Goal: Contribute content: Contribute content

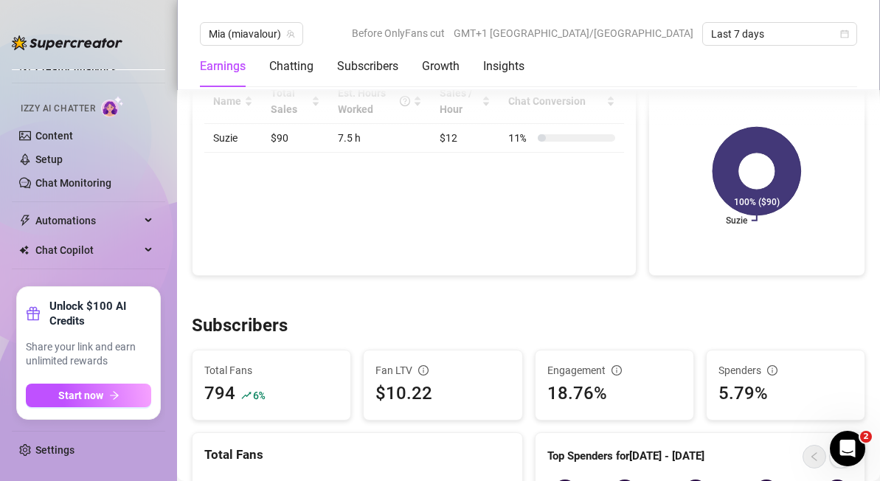
scroll to position [723, 0]
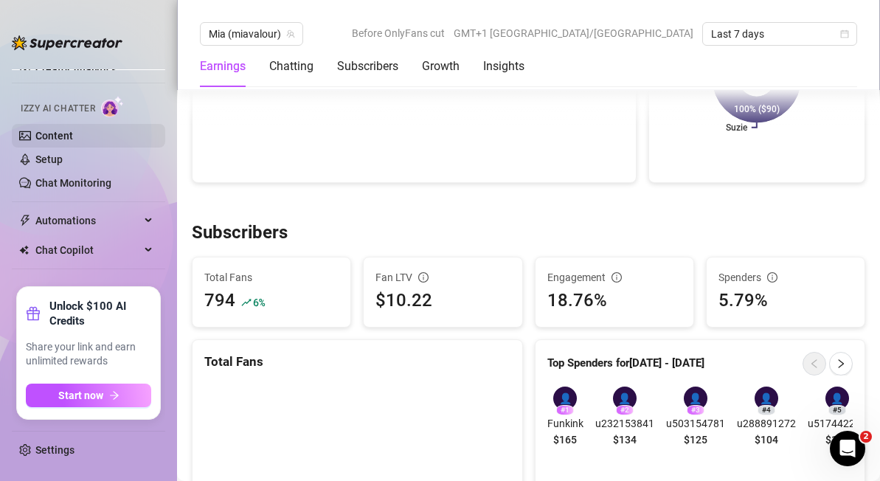
click at [54, 130] on link "Content" at bounding box center [54, 136] width 38 height 12
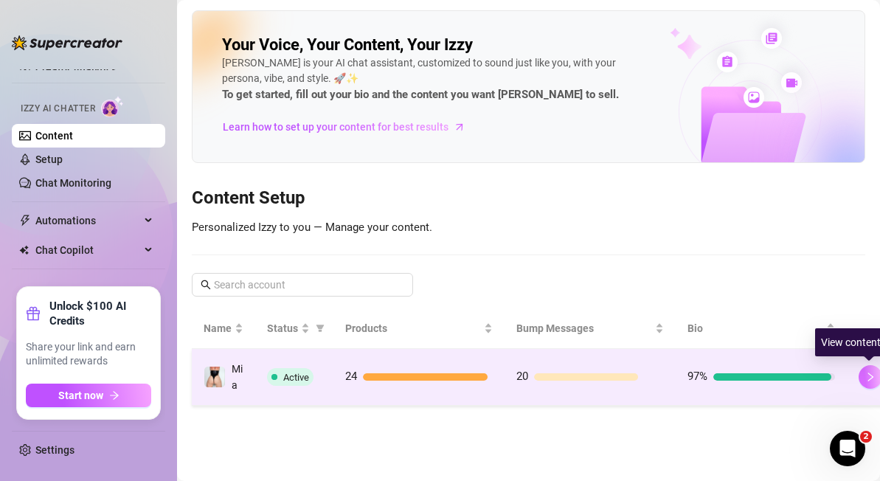
click at [868, 379] on icon "right" at bounding box center [870, 376] width 5 height 9
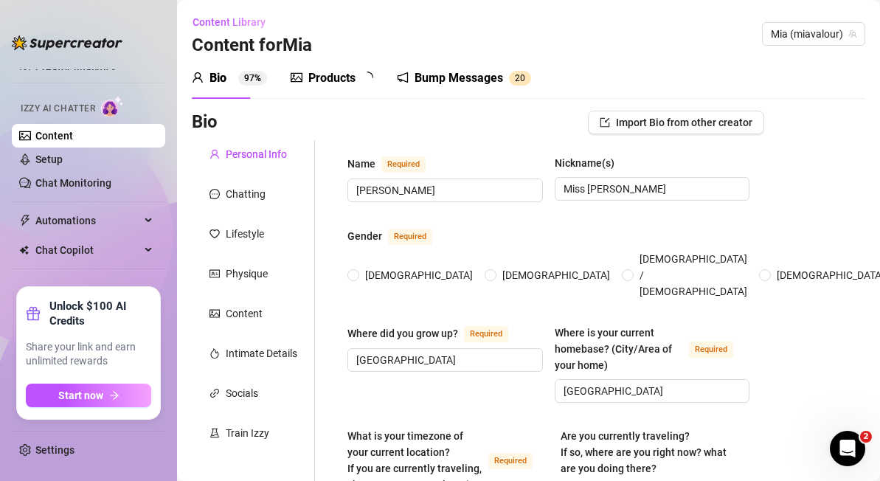
radio input "true"
type input "[DATE]"
click at [335, 79] on div "Products" at bounding box center [331, 78] width 47 height 18
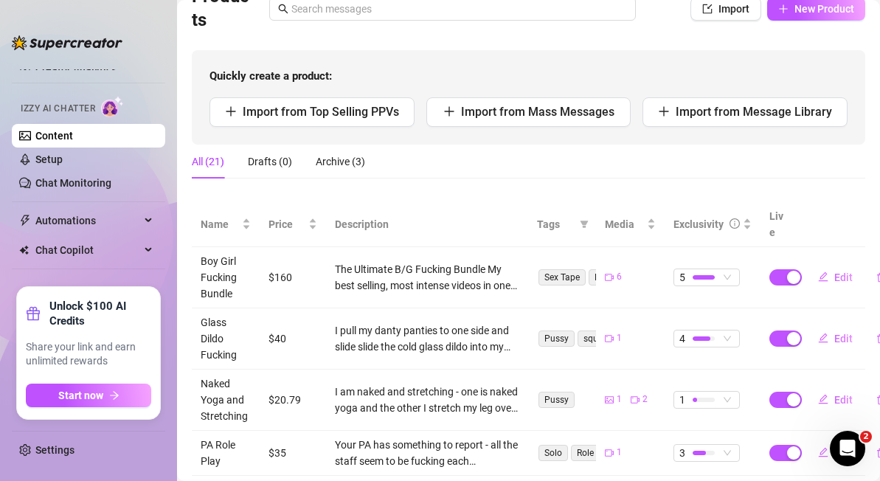
scroll to position [127, 0]
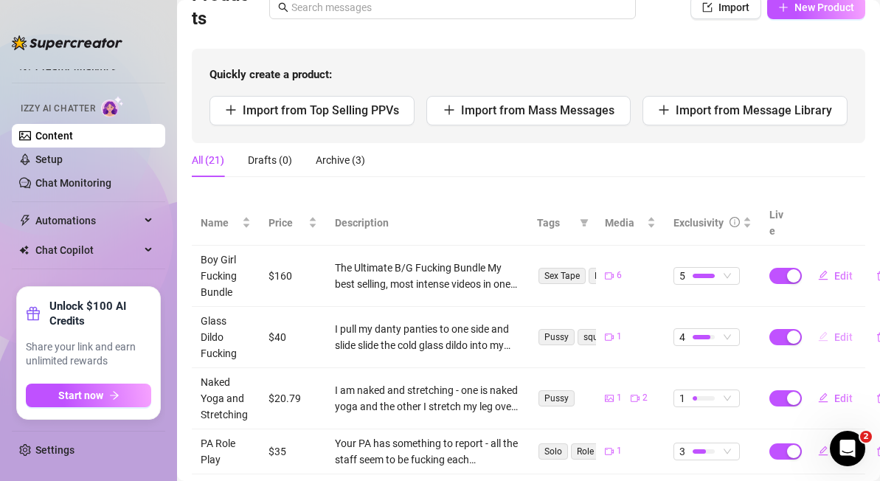
click at [841, 331] on span "Edit" at bounding box center [843, 337] width 18 height 12
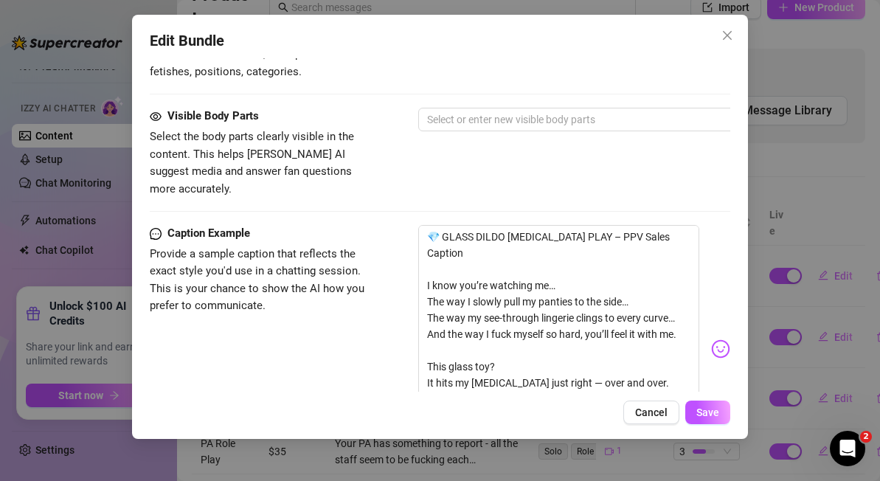
scroll to position [788, 0]
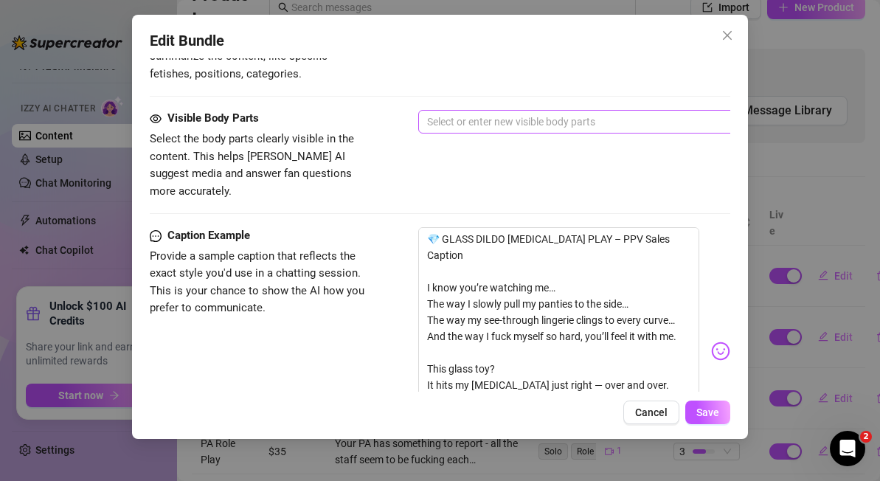
click at [478, 117] on div at bounding box center [668, 121] width 495 height 21
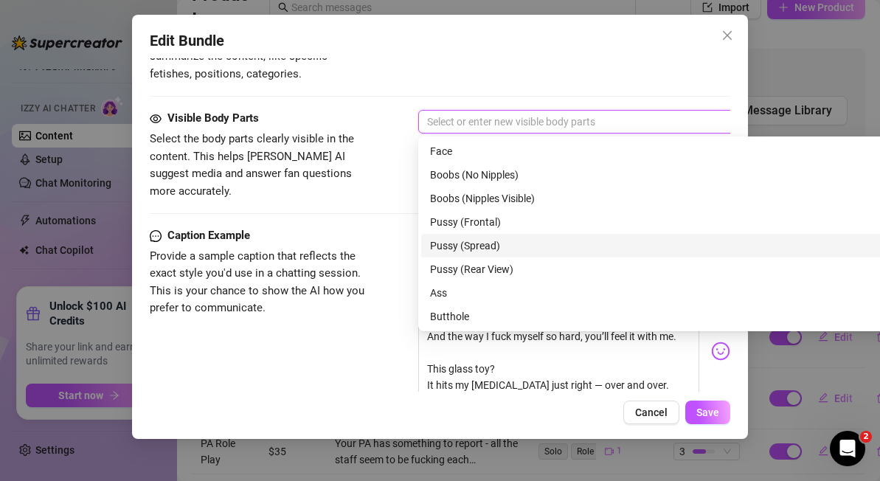
click at [478, 248] on div "Pussy (Spread)" at bounding box center [676, 245] width 493 height 16
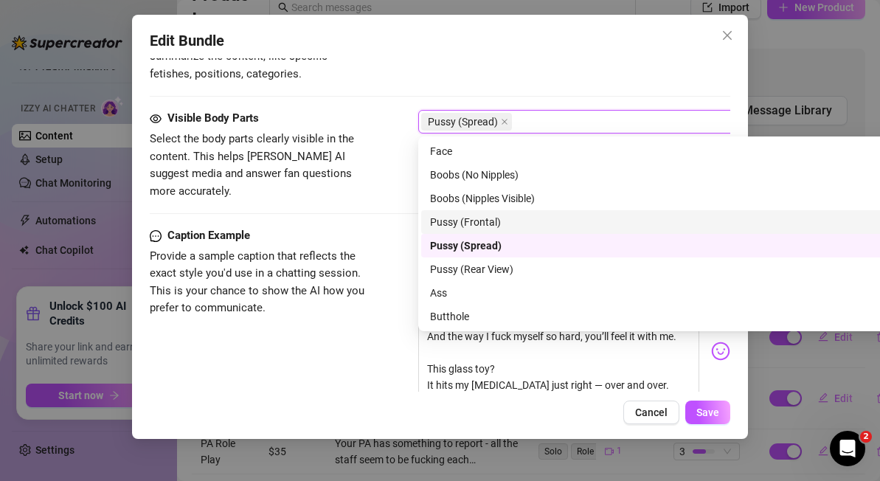
click at [488, 217] on div "Pussy (Frontal)" at bounding box center [676, 222] width 493 height 16
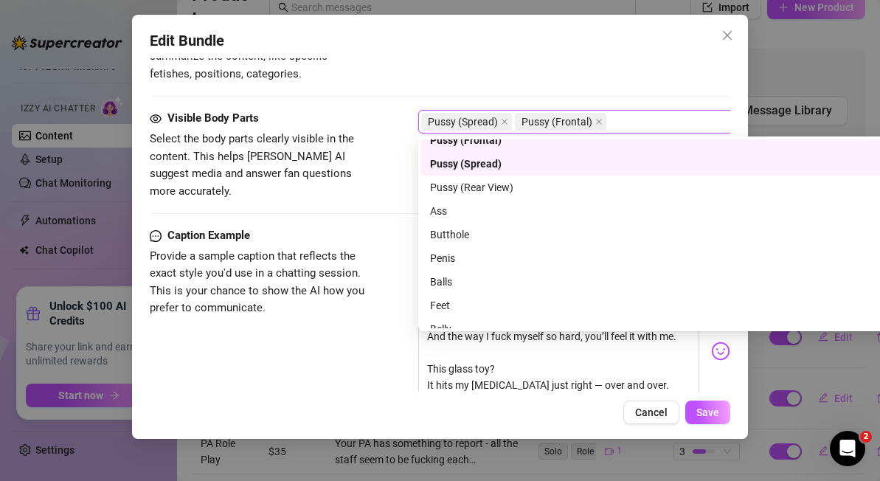
scroll to position [94, 0]
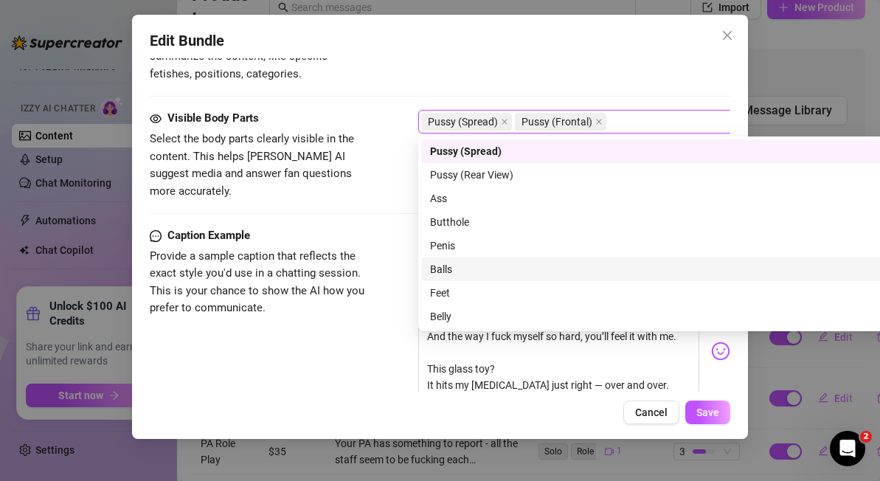
click at [353, 352] on div "Caption Example Provide a sample caption that reflects the exact style you'd us…" at bounding box center [440, 351] width 580 height 248
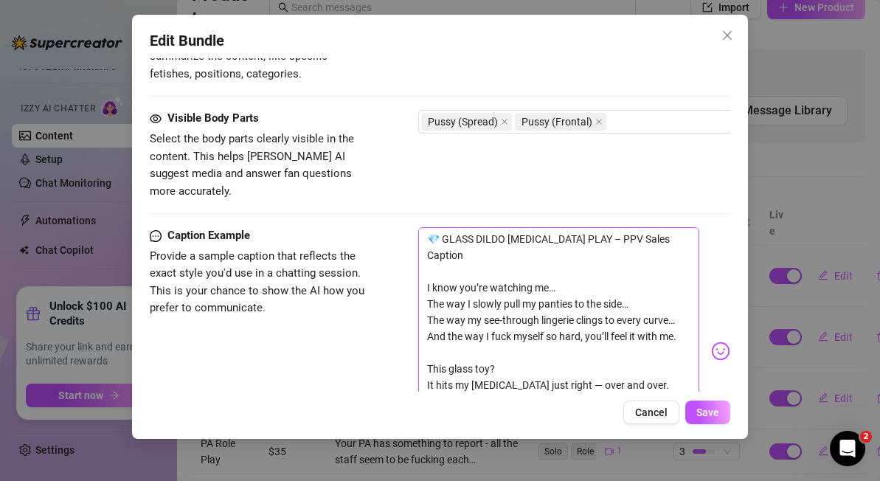
scroll to position [1063, 0]
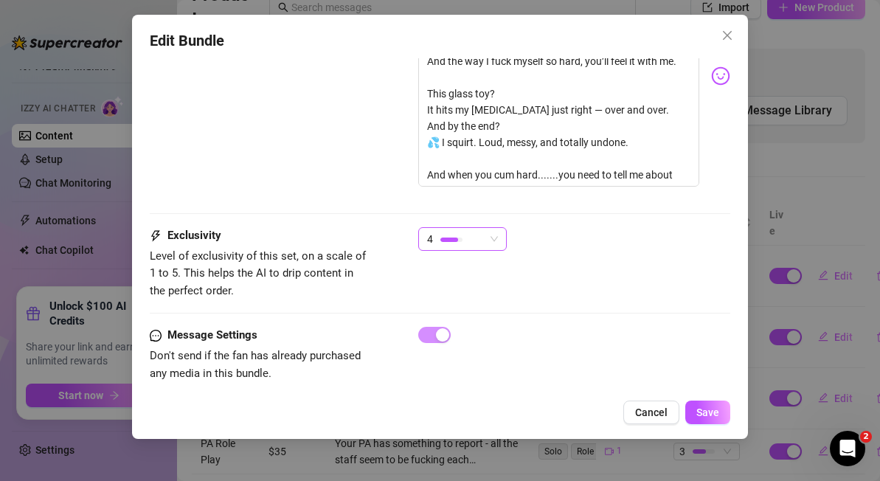
click at [495, 228] on span "4" at bounding box center [462, 239] width 71 height 22
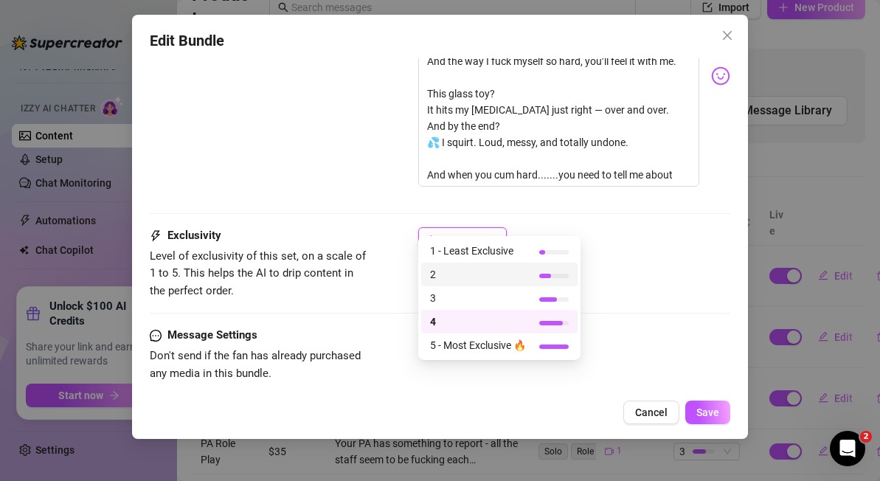
click at [487, 270] on span "2" at bounding box center [478, 274] width 96 height 16
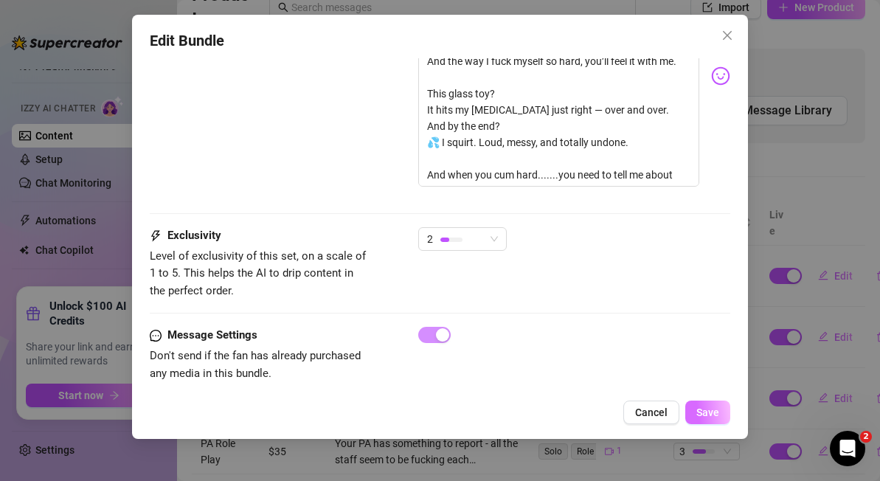
click at [711, 414] on span "Save" at bounding box center [707, 412] width 23 height 12
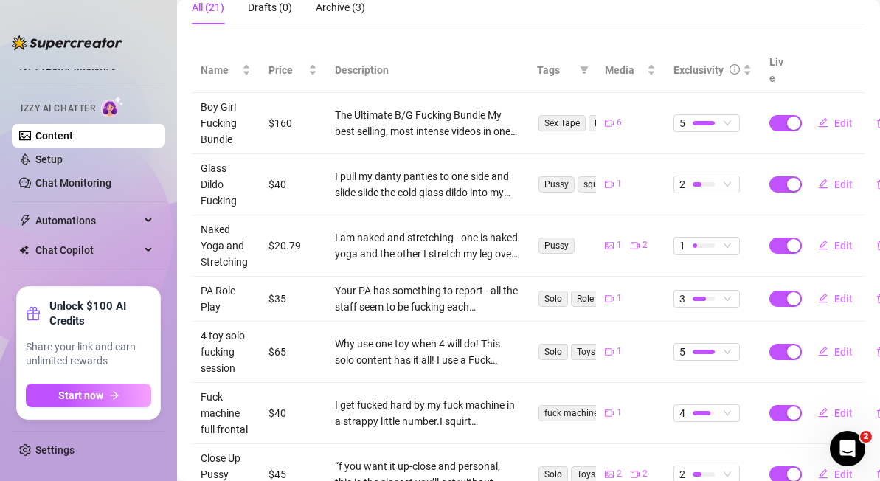
scroll to position [277, 0]
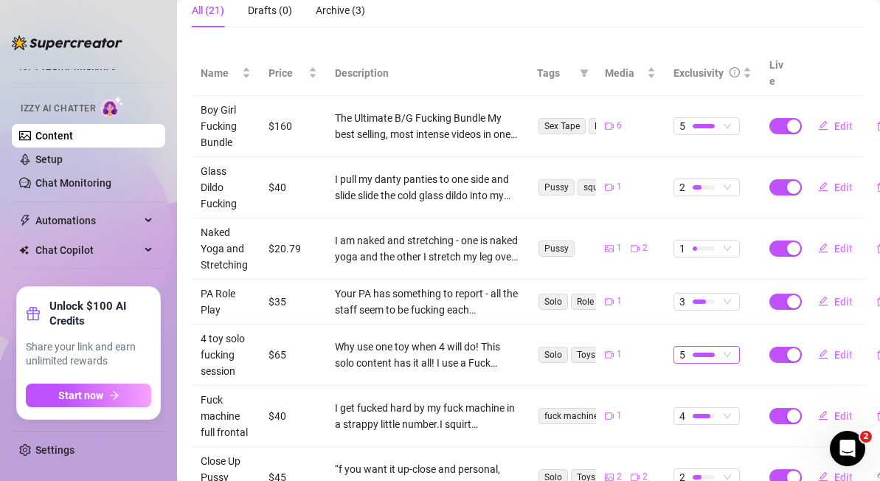
click at [726, 347] on span "5" at bounding box center [706, 355] width 55 height 16
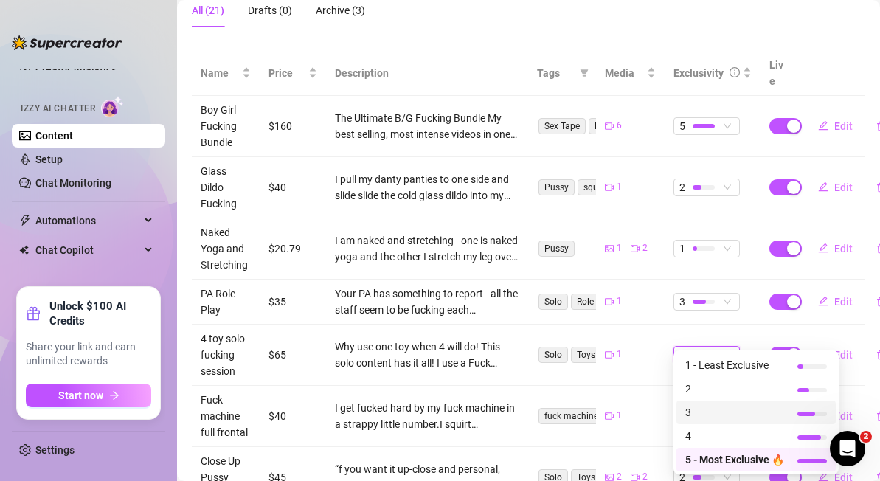
click at [717, 411] on span "3" at bounding box center [734, 412] width 99 height 16
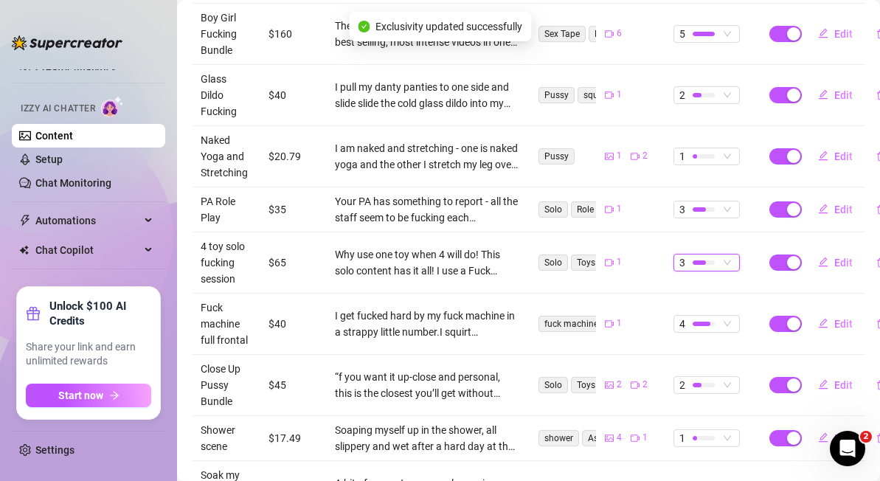
scroll to position [369, 0]
click at [730, 315] on span "4" at bounding box center [706, 323] width 55 height 16
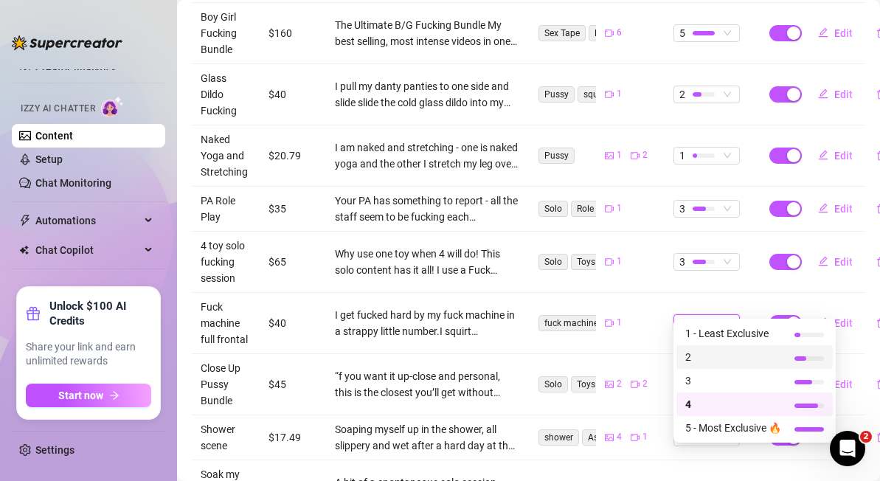
click at [719, 360] on span "2" at bounding box center [733, 357] width 96 height 16
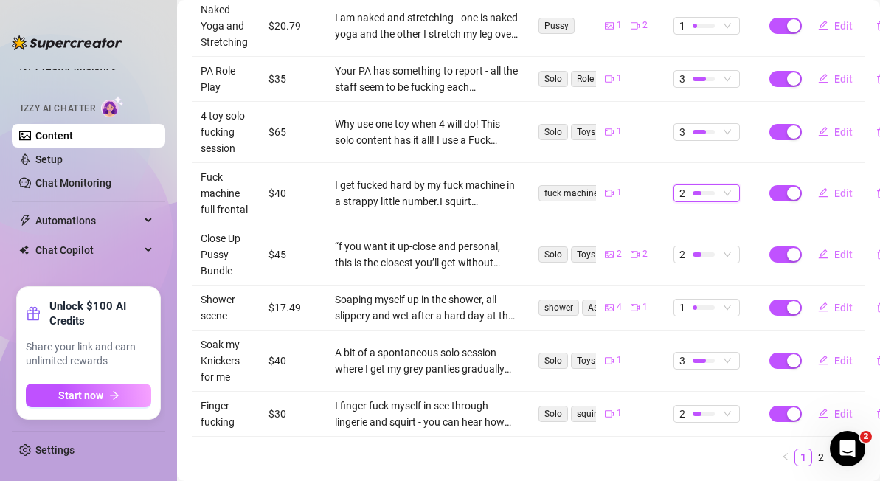
scroll to position [524, 0]
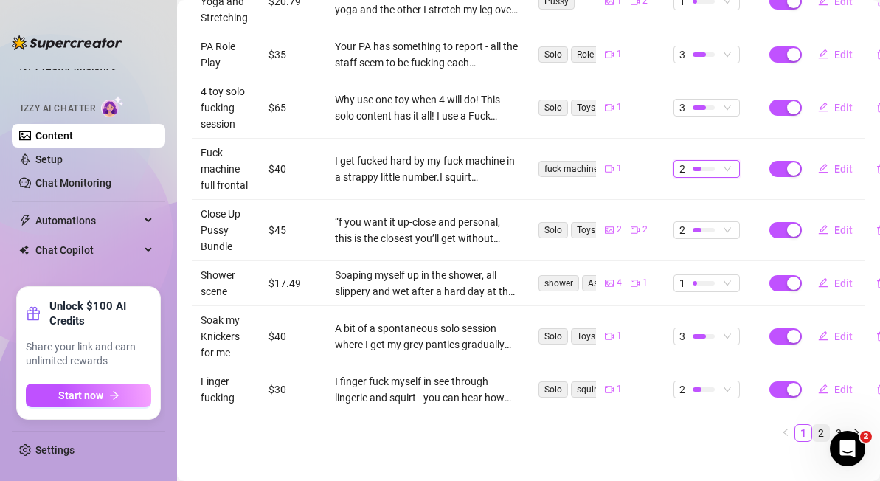
click at [822, 425] on link "2" at bounding box center [821, 433] width 16 height 16
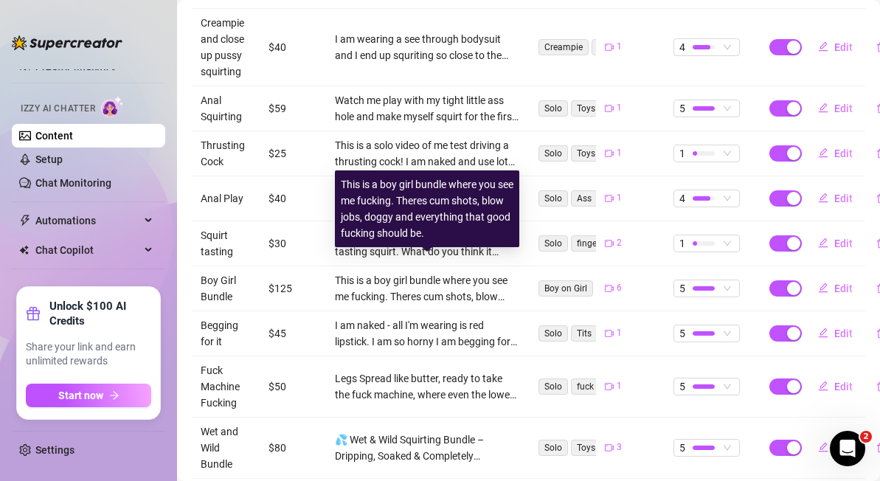
scroll to position [266, 0]
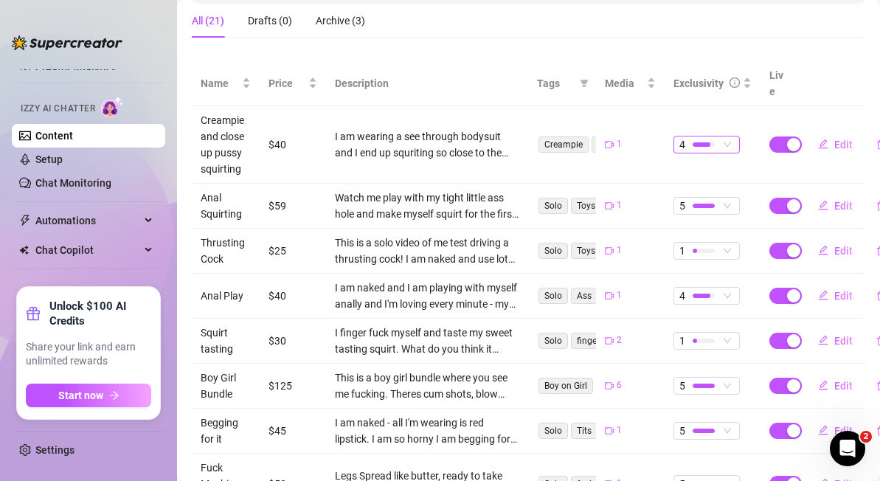
click at [728, 136] on span "4" at bounding box center [706, 144] width 55 height 16
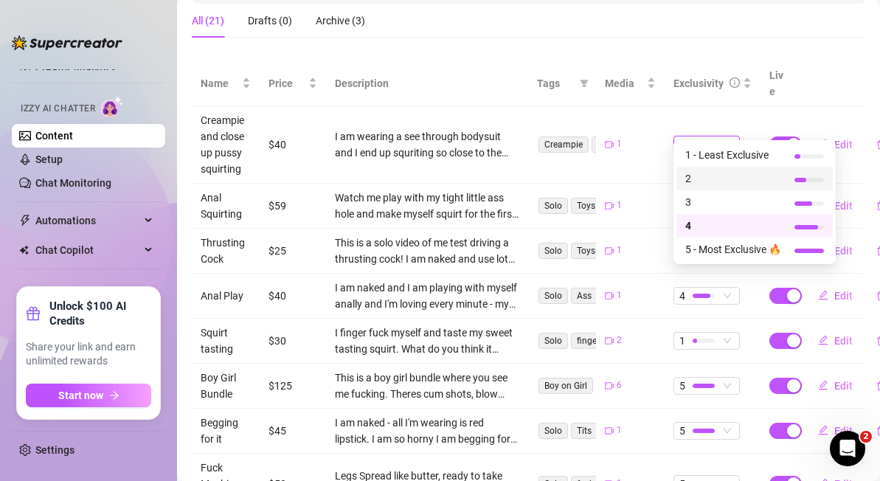
click at [717, 181] on span "2" at bounding box center [733, 178] width 96 height 16
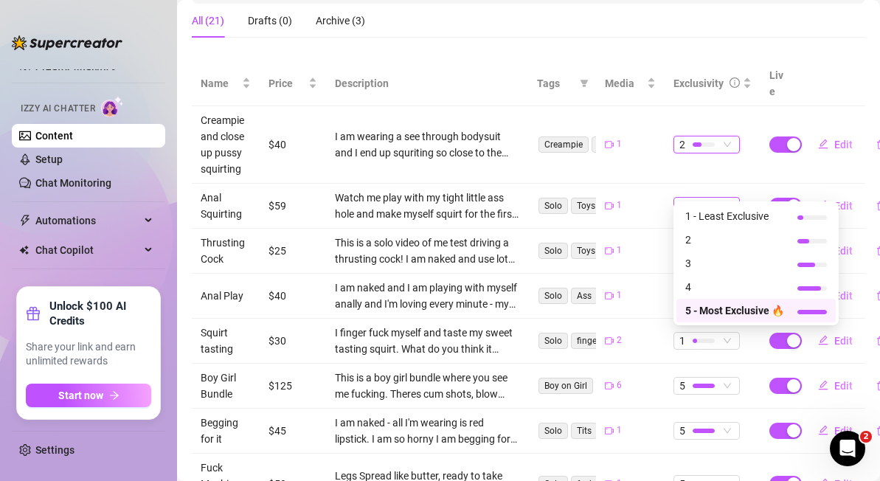
click at [728, 198] on span "5" at bounding box center [706, 206] width 55 height 16
click at [726, 291] on span "4" at bounding box center [734, 287] width 99 height 16
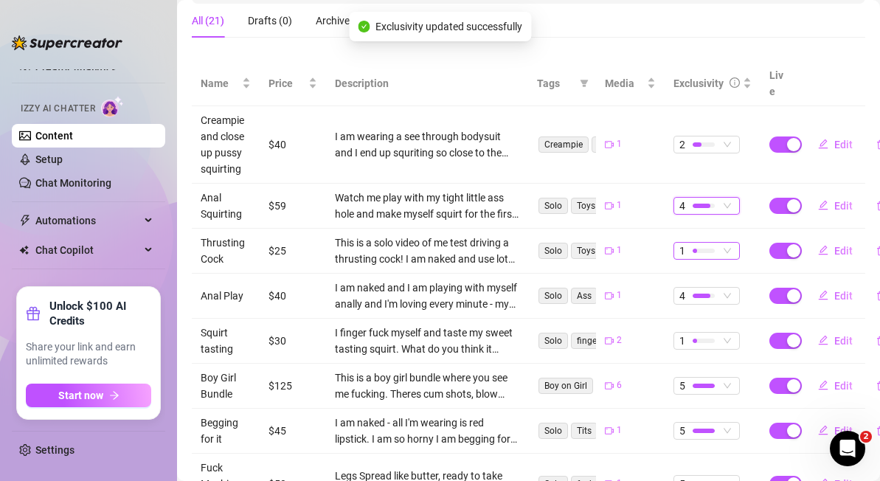
click at [723, 243] on span "1" at bounding box center [706, 251] width 55 height 16
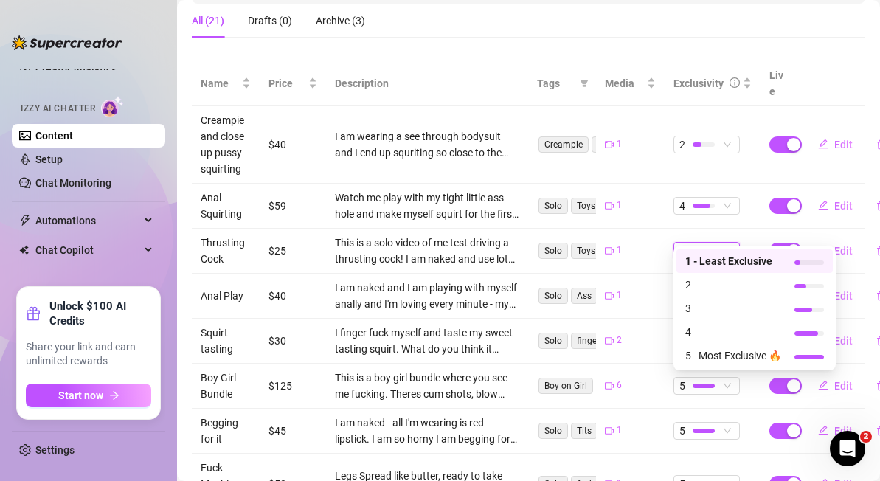
click at [836, 42] on div "All (21) Drafts (0) Archive (3)" at bounding box center [528, 27] width 673 height 46
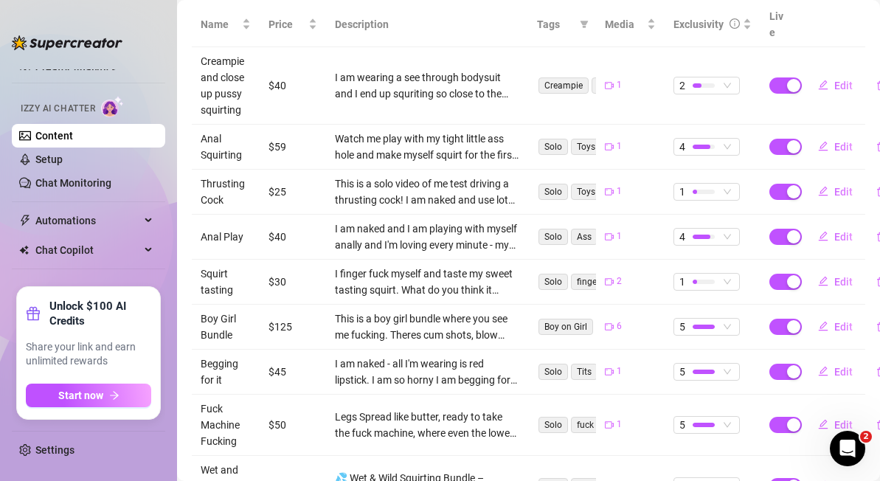
scroll to position [327, 0]
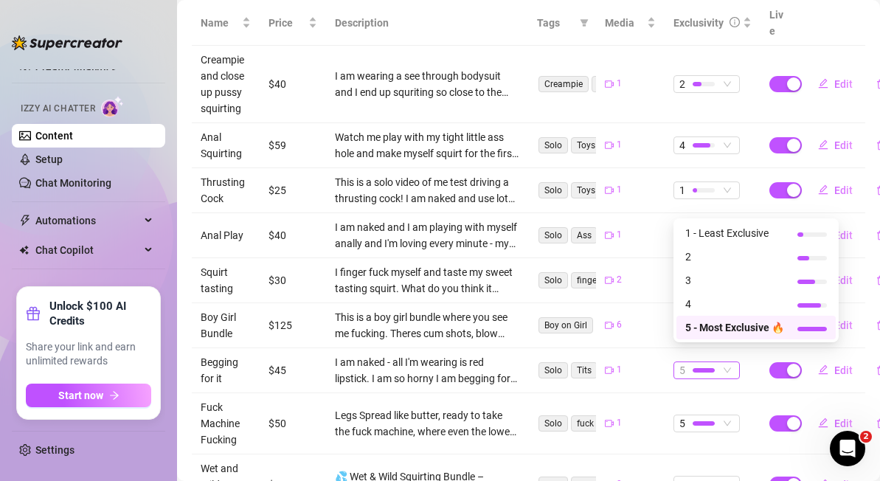
click at [695, 368] on div at bounding box center [703, 370] width 22 height 4
click at [703, 257] on span "2" at bounding box center [734, 256] width 99 height 16
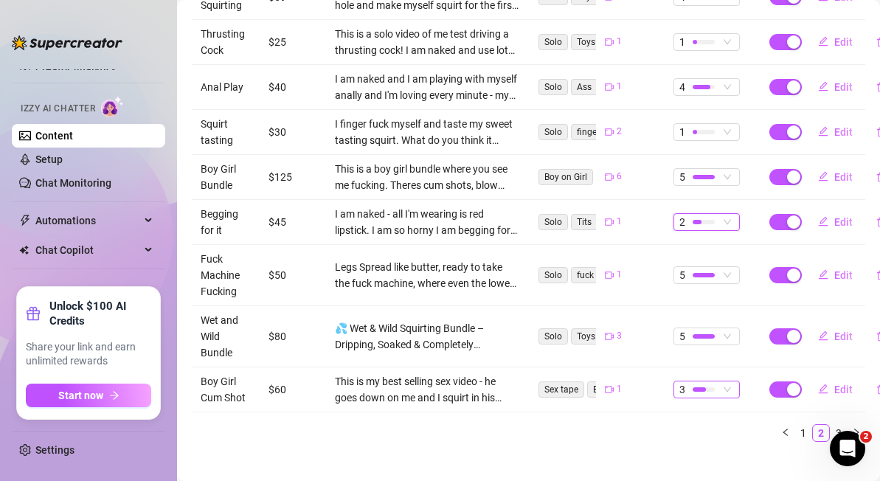
scroll to position [475, 17]
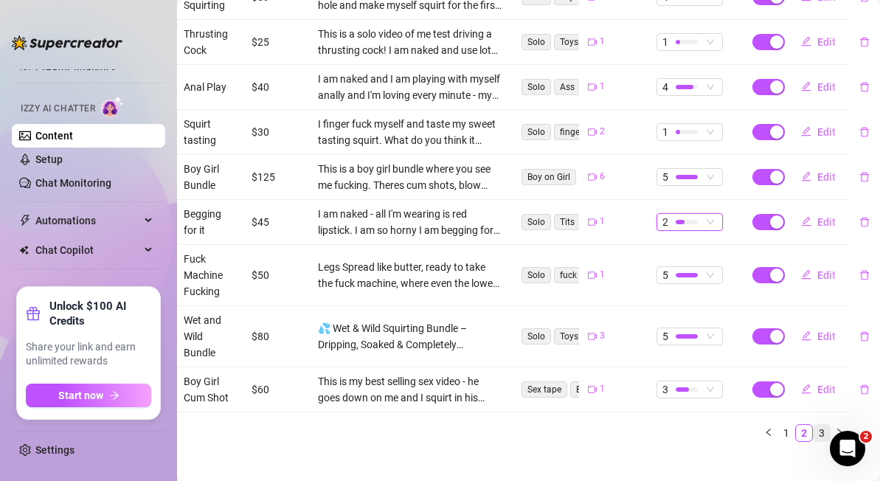
click at [827, 425] on link "3" at bounding box center [821, 433] width 16 height 16
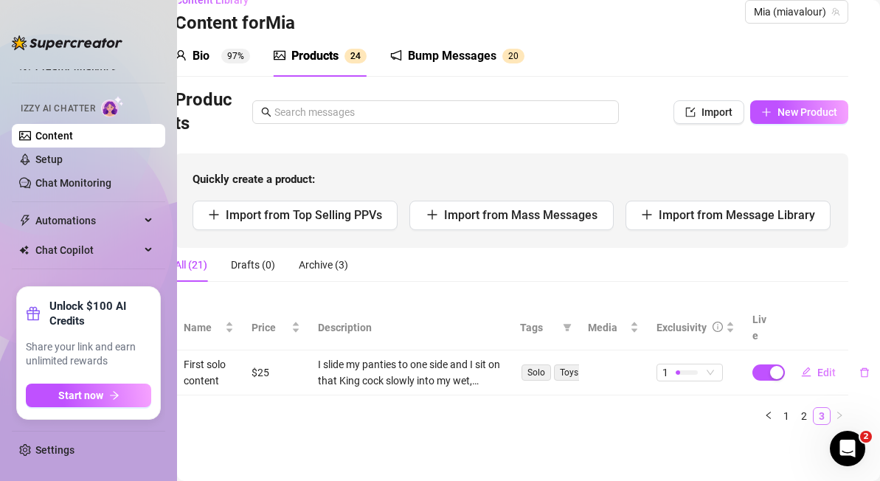
scroll to position [5, 17]
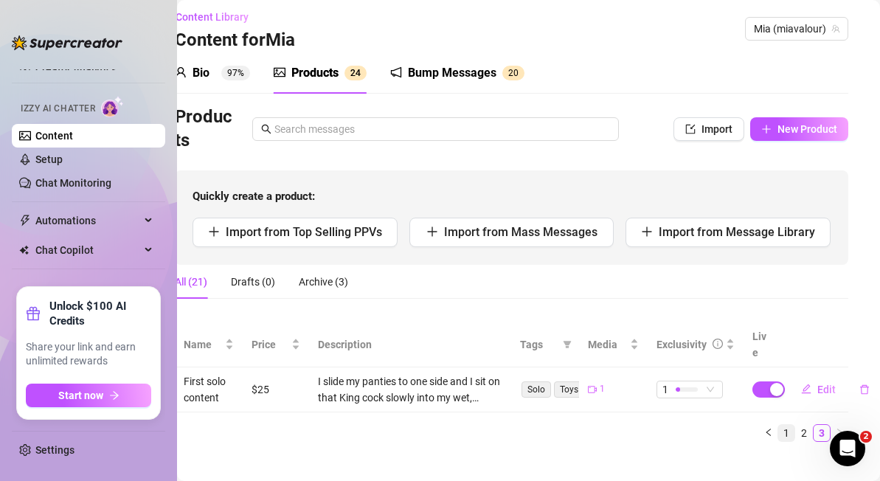
click at [785, 425] on link "1" at bounding box center [786, 433] width 16 height 16
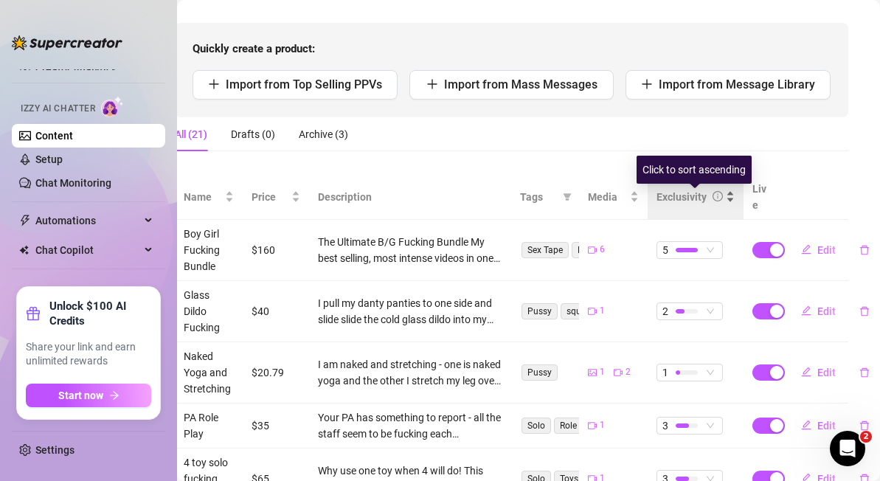
scroll to position [156, 17]
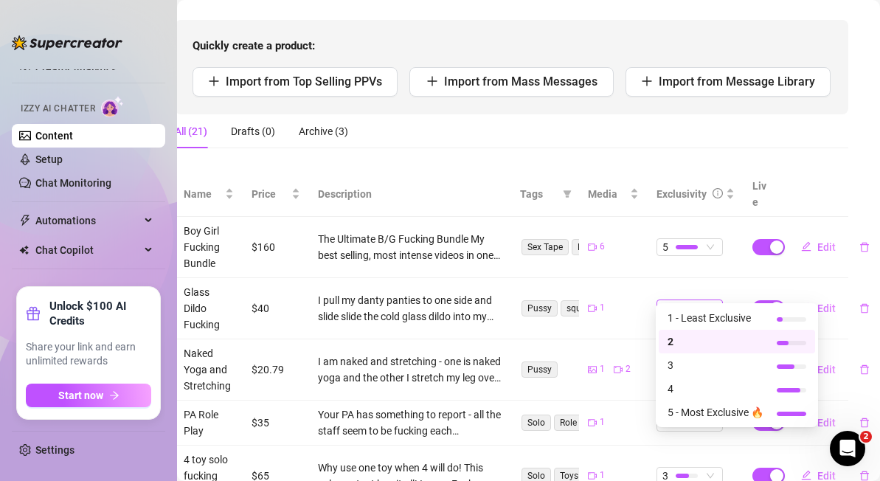
click at [715, 300] on span "2" at bounding box center [689, 308] width 55 height 16
click at [715, 319] on span "1 - Least Exclusive" at bounding box center [715, 318] width 96 height 16
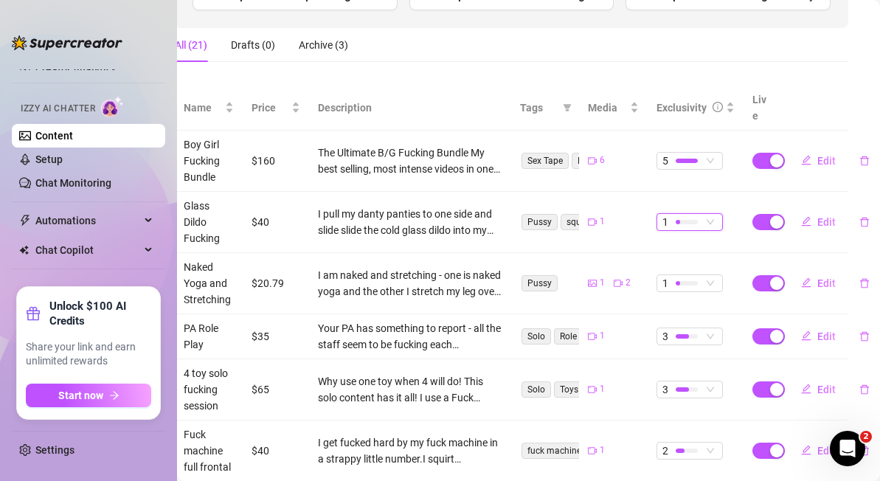
scroll to position [243, 17]
click at [710, 441] on span "2" at bounding box center [689, 449] width 55 height 16
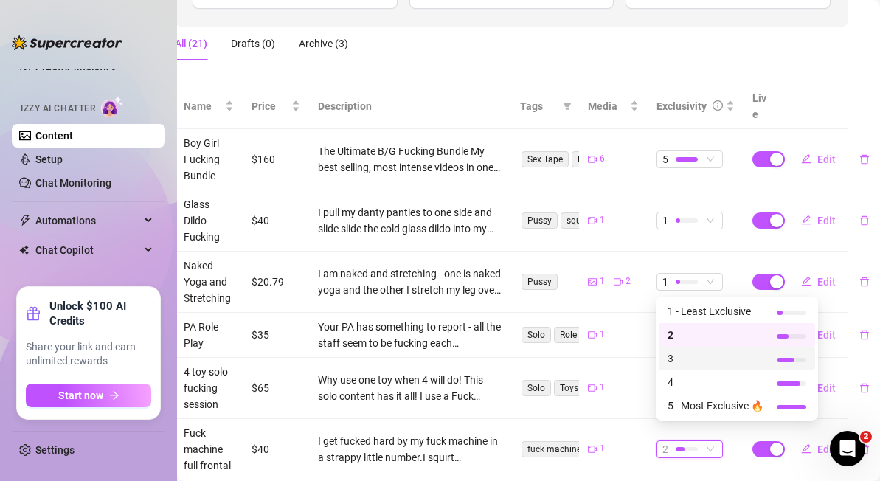
click at [693, 358] on span "3" at bounding box center [715, 358] width 96 height 16
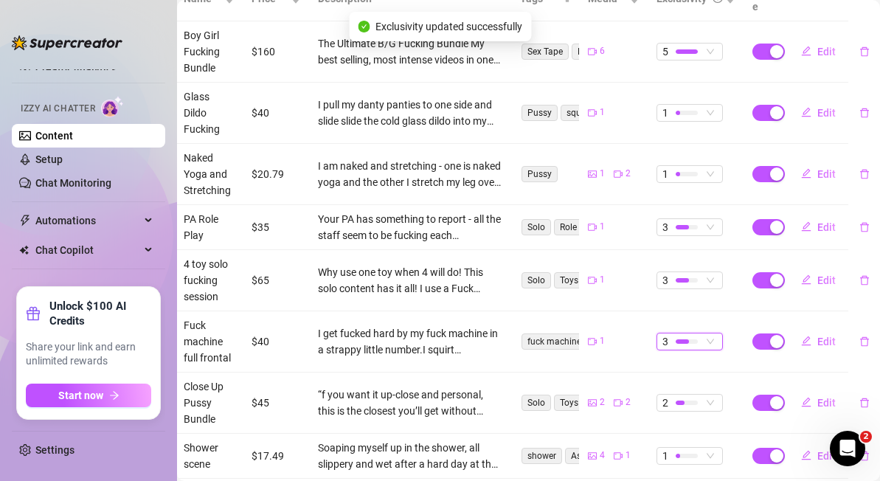
scroll to position [352, 17]
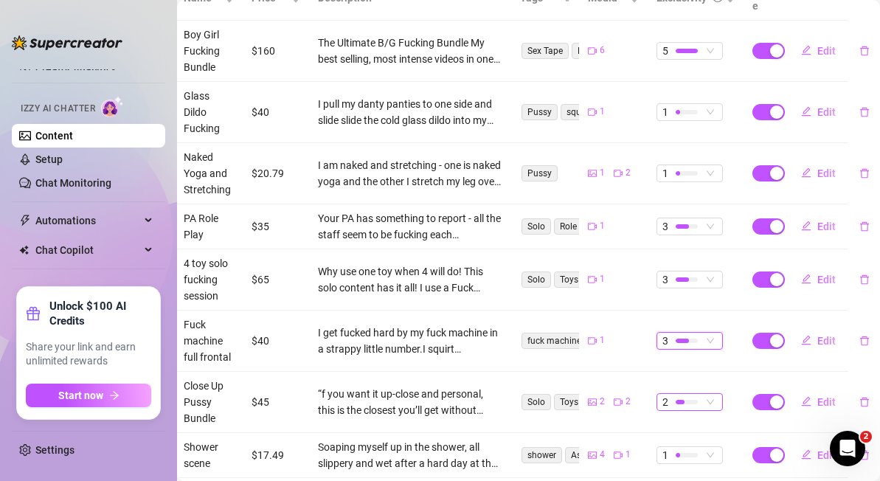
click at [700, 394] on div "2" at bounding box center [681, 402] width 39 height 16
click at [710, 394] on span "2" at bounding box center [689, 402] width 55 height 16
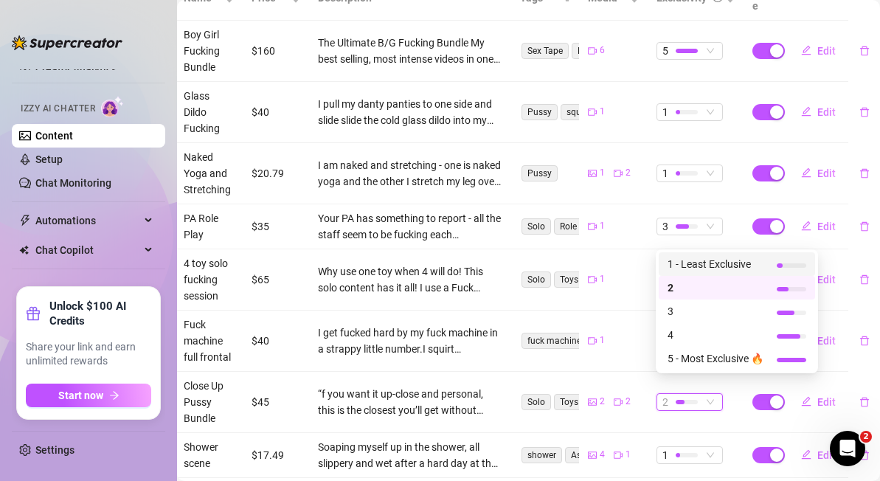
click at [685, 262] on span "1 - Least Exclusive" at bounding box center [715, 264] width 96 height 16
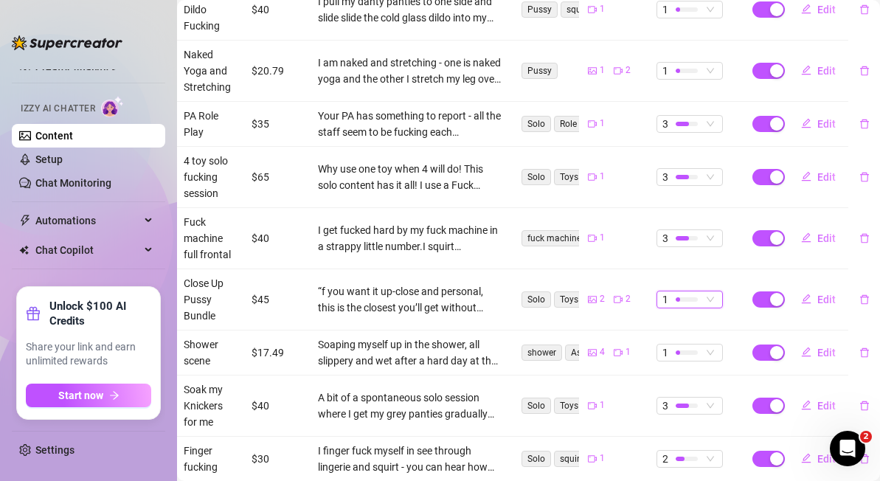
scroll to position [524, 17]
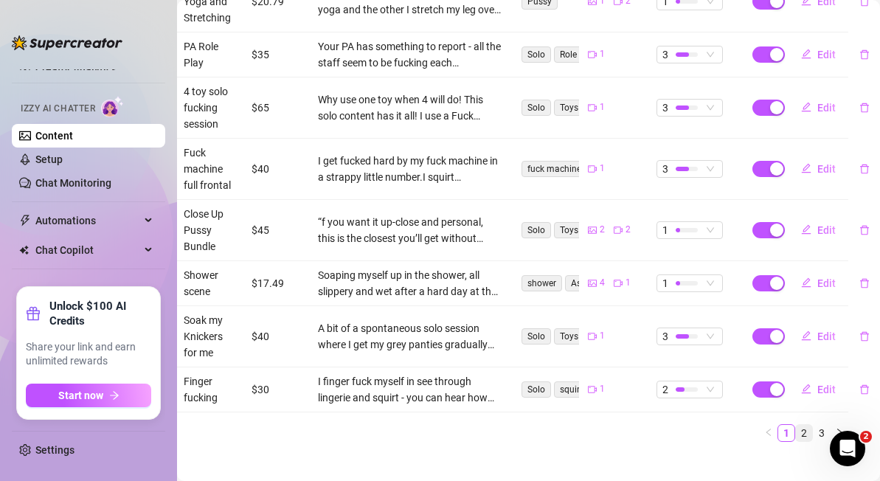
click at [806, 425] on link "2" at bounding box center [804, 433] width 16 height 16
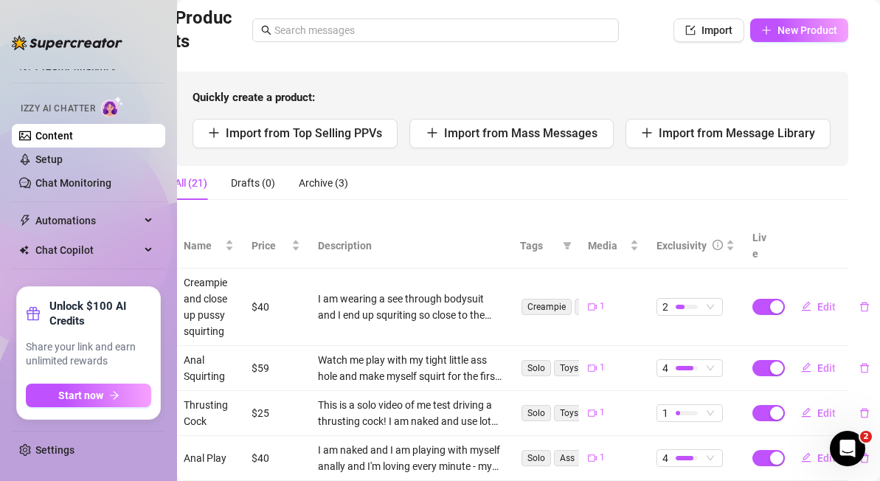
scroll to position [118, 17]
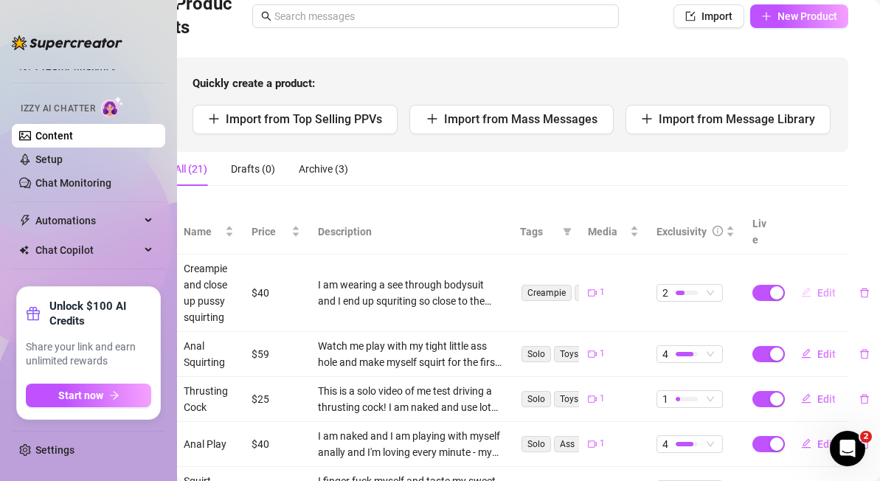
click at [827, 287] on span "Edit" at bounding box center [826, 293] width 18 height 12
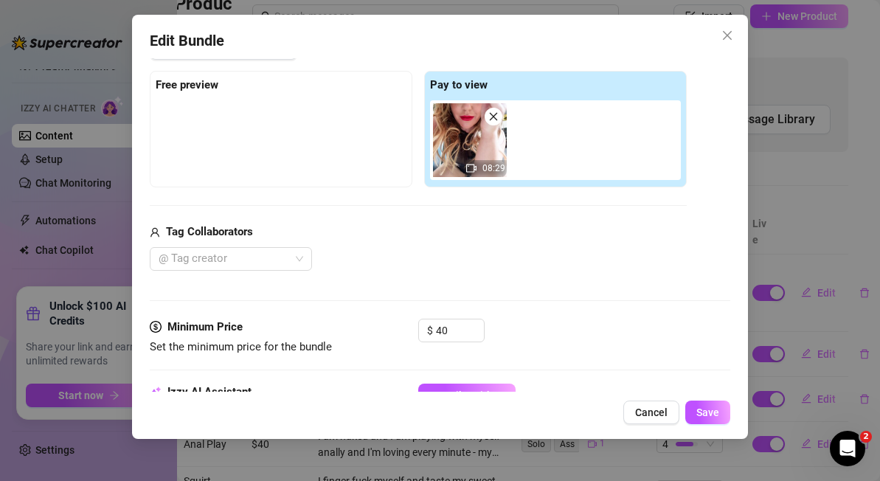
scroll to position [351, 0]
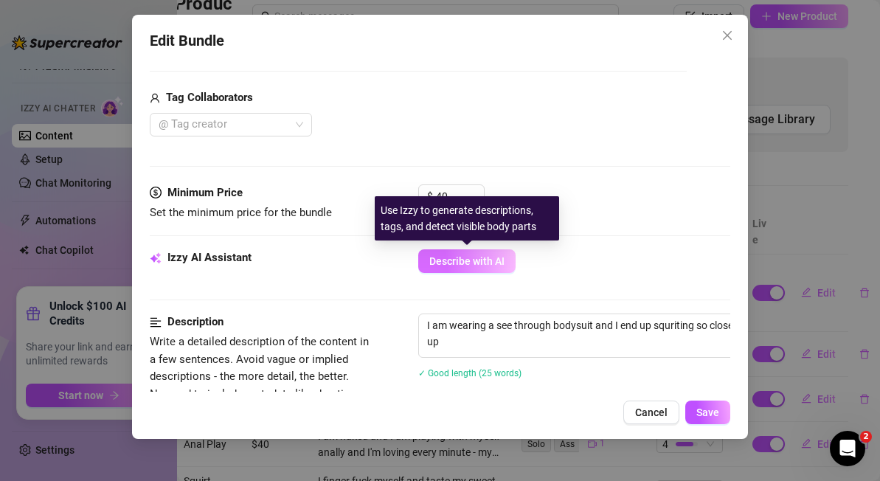
click at [479, 261] on span "Describe with AI" at bounding box center [466, 261] width 75 height 12
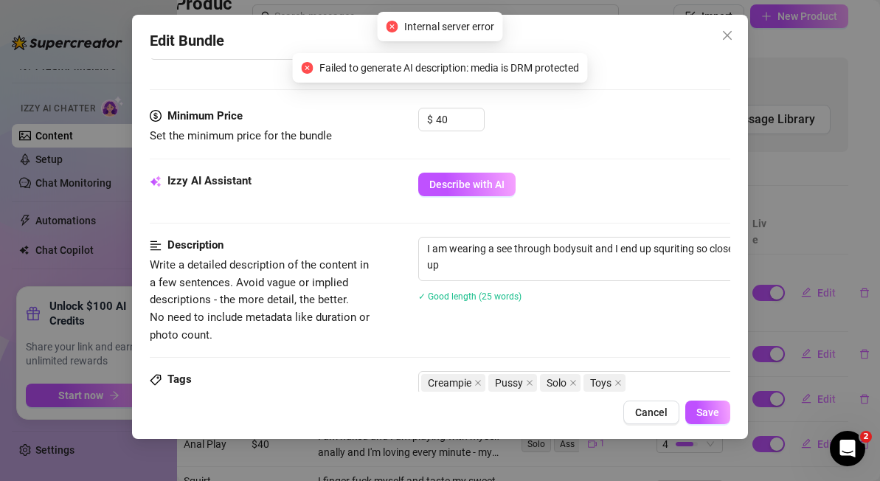
scroll to position [456, 0]
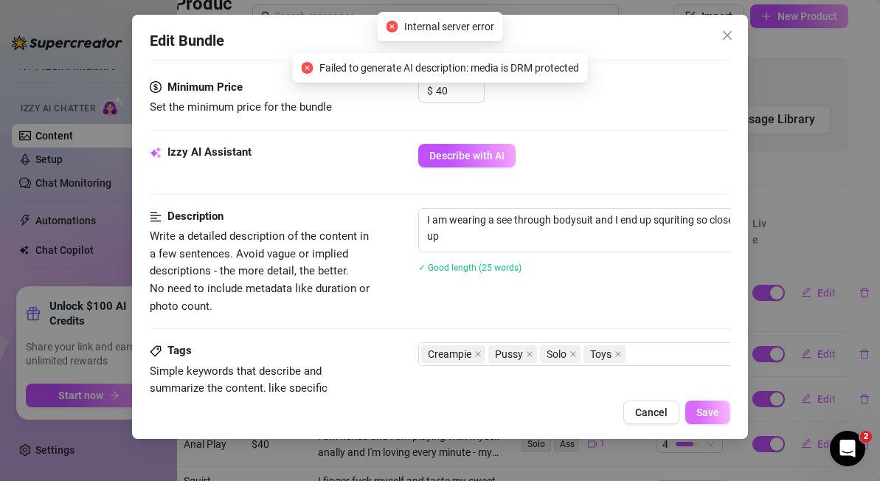
click at [711, 413] on span "Save" at bounding box center [707, 412] width 23 height 12
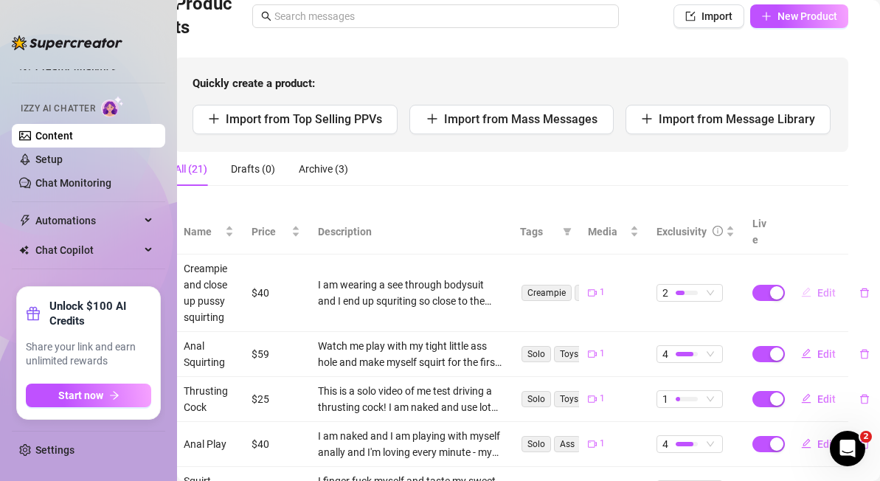
click at [824, 287] on span "Edit" at bounding box center [826, 293] width 18 height 12
type textarea "**What’s that you say?** 🍆You need to cum hard this morning? 💦You need to fulfi…"
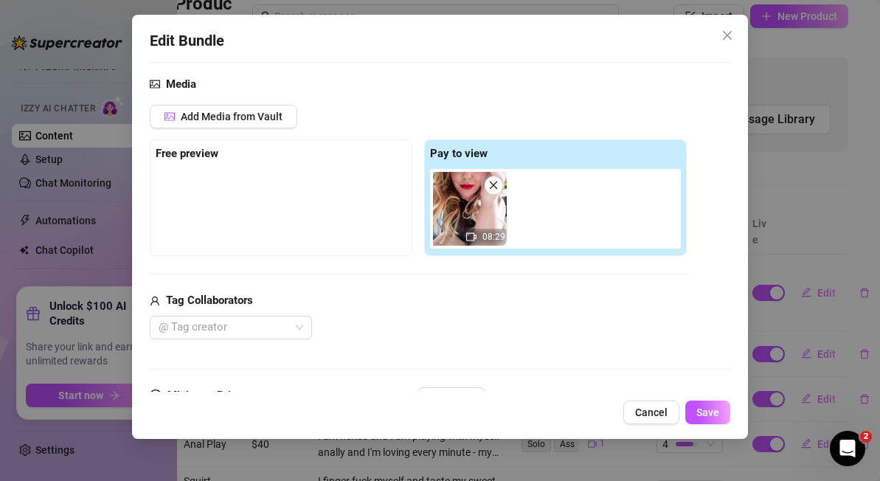
scroll to position [147, 0]
click at [494, 186] on icon "close" at bounding box center [493, 186] width 10 height 10
type input "0"
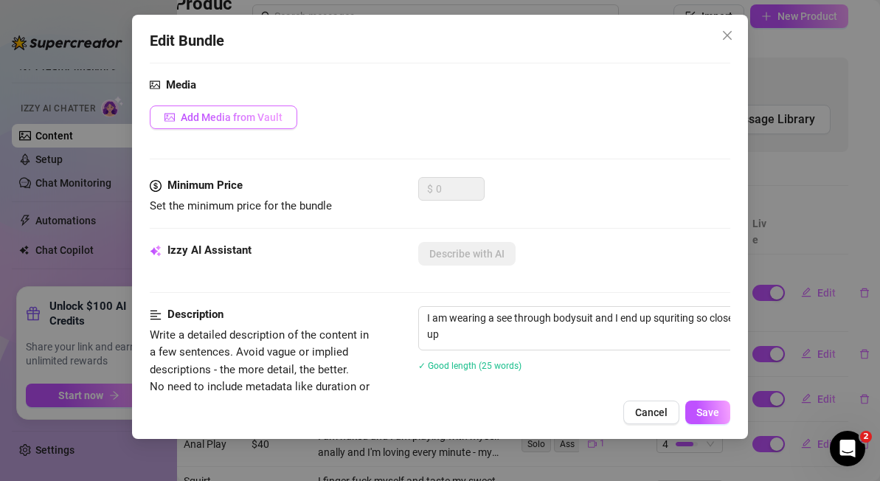
click at [227, 113] on span "Add Media from Vault" at bounding box center [232, 117] width 102 height 12
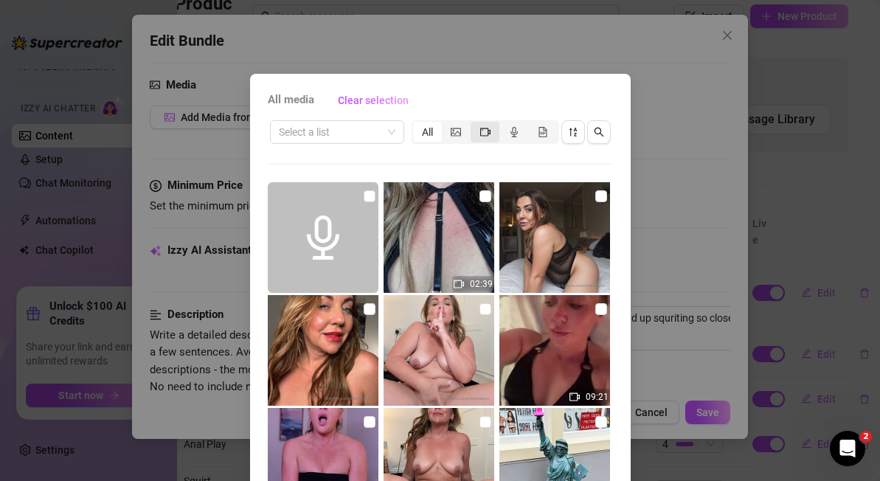
click at [488, 126] on span "segmented control" at bounding box center [485, 132] width 10 height 12
click at [474, 124] on input "segmented control" at bounding box center [474, 124] width 0 height 0
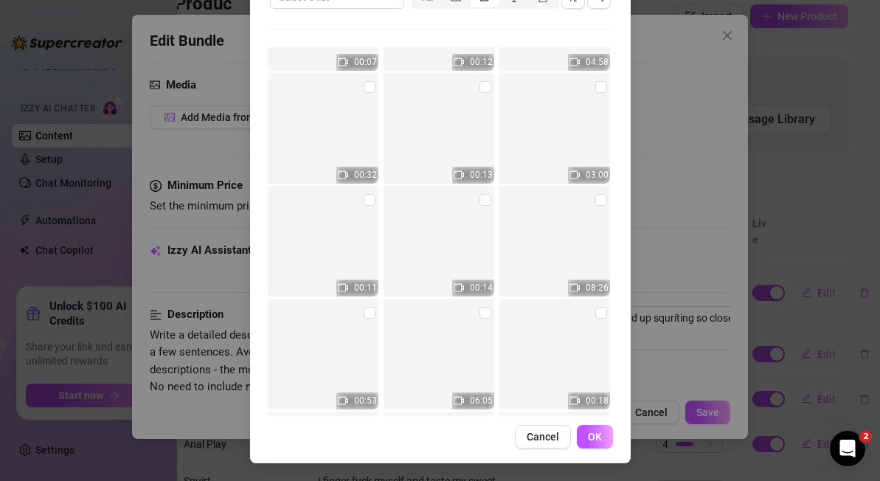
scroll to position [3584, 0]
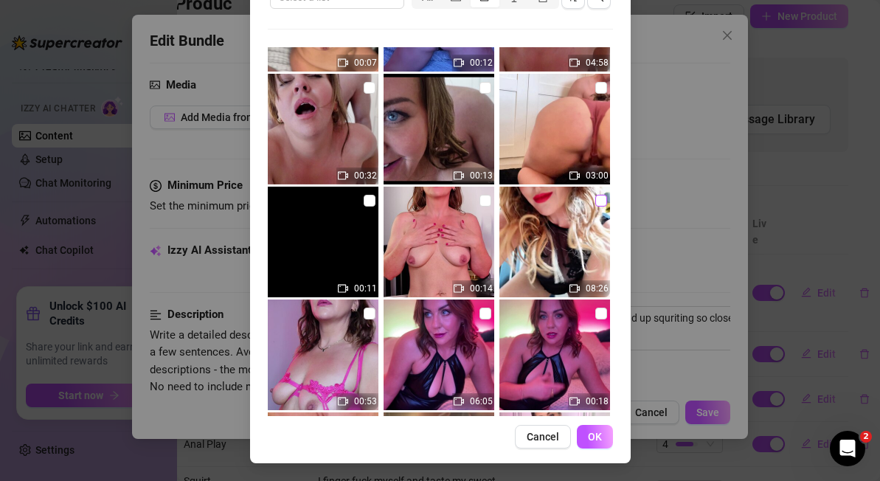
click at [600, 201] on input "checkbox" at bounding box center [601, 201] width 12 height 12
checkbox input "true"
click at [597, 439] on span "OK" at bounding box center [595, 437] width 14 height 12
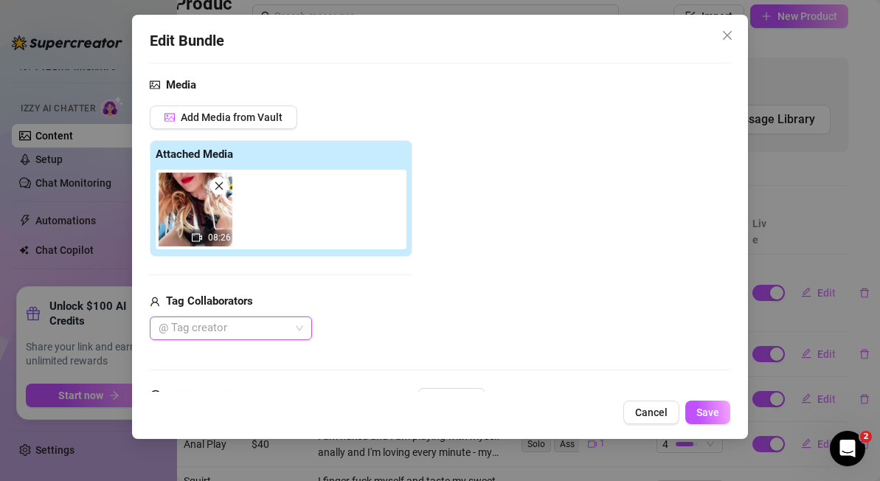
type input "@"
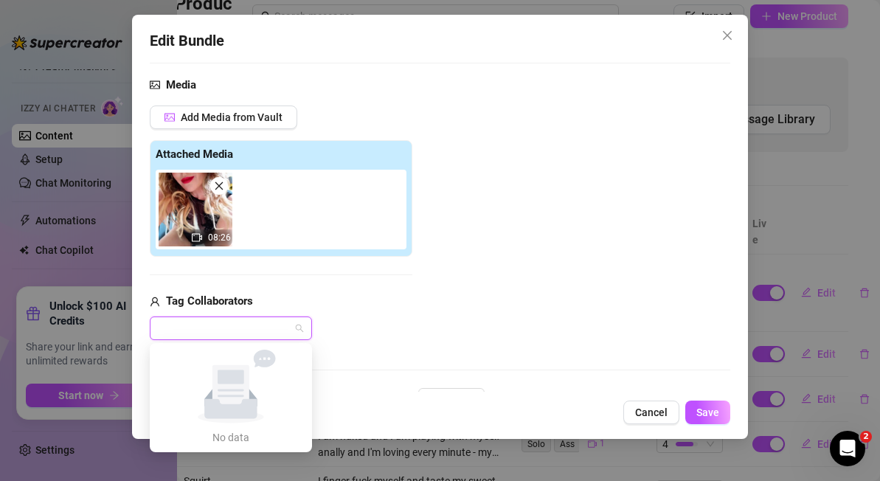
click at [234, 323] on div "@" at bounding box center [223, 328] width 141 height 21
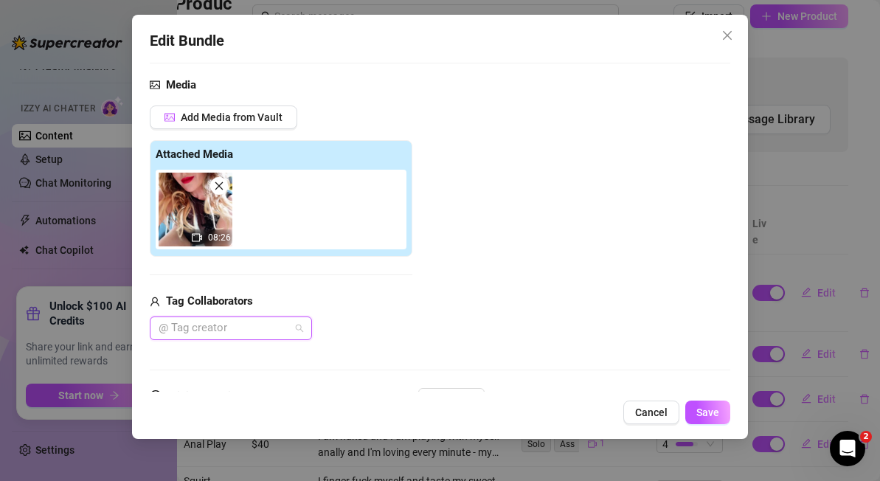
click at [234, 323] on div at bounding box center [223, 328] width 141 height 21
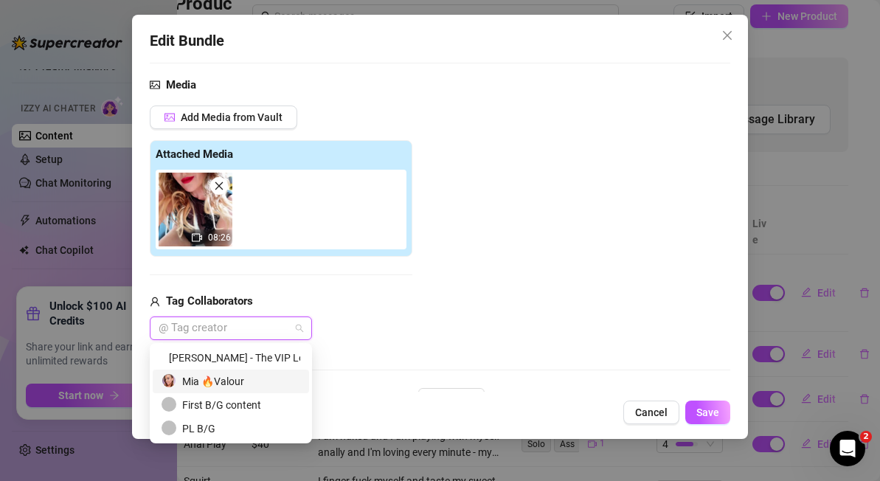
click at [231, 389] on div "Mia 🔥Valour" at bounding box center [230, 381] width 139 height 16
click at [438, 341] on div "Media Add Media from Vault Attached Media 08:26 Tag Collaborators [PERSON_NAME]" at bounding box center [440, 232] width 580 height 311
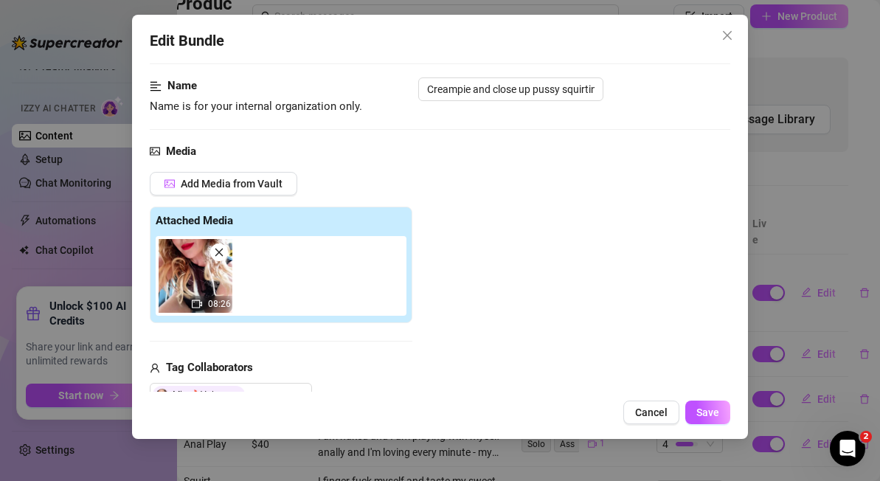
scroll to position [86, 0]
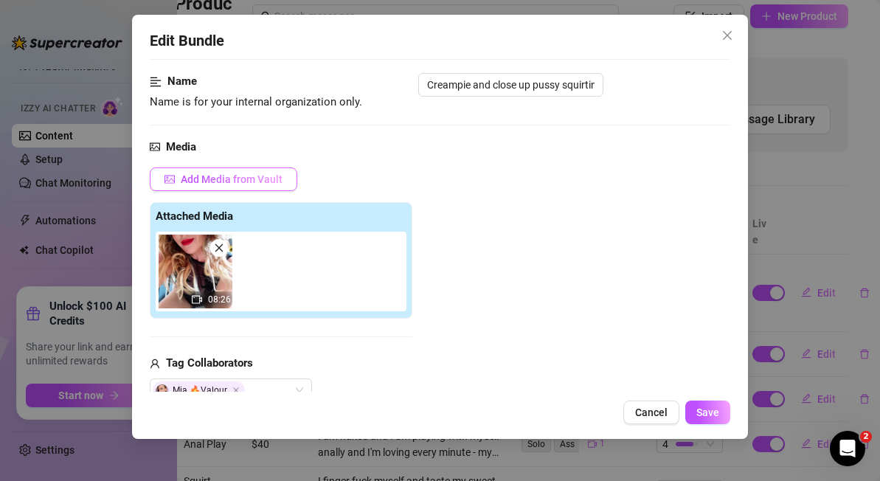
click at [238, 176] on span "Add Media from Vault" at bounding box center [232, 179] width 102 height 12
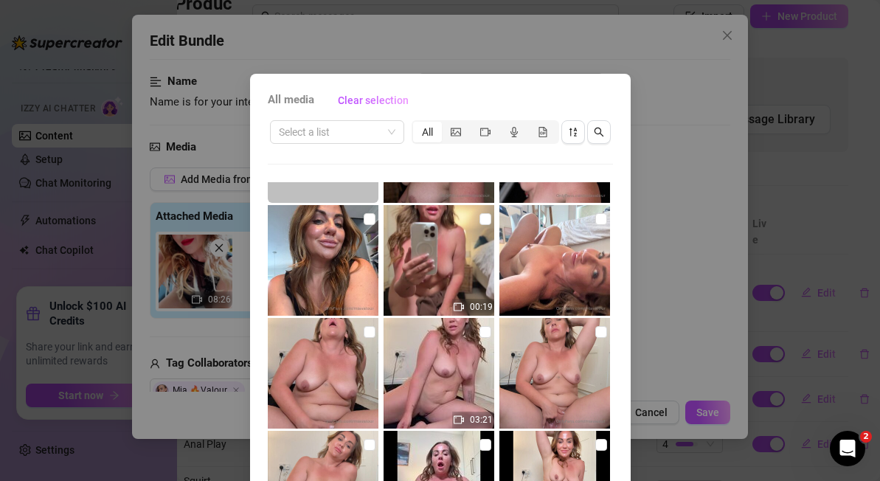
scroll to position [556, 0]
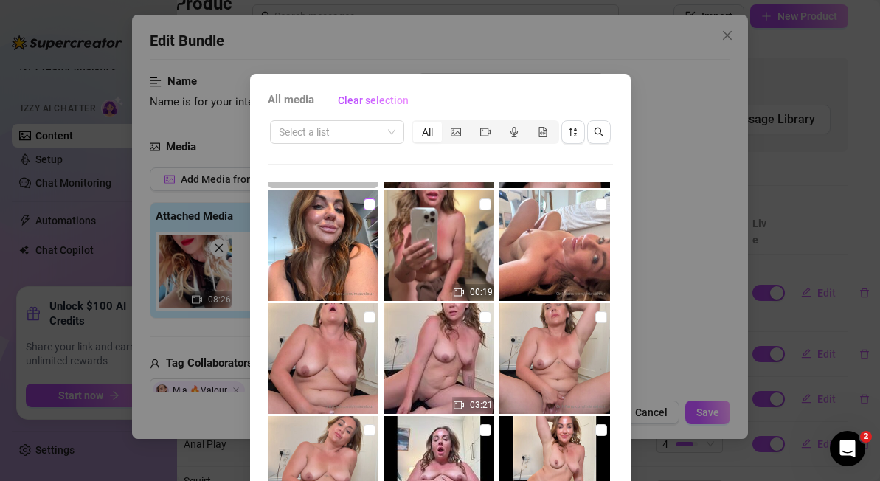
click at [365, 204] on input "checkbox" at bounding box center [370, 204] width 12 height 12
checkbox input "true"
click at [669, 247] on div "All media Clear selection Select a list All 02:39 09:21 00:19 03:21 00:52 00:10…" at bounding box center [440, 240] width 880 height 481
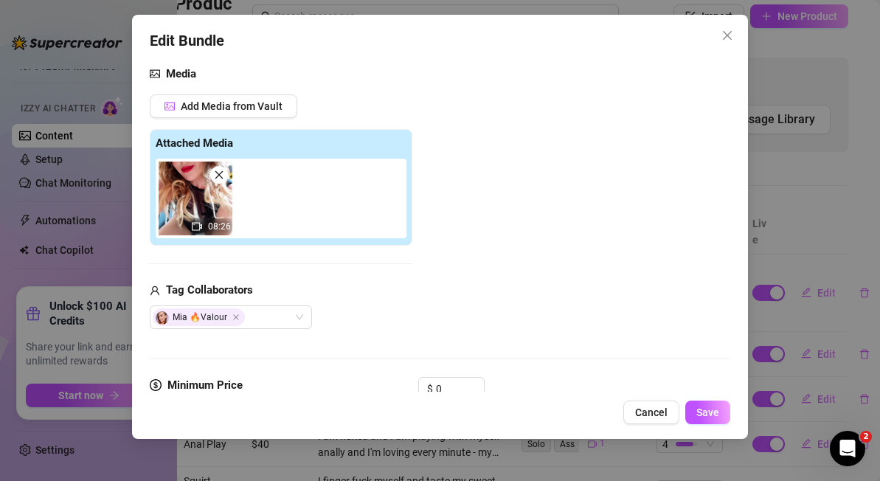
scroll to position [158, 0]
click at [191, 201] on img at bounding box center [196, 199] width 74 height 74
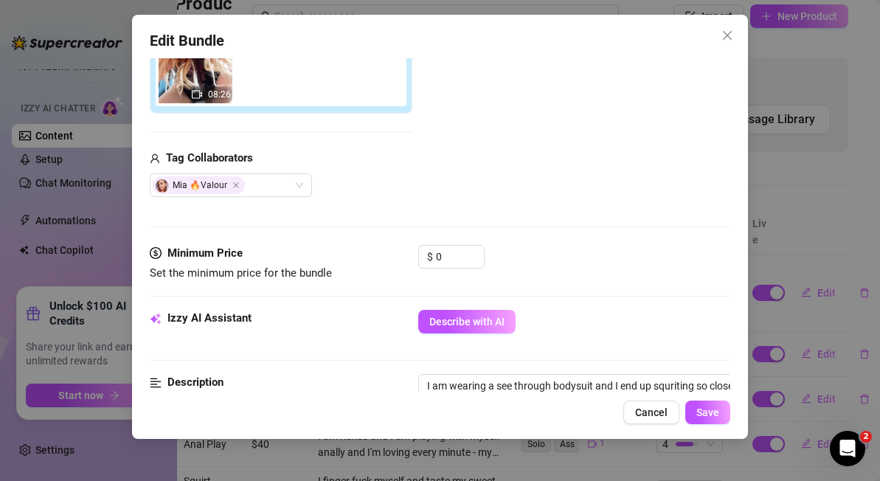
scroll to position [299, 0]
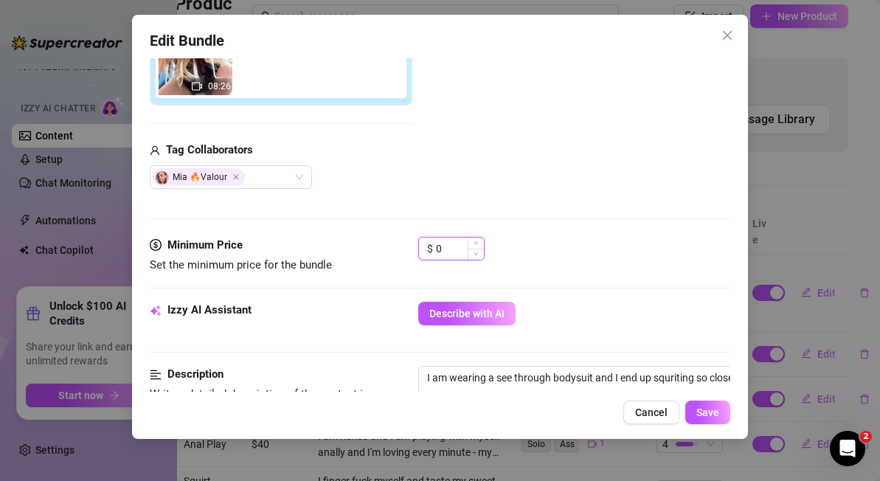
click at [447, 254] on input "0" at bounding box center [460, 248] width 48 height 22
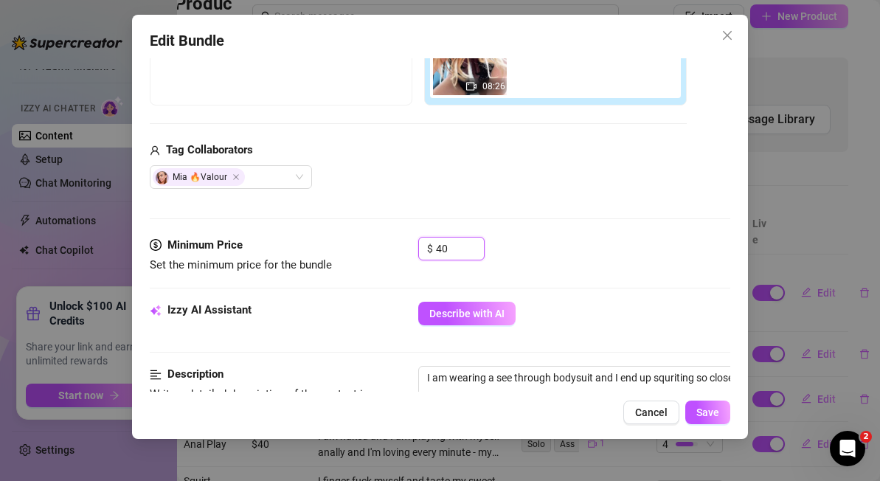
type input "40"
click at [605, 243] on div "$ 40" at bounding box center [574, 255] width 312 height 37
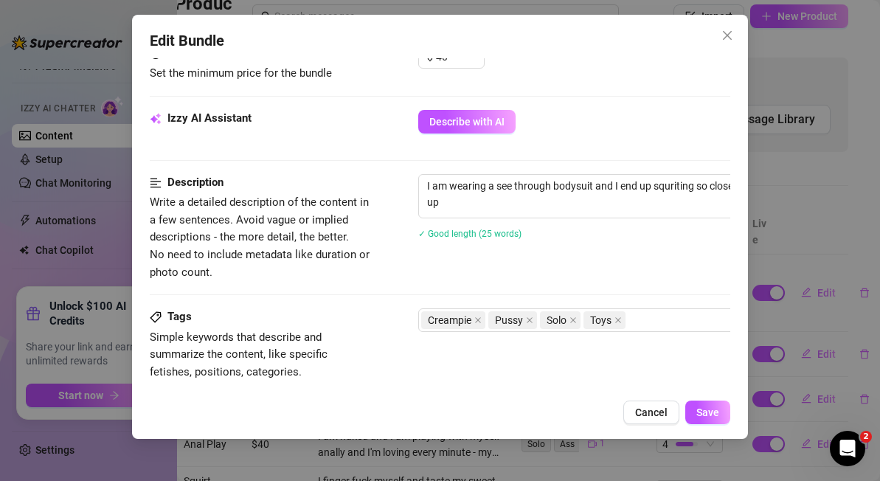
scroll to position [491, 0]
click at [526, 212] on textarea "I am wearing a see through bodysuit and I end up squriting so close to the came…" at bounding box center [676, 193] width 515 height 38
click at [538, 202] on textarea "I am wearing a see through bodysuit and I end up squriting so close to the came…" at bounding box center [676, 193] width 515 height 38
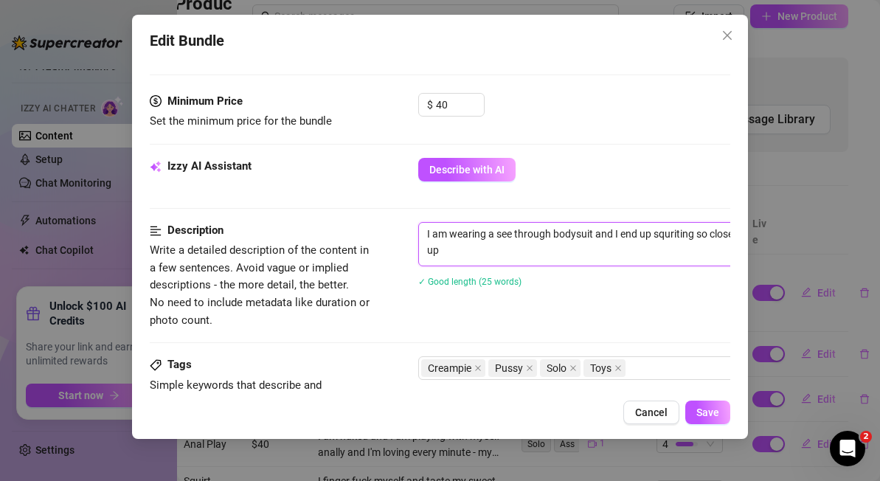
scroll to position [445, 0]
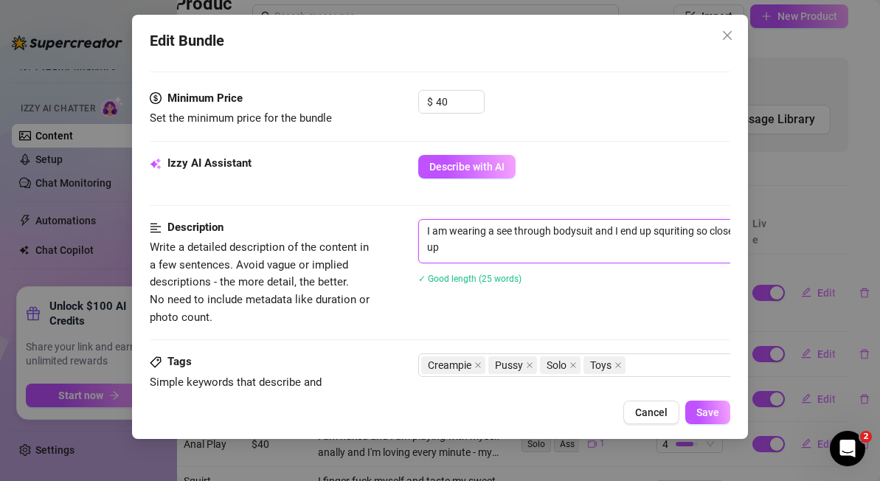
click at [581, 248] on textarea "I am wearing a see through bodysuit and I end up squriting so close to the came…" at bounding box center [676, 239] width 515 height 38
type textarea "I am wearing a see through bodysuit and I end up squriting so close to the came…"
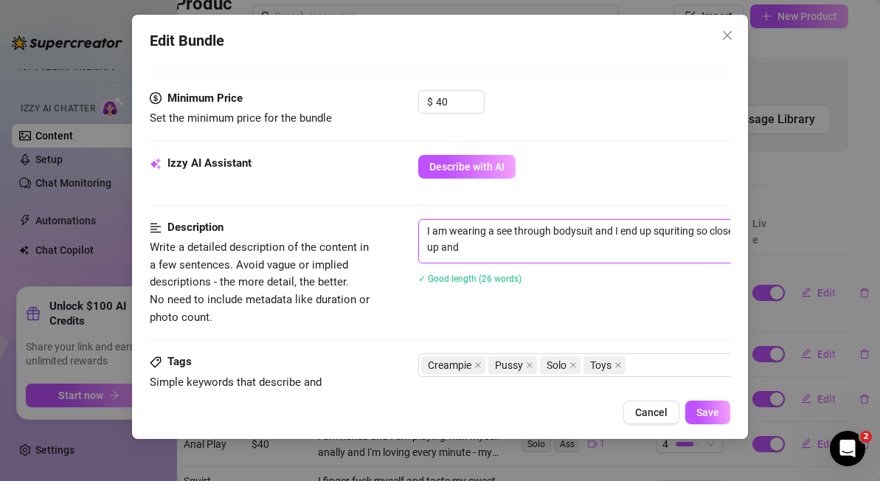
type textarea "I am wearing a see through bodysuit and I end up squriting so close to the came…"
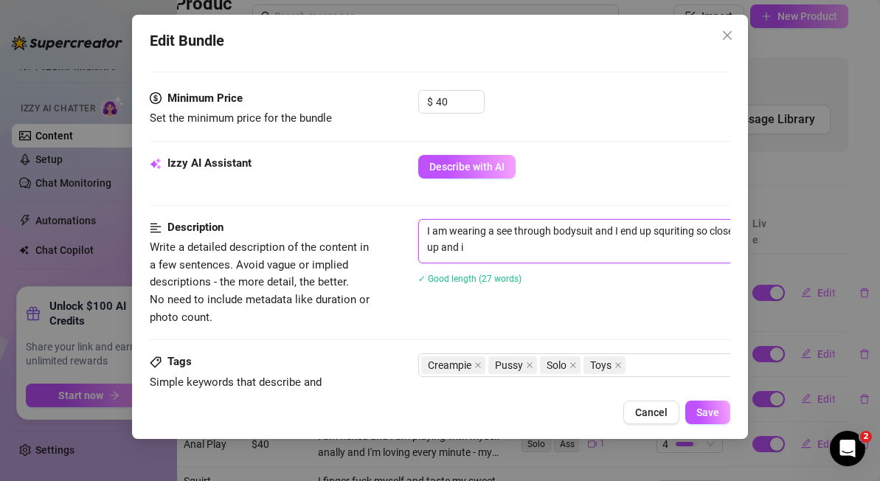
type textarea "I am wearing a see through bodysuit and I end up squriting so close to the came…"
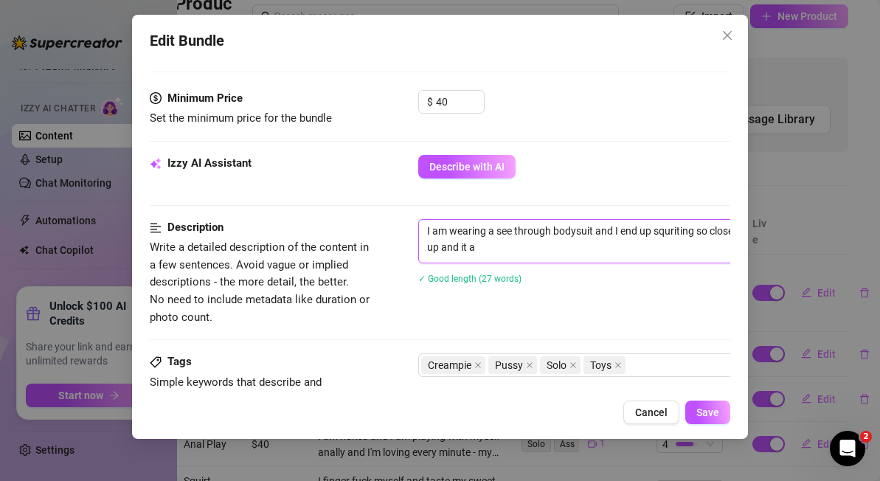
type textarea "I am wearing a see through bodysuit and I end up squriting so close to the came…"
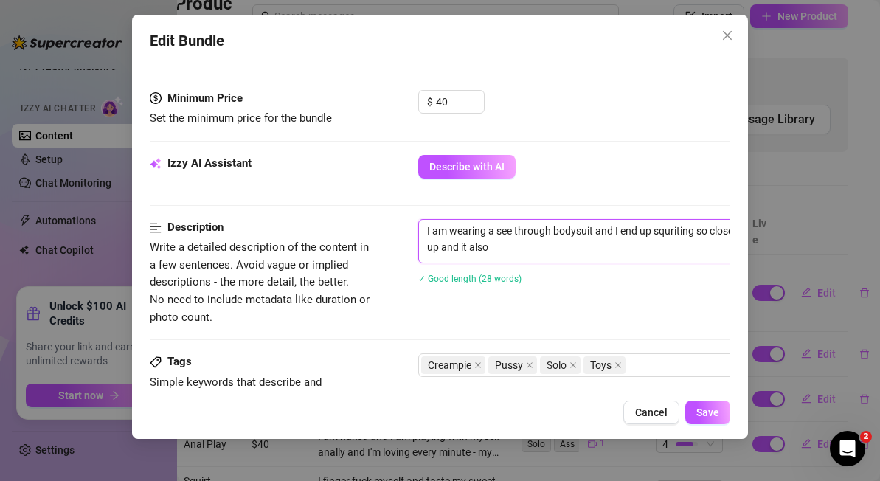
type textarea "I am wearing a see through bodysuit and I end up squriting so close to the came…"
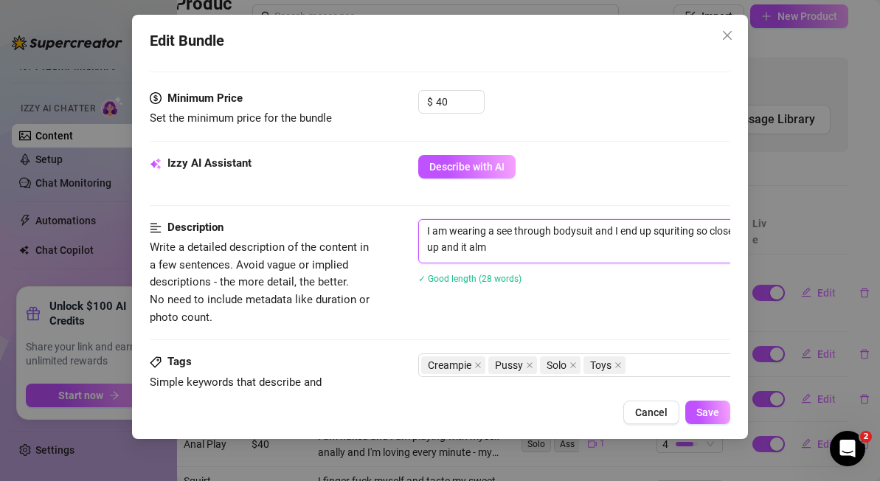
type textarea "I am wearing a see through bodysuit and I end up squriting so close to the came…"
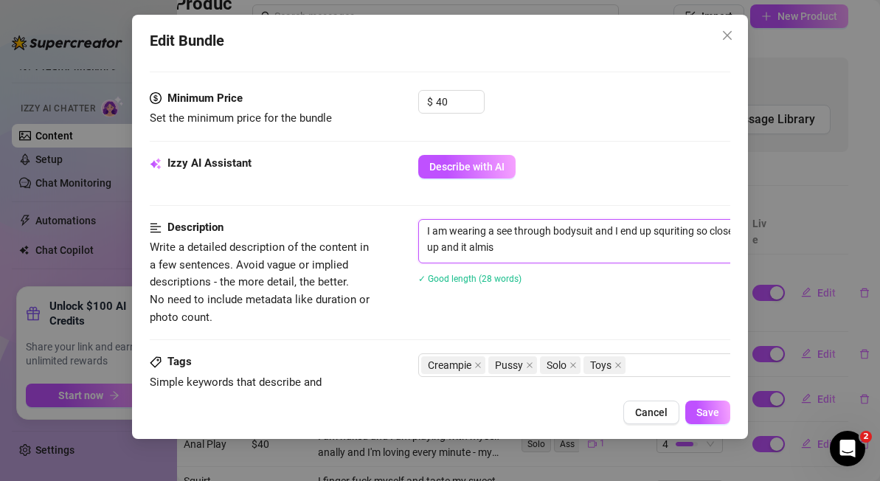
type textarea "I am wearing a see through bodysuit and I end up squriting so close to the came…"
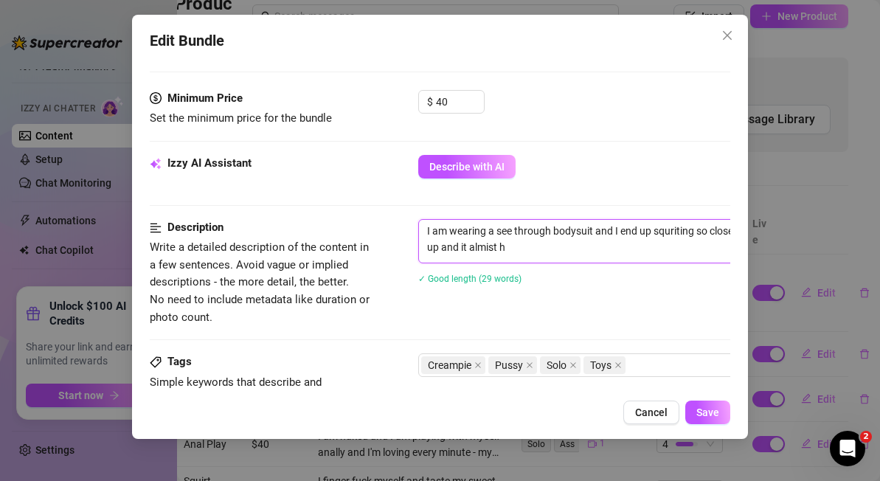
type textarea "I am wearing a see through bodysuit and I end up squriting so close to the came…"
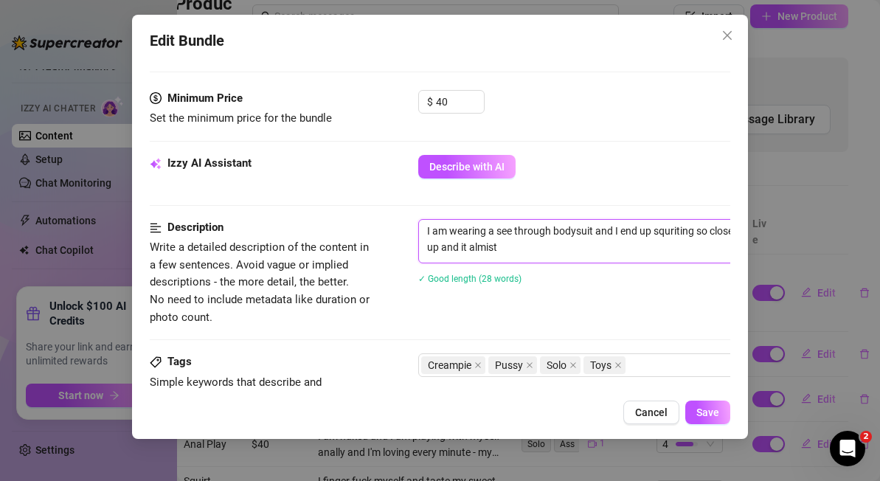
type textarea "I am wearing a see through bodysuit and I end up squriting so close to the came…"
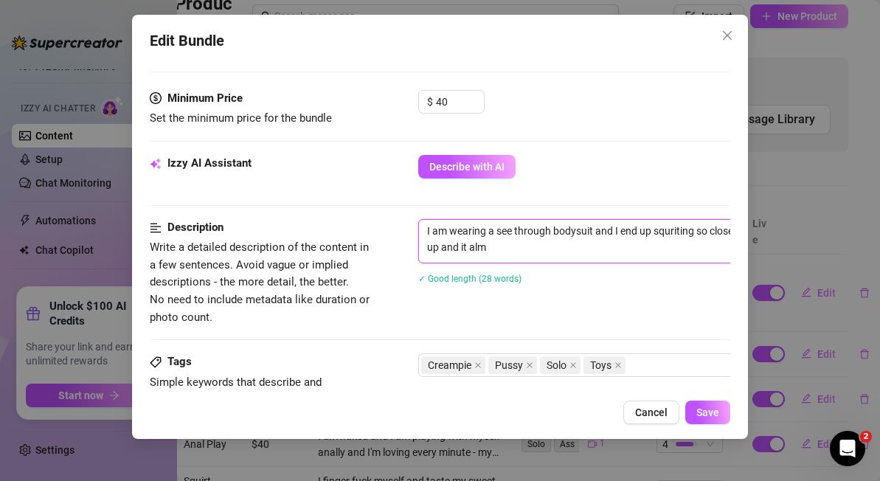
type textarea "I am wearing a see through bodysuit and I end up squriting so close to the came…"
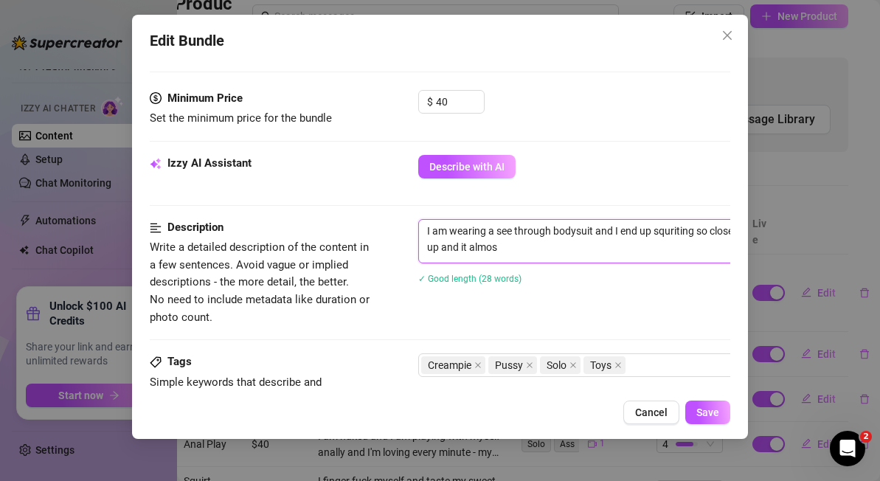
type textarea "I am wearing a see through bodysuit and I end up squriting so close to the came…"
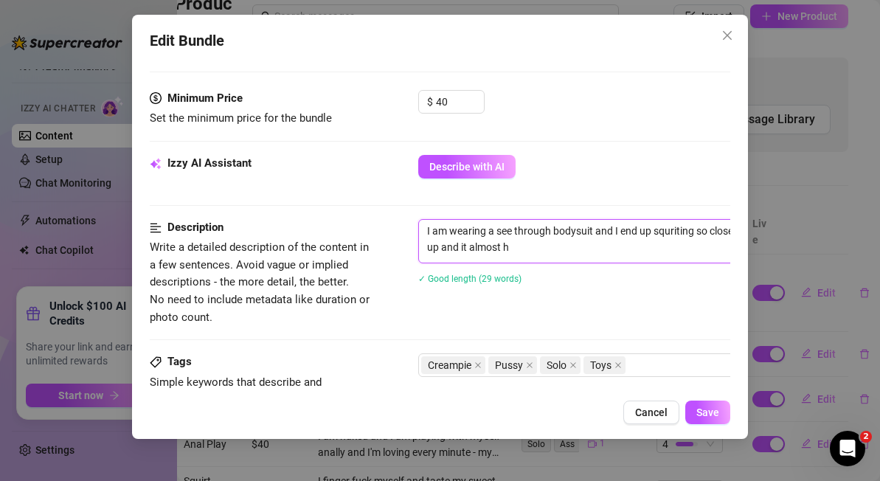
type textarea "I am wearing a see through bodysuit and I end up squriting so close to the came…"
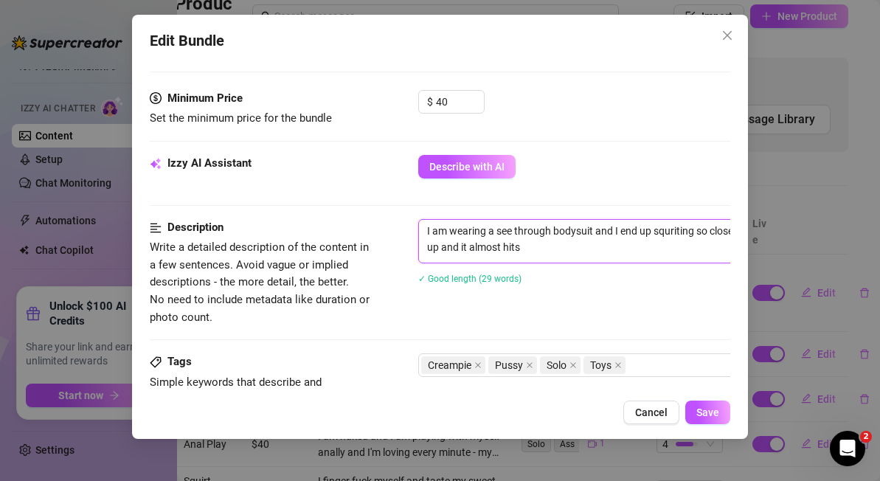
type textarea "I am wearing a see through bodysuit and I end up squriting so close to the came…"
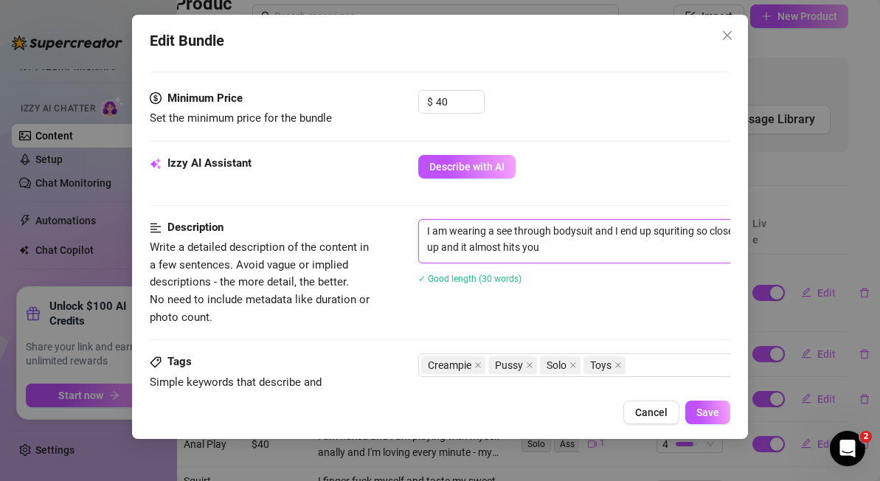
type textarea "I am wearing a see through bodysuit and I end up squriting so close to the came…"
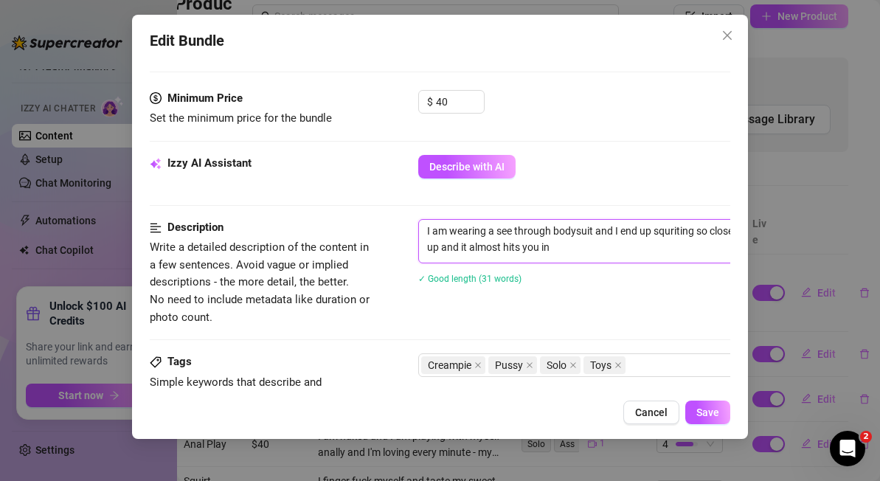
type textarea "I am wearing a see through bodysuit and I end up squriting so close to the came…"
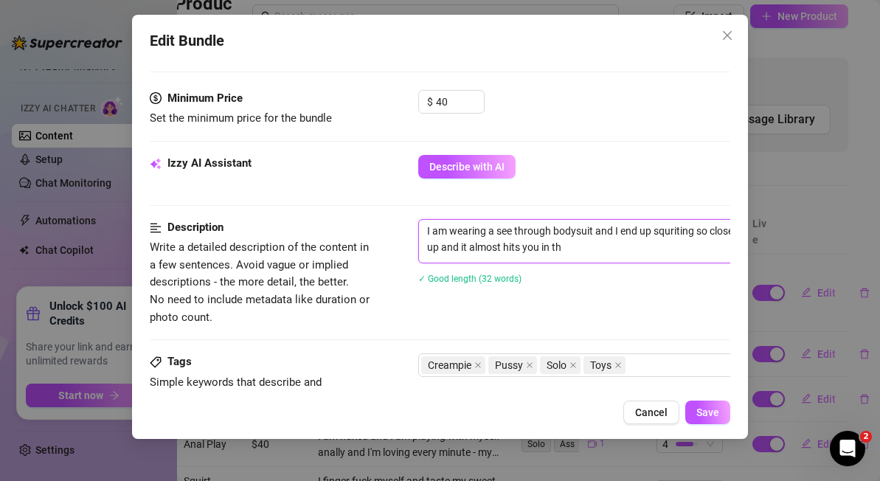
type textarea "I am wearing a see through bodysuit and I end up squriting so close to the came…"
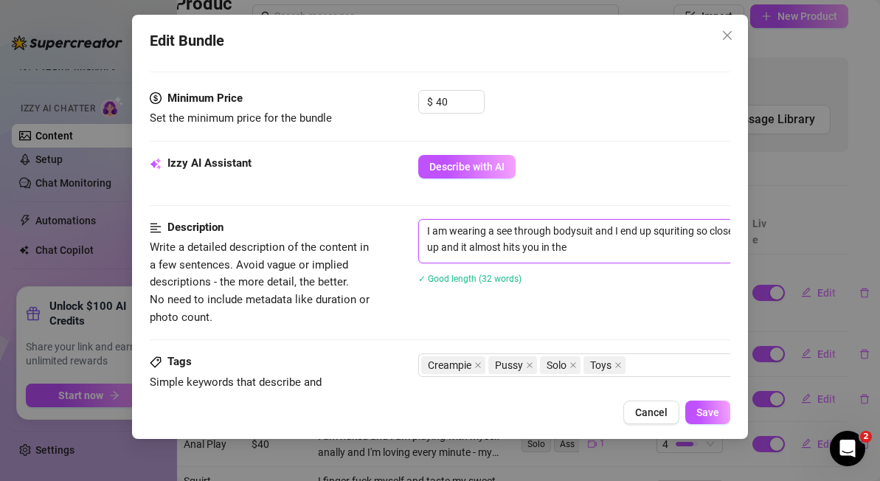
type textarea "I am wearing a see through bodysuit and I end up squriting so close to the came…"
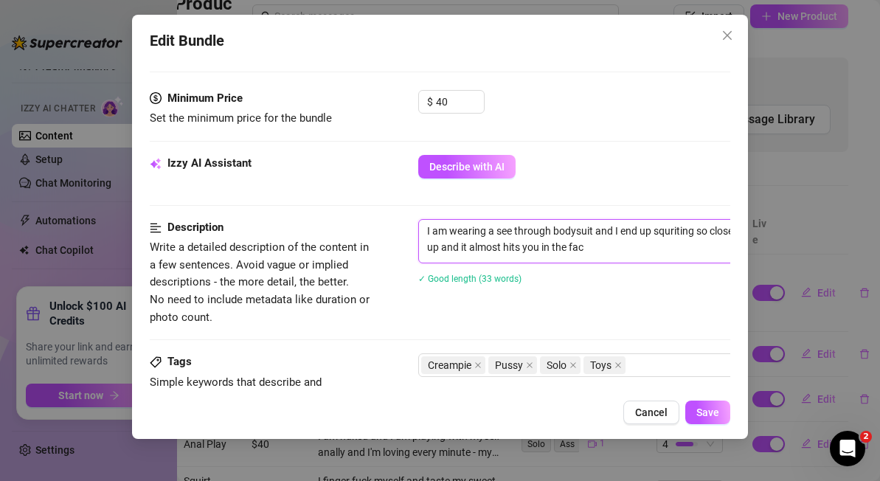
type textarea "I am wearing a see through bodysuit and I end up squriting so close to the came…"
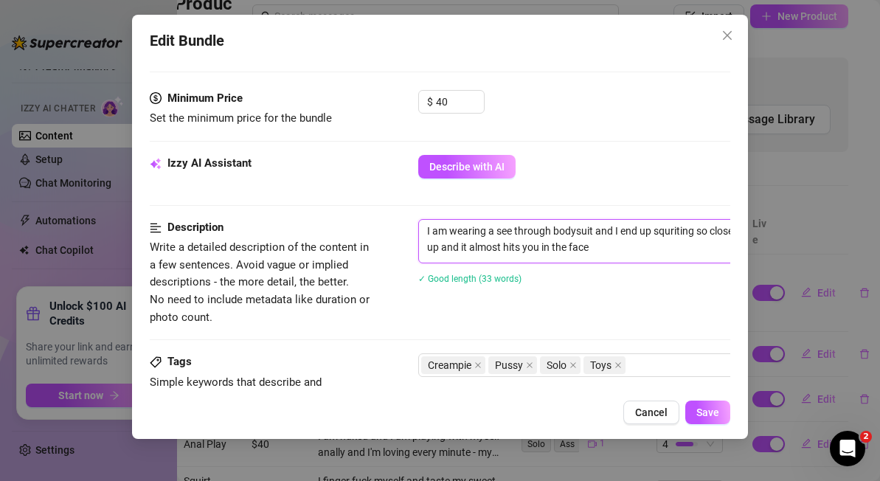
type textarea "I am wearing a see through bodysuit and I end up squriting so close to the came…"
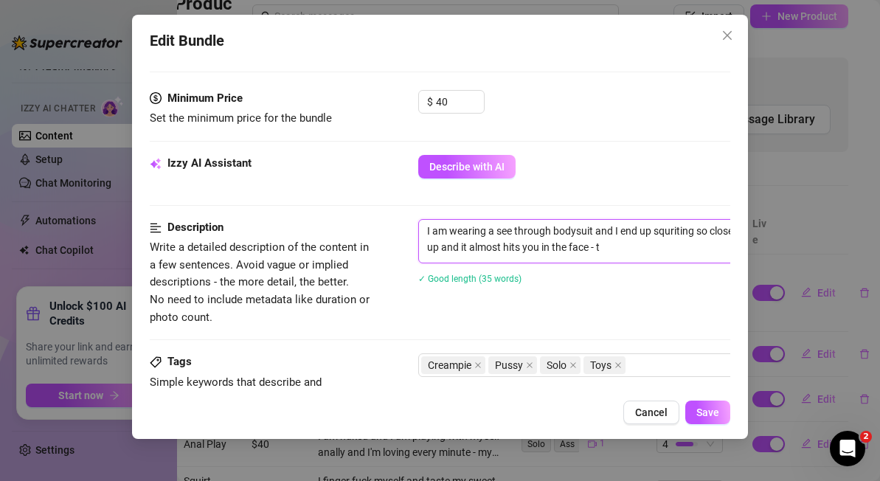
type textarea "I am wearing a see through bodysuit and I end up squriting so close to the came…"
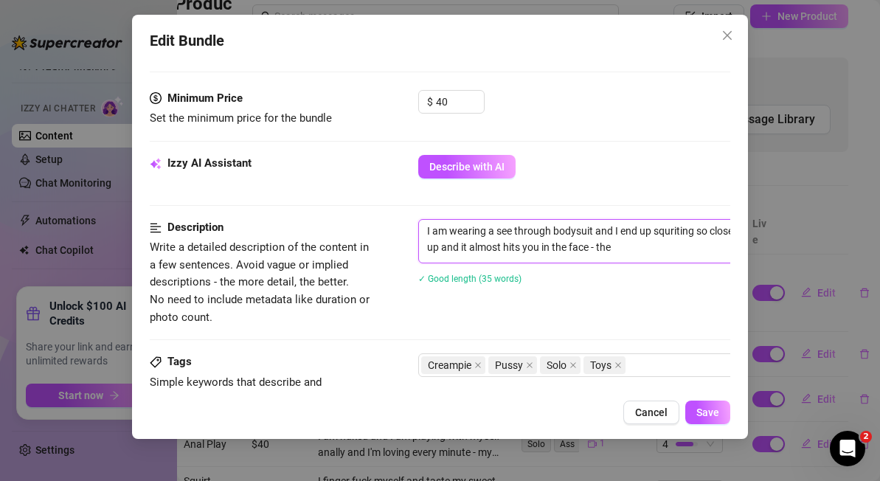
type textarea "I am wearing a see through bodysuit and I end up squriting so close to the came…"
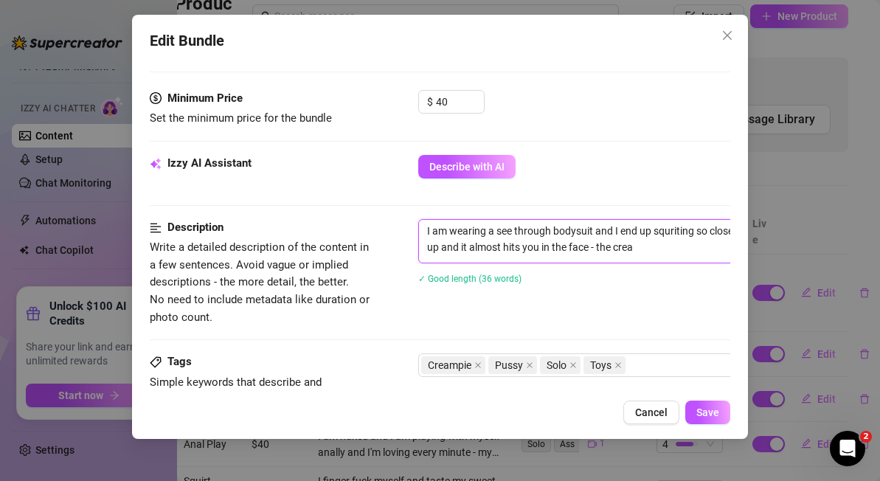
type textarea "I am wearing a see through bodysuit and I end up squriting so close to the came…"
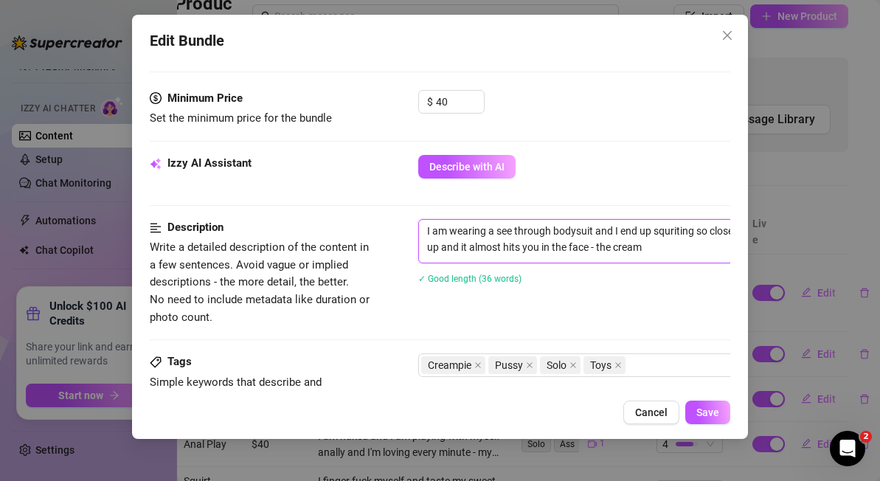
type textarea "I am wearing a see through bodysuit and I end up squriting so close to the came…"
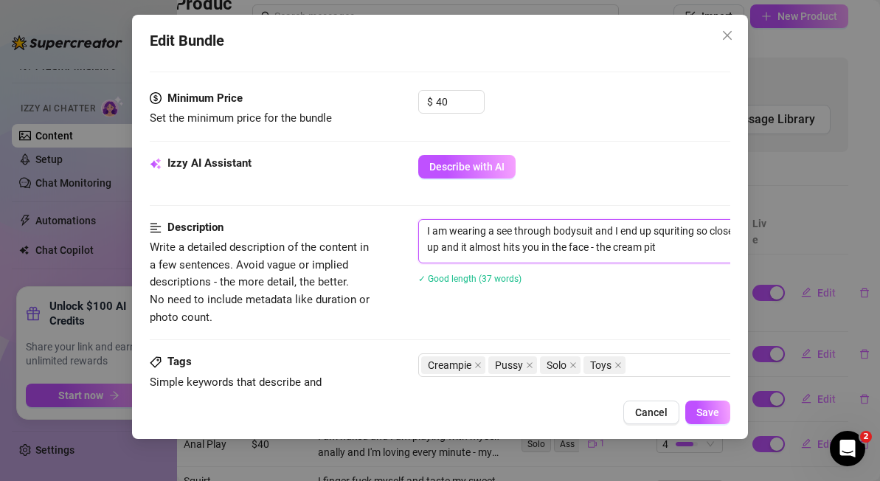
type textarea "I am wearing a see through bodysuit and I end up squriting so close to the came…"
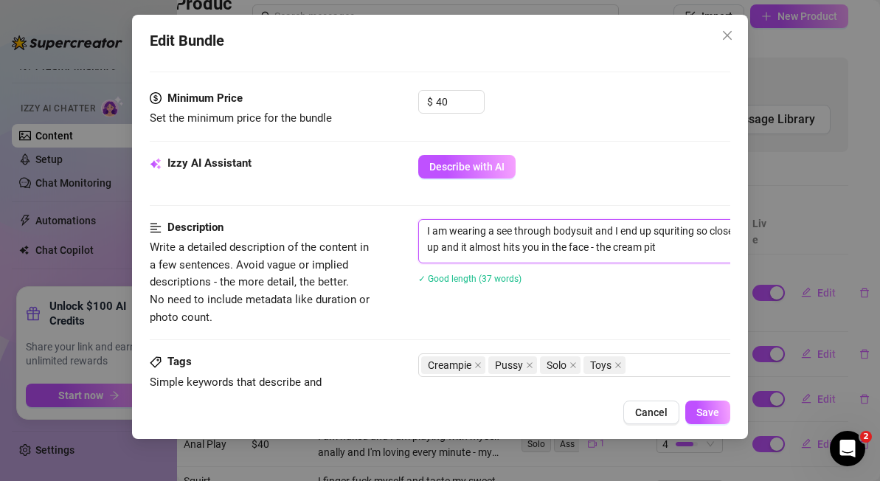
type textarea "I am wearing a see through bodysuit and I end up squriting so close to the came…"
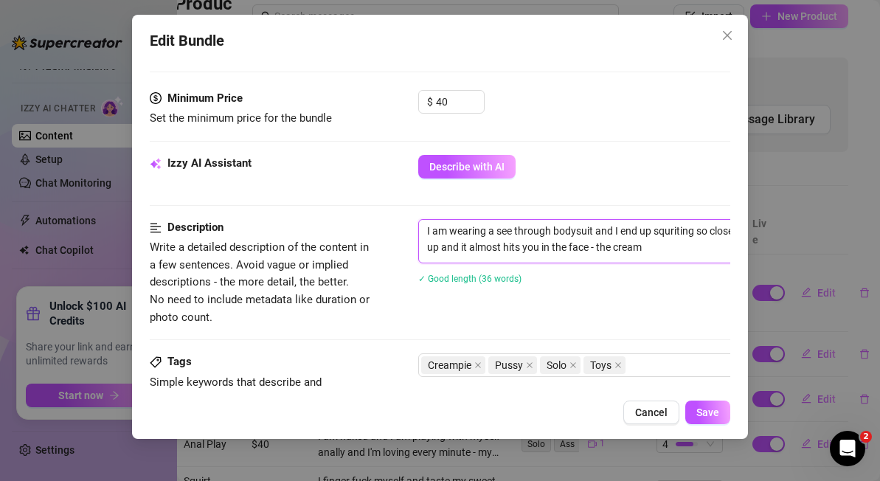
type textarea "I am wearing a see through bodysuit and I end up squriting so close to the came…"
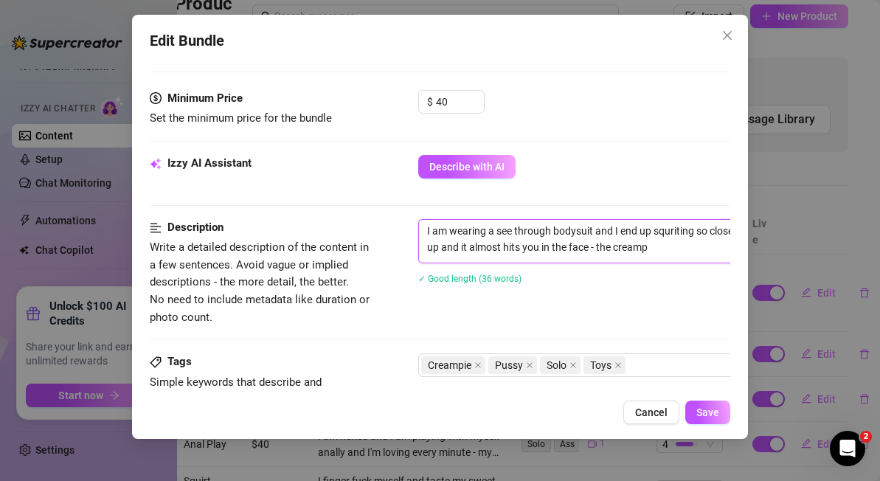
type textarea "I am wearing a see through bodysuit and I end up squriting so close to the came…"
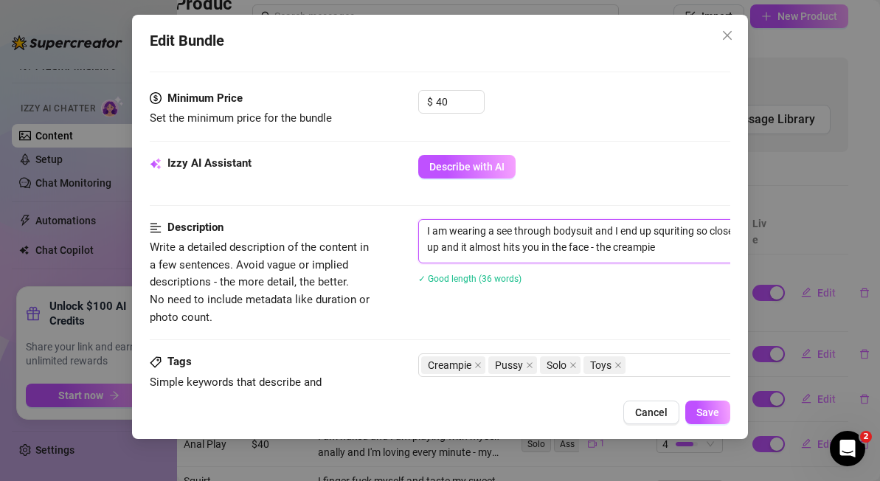
type textarea "I am wearing a see through bodysuit and I end up squriting so close to the came…"
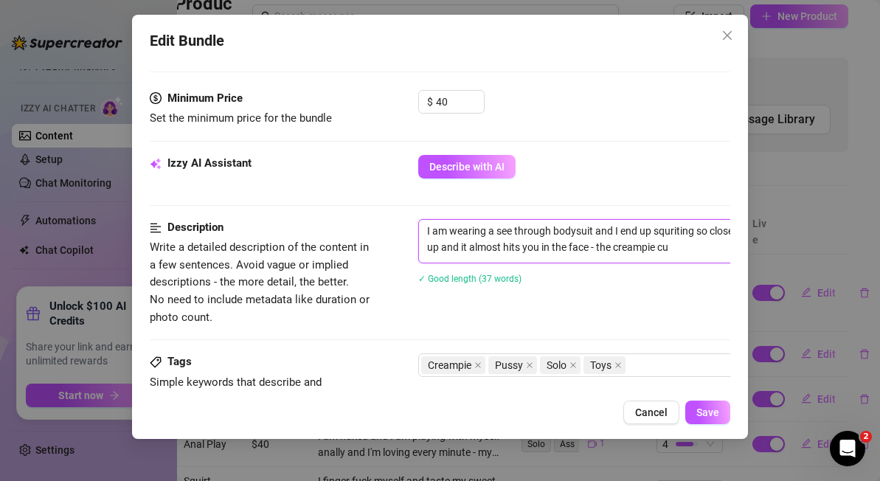
type textarea "I am wearing a see through bodysuit and I end up squriting so close to the came…"
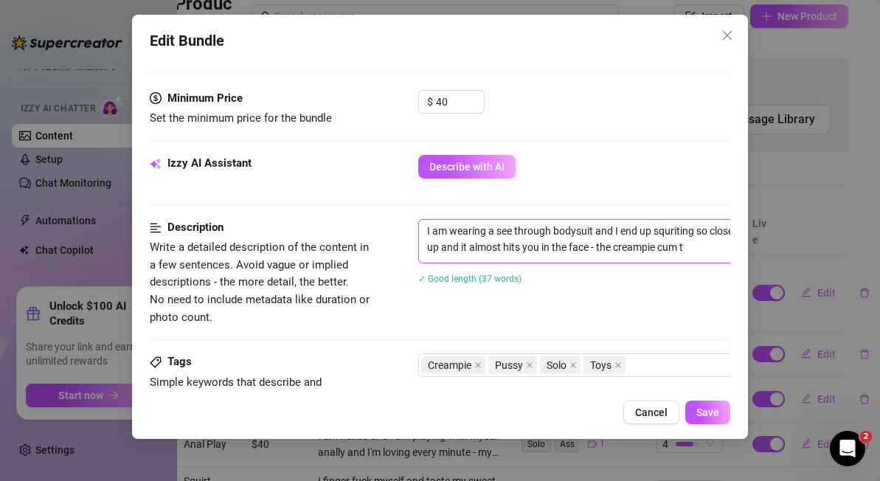
type textarea "I am wearing a see through bodysuit and I end up squriting so close to the came…"
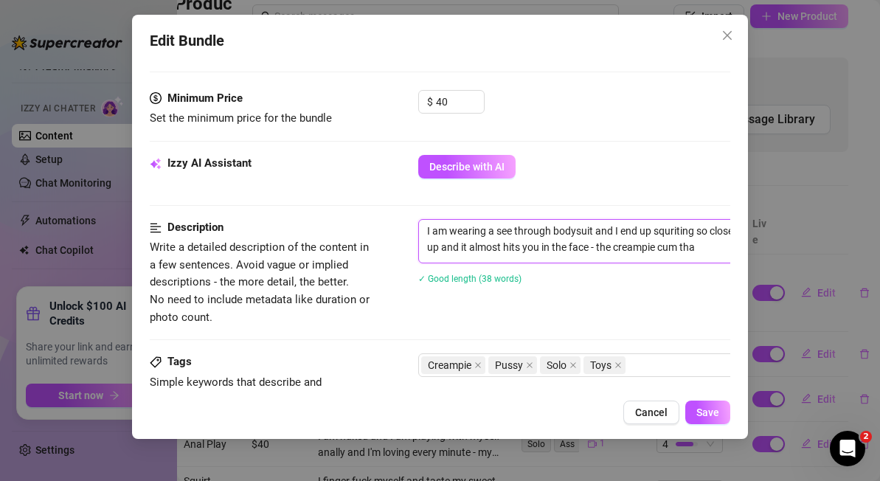
type textarea "I am wearing a see through bodysuit and I end up squriting so close to the came…"
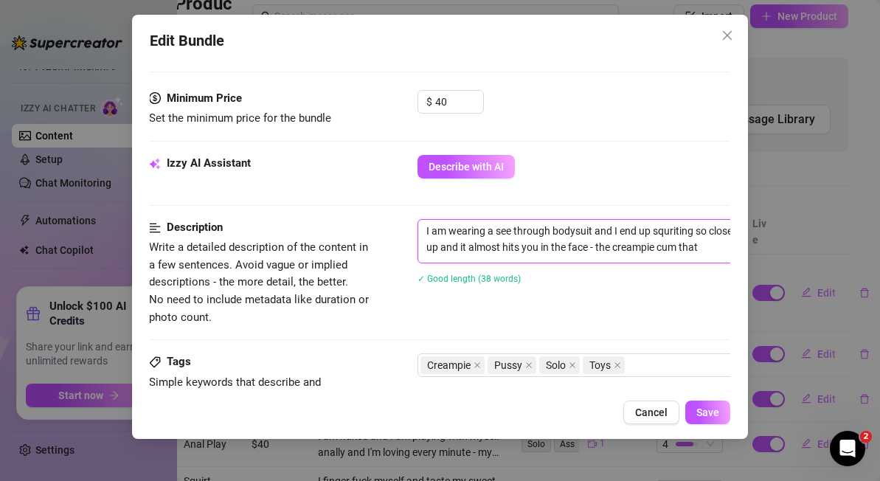
type textarea "I am wearing a see through bodysuit and I end up squriting so close to the came…"
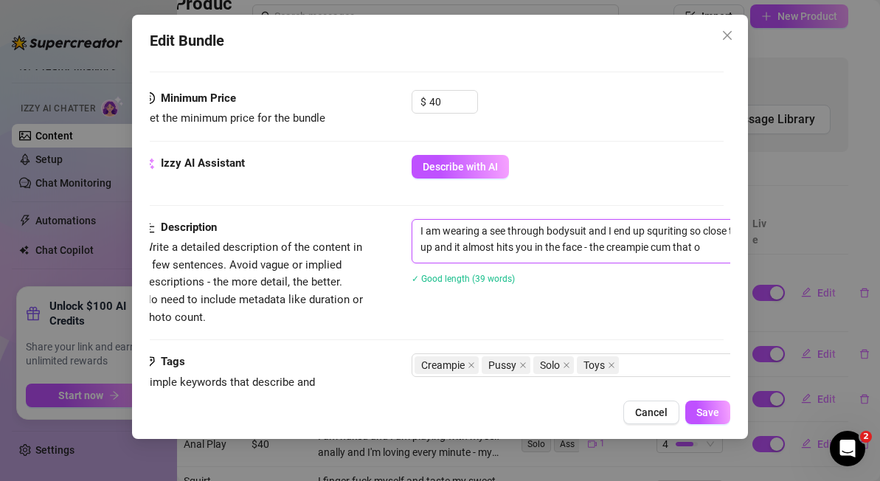
type textarea "I am wearing a see through bodysuit and I end up squriting so close to the came…"
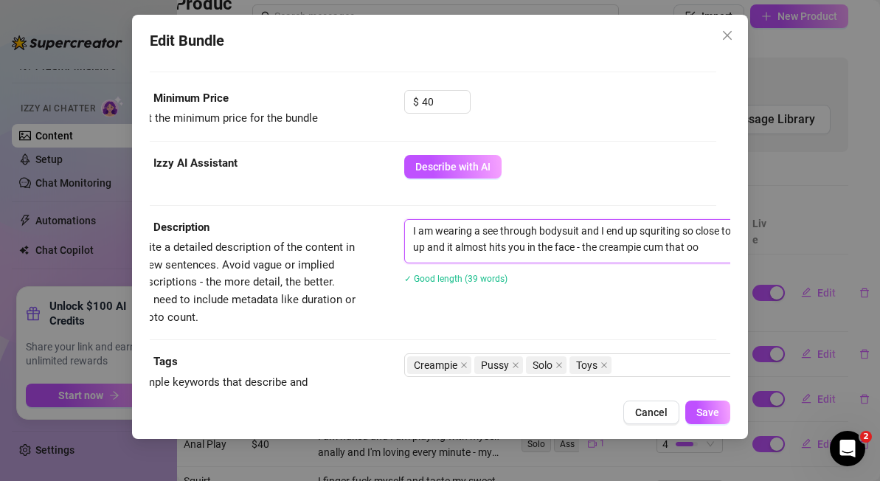
type textarea "I am wearing a see through bodysuit and I end up squriting so close to the came…"
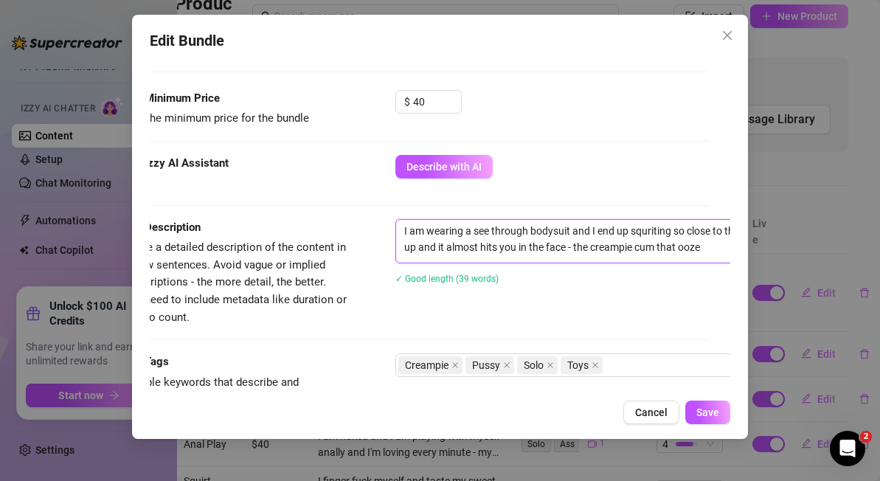
type textarea "I am wearing a see through bodysuit and I end up squriting so close to the came…"
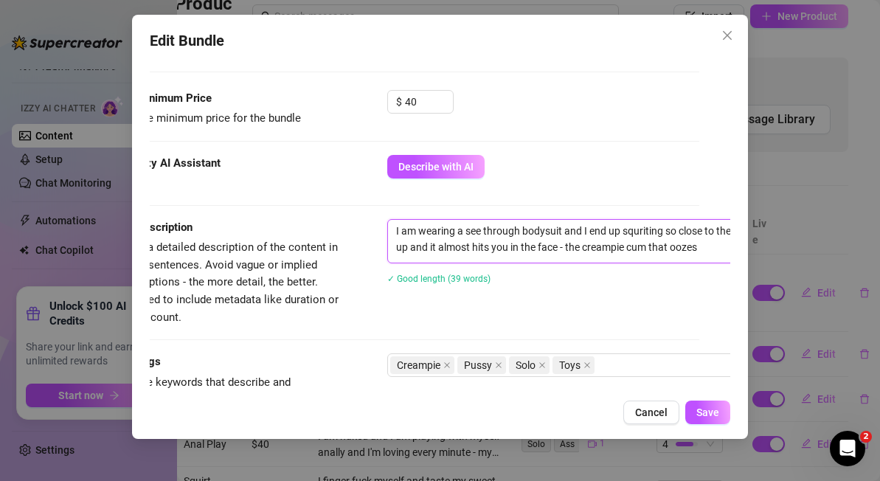
type textarea "I am wearing a see through bodysuit and I end up squriting so close to the came…"
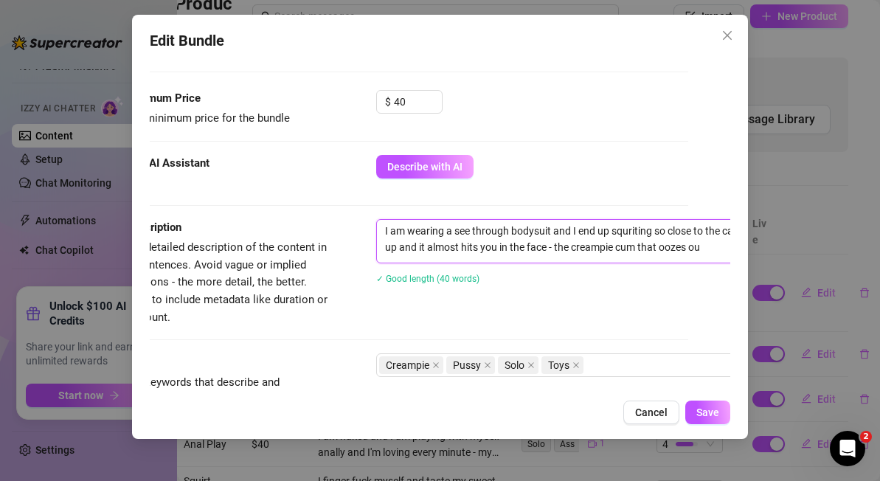
type textarea "I am wearing a see through bodysuit and I end up squriting so close to the came…"
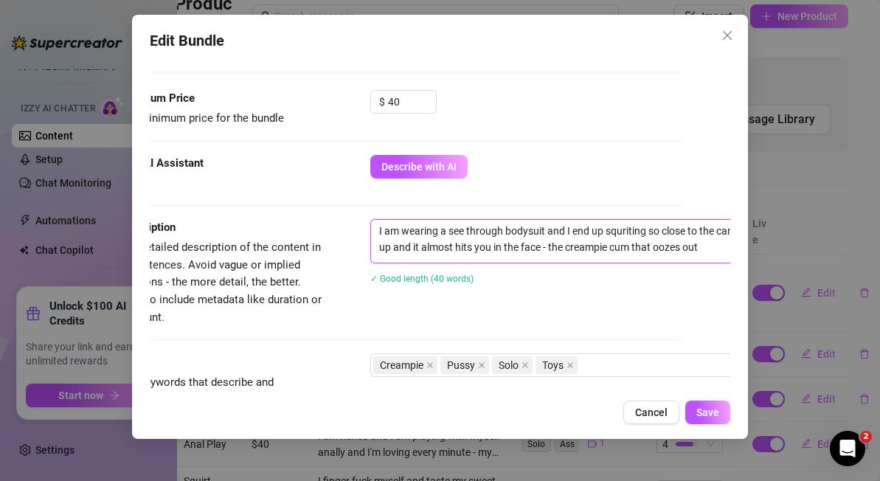
type textarea "I am wearing a see through bodysuit and I end up squriting so close to the came…"
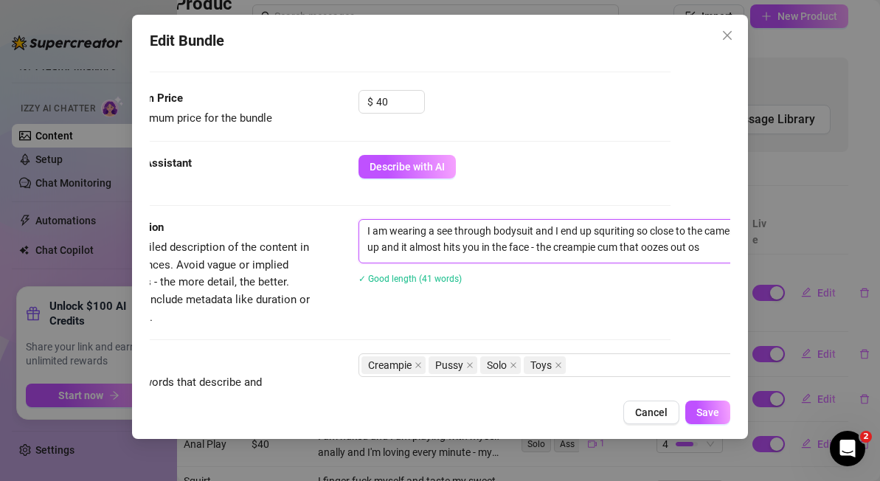
type textarea "I am wearing a see through bodysuit and I end up squriting so close to the came…"
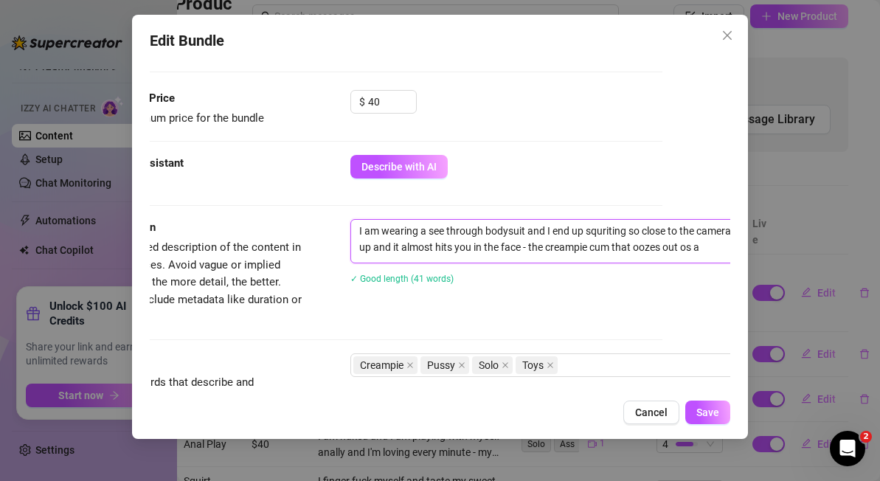
type textarea "I am wearing a see through bodysuit and I end up squriting so close to the came…"
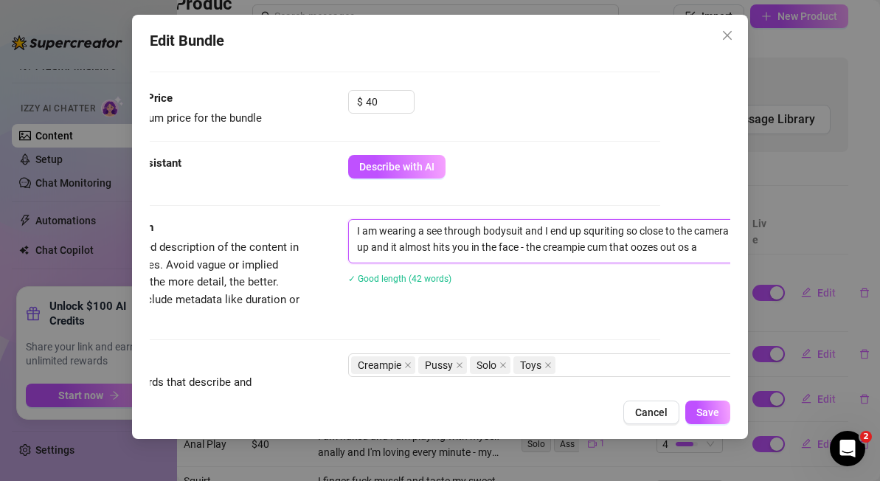
type textarea "I am wearing a see through bodysuit and I end up squriting so close to the came…"
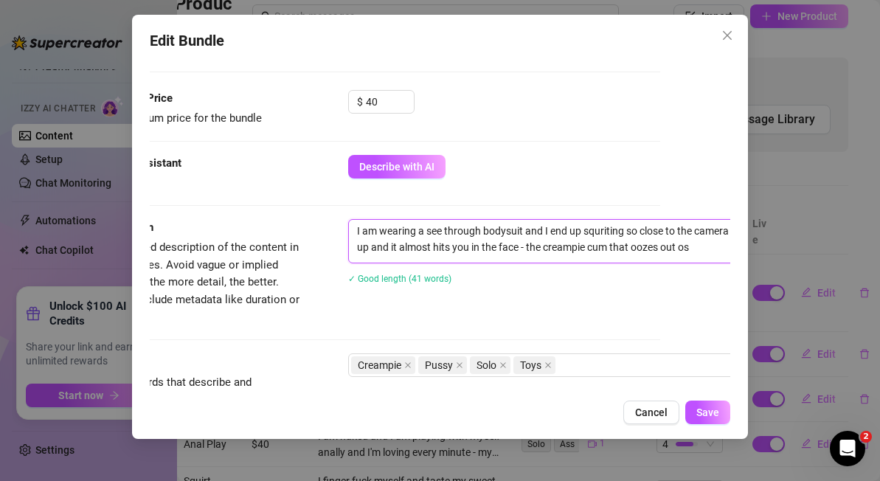
type textarea "I am wearing a see through bodysuit and I end up squriting so close to the came…"
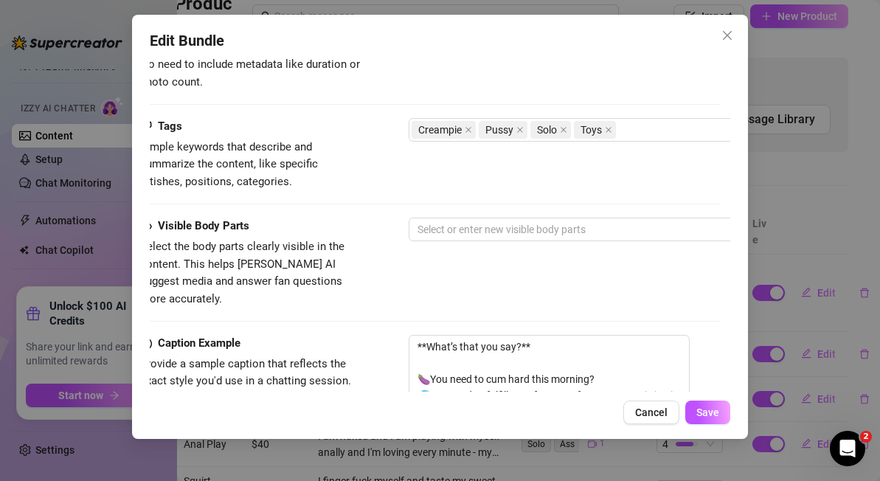
scroll to position [681, 0]
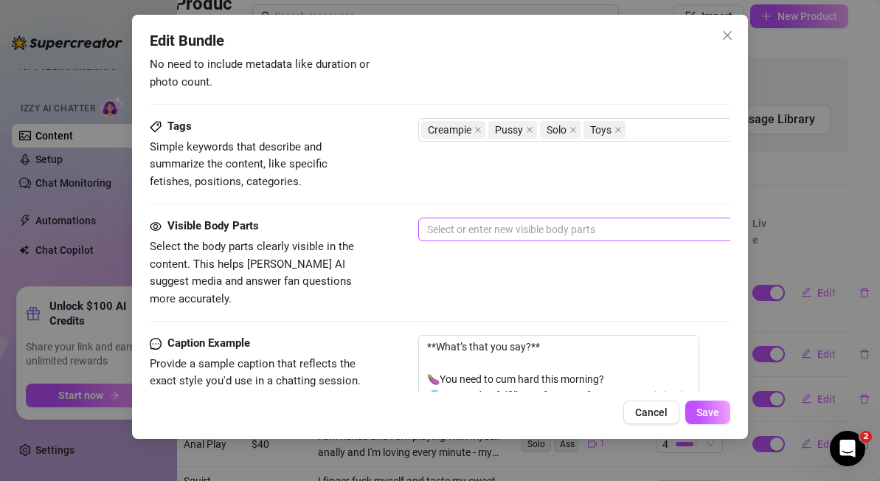
click at [437, 233] on div at bounding box center [668, 229] width 495 height 21
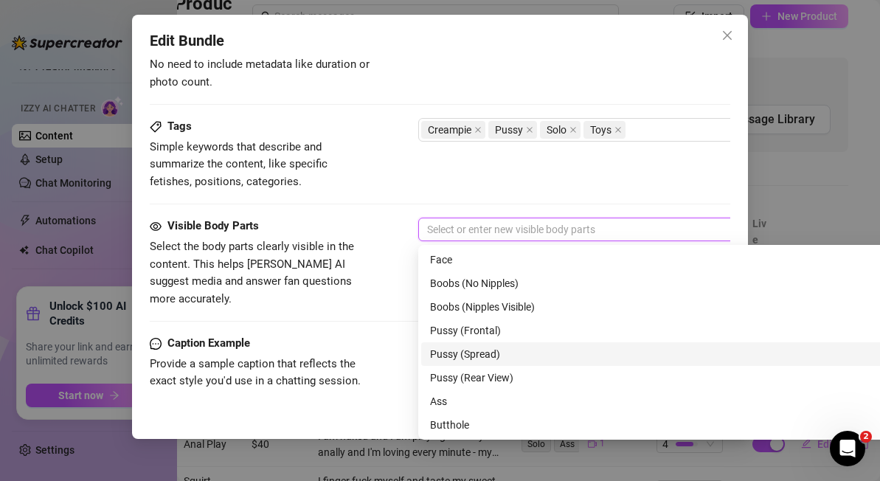
click at [473, 355] on div "Pussy (Spread)" at bounding box center [676, 354] width 493 height 16
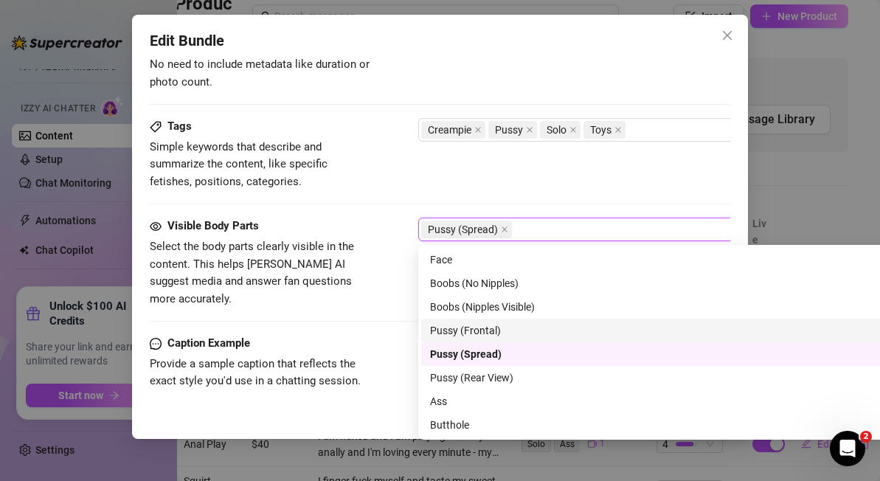
click at [496, 330] on div "Pussy (Frontal)" at bounding box center [676, 330] width 493 height 16
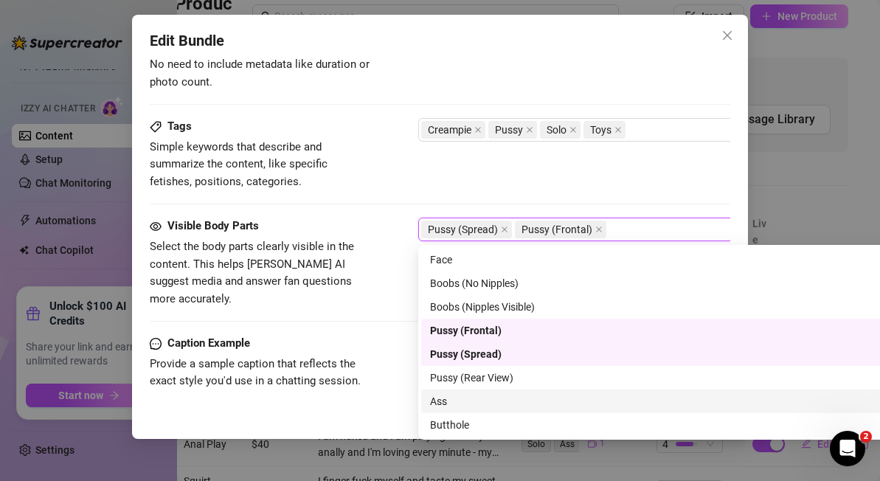
click at [478, 405] on div "Ass" at bounding box center [676, 401] width 493 height 16
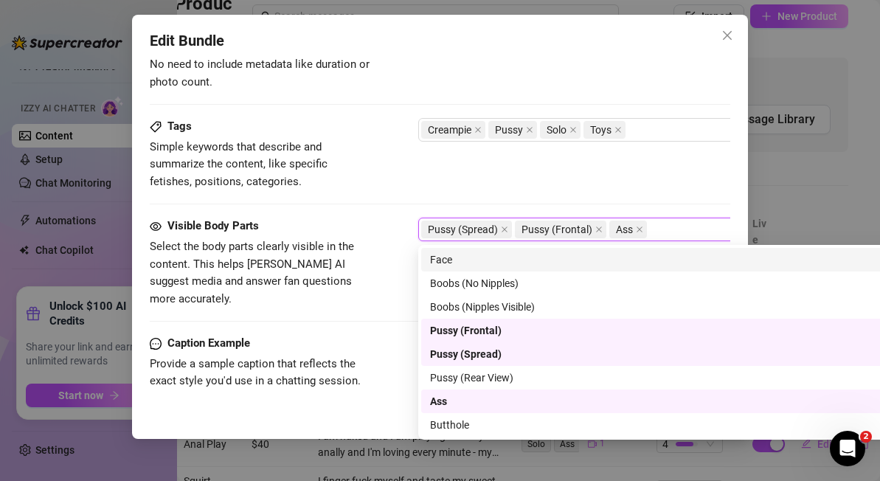
click at [471, 262] on div "Face" at bounding box center [676, 259] width 493 height 16
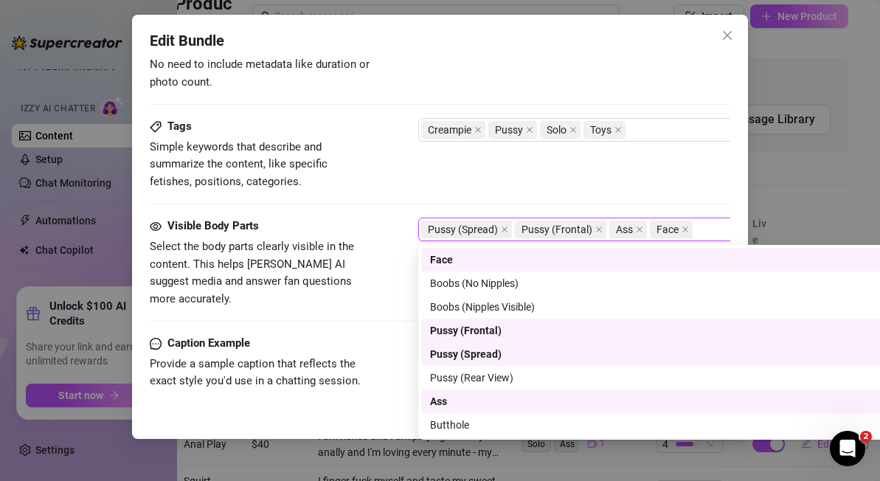
click at [618, 169] on div "Tags Simple keywords that describe and summarize the content, like specific fet…" at bounding box center [440, 154] width 580 height 72
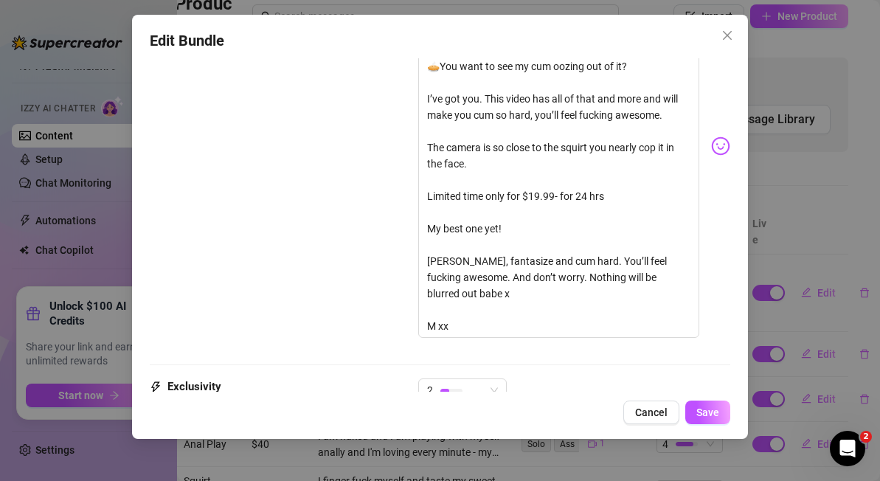
scroll to position [1226, 0]
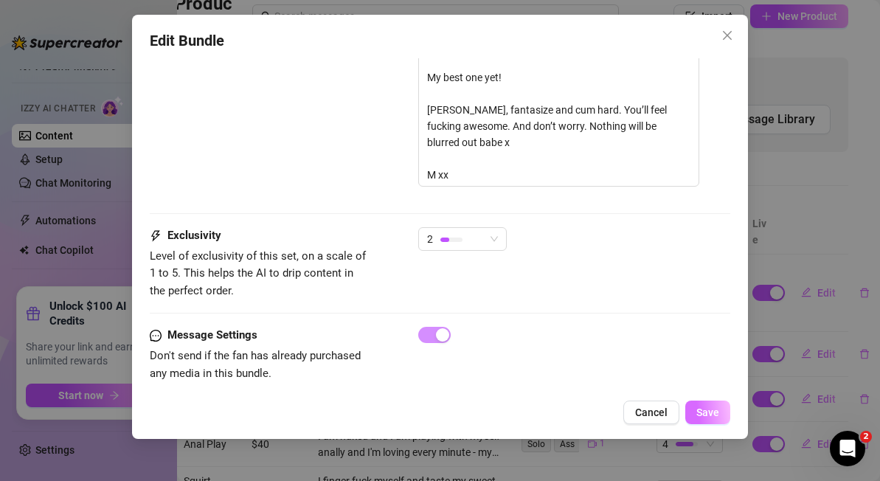
click at [714, 410] on span "Save" at bounding box center [707, 412] width 23 height 12
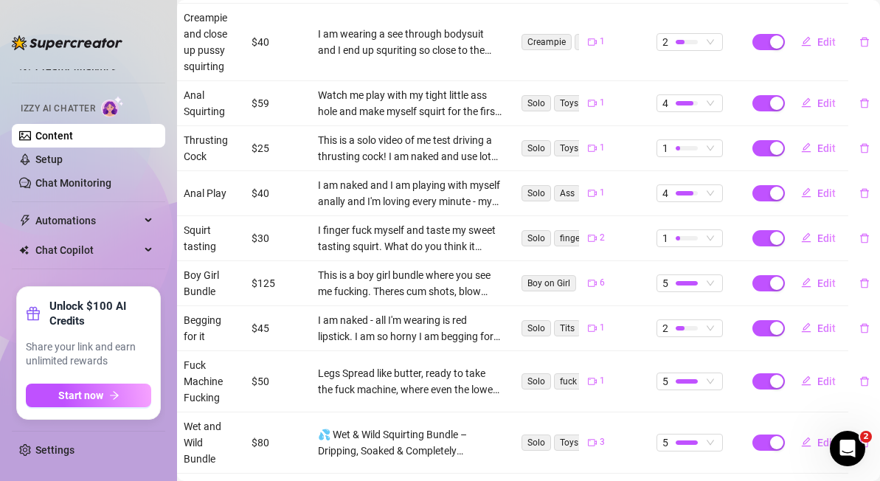
scroll to position [0, 17]
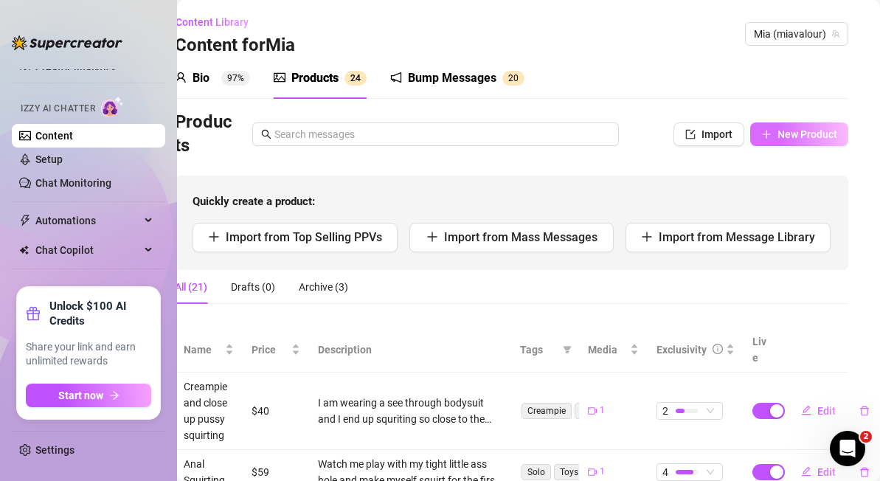
click at [798, 140] on button "New Product" at bounding box center [799, 134] width 98 height 24
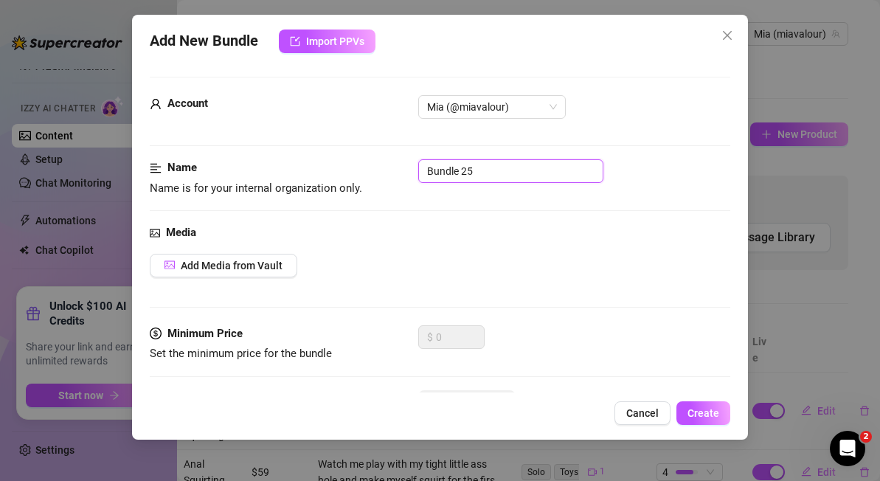
click at [469, 171] on input "Bundle 25" at bounding box center [510, 171] width 185 height 24
drag, startPoint x: 504, startPoint y: 167, endPoint x: 347, endPoint y: 167, distance: 157.1
click at [347, 167] on div "Name Name is for your internal organization only. Bundle 25" at bounding box center [440, 178] width 580 height 38
click at [226, 273] on button "Add Media from Vault" at bounding box center [223, 266] width 147 height 24
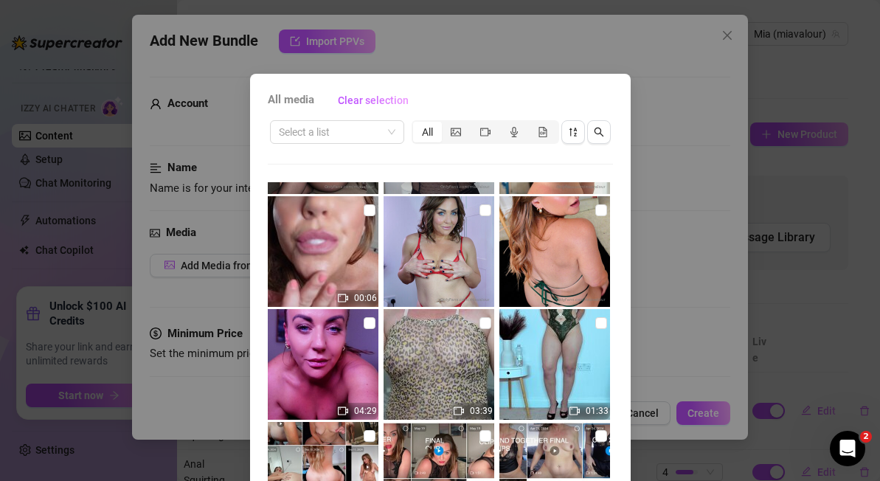
scroll to position [2422, 0]
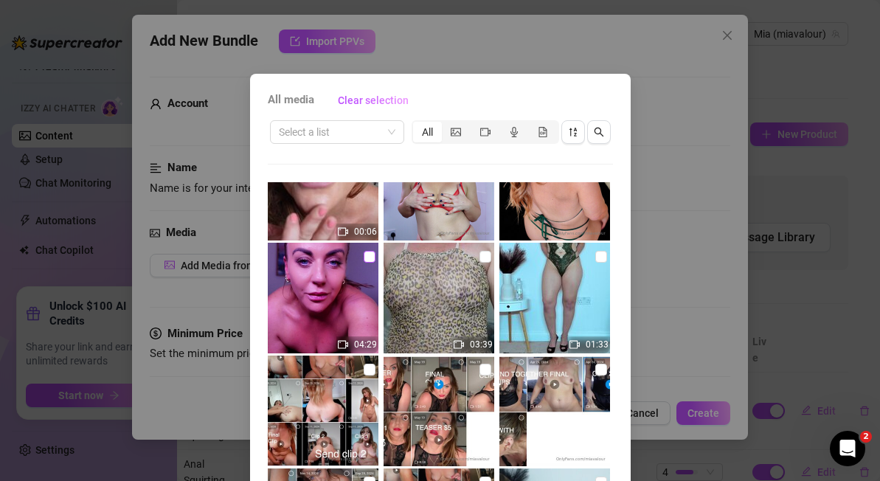
click at [372, 257] on input "checkbox" at bounding box center [370, 257] width 12 height 12
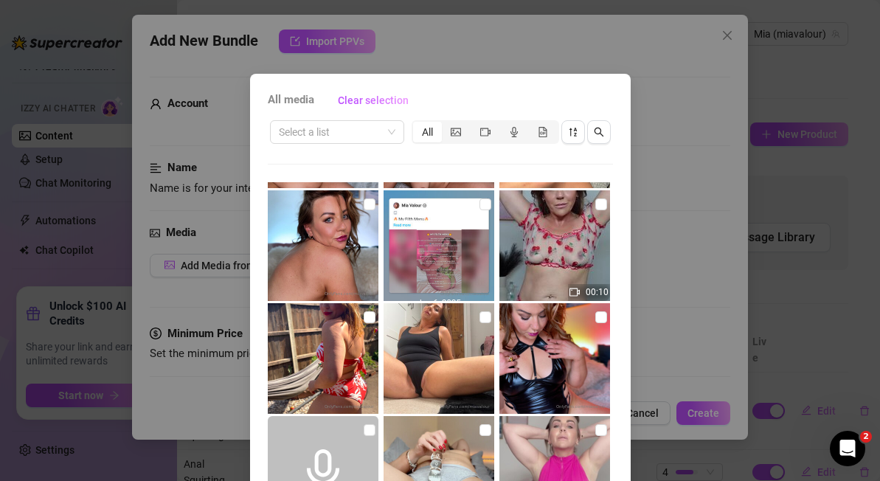
scroll to position [135, 0]
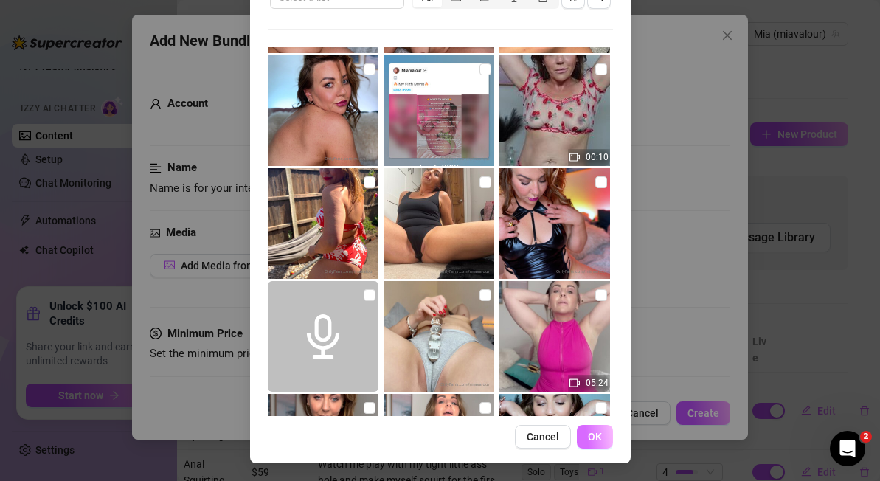
click at [596, 436] on span "OK" at bounding box center [595, 437] width 14 height 12
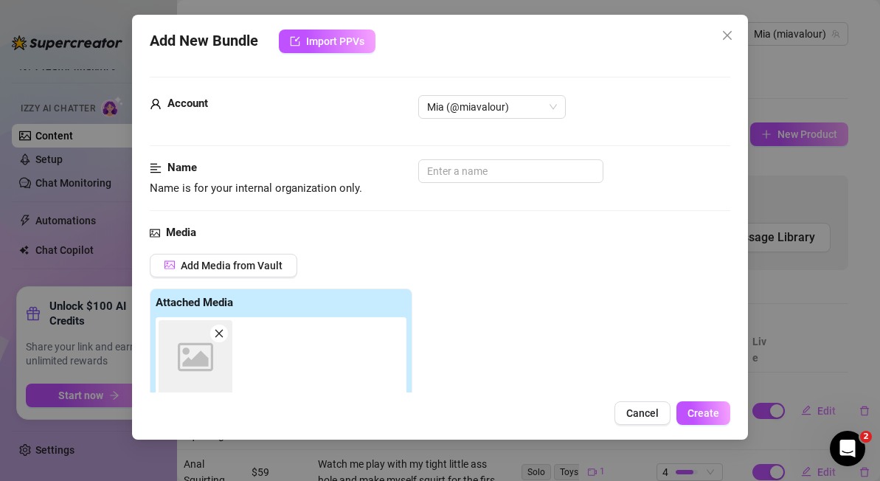
scroll to position [250, 0]
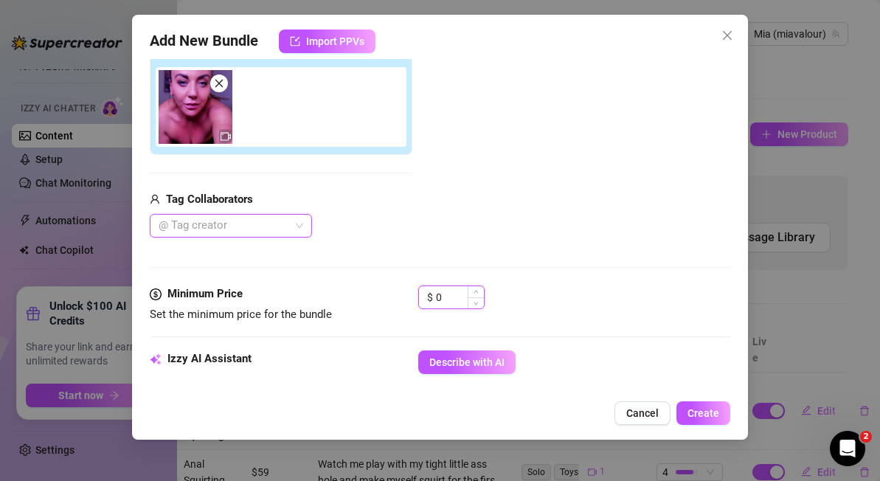
click at [449, 299] on input "0" at bounding box center [460, 297] width 48 height 22
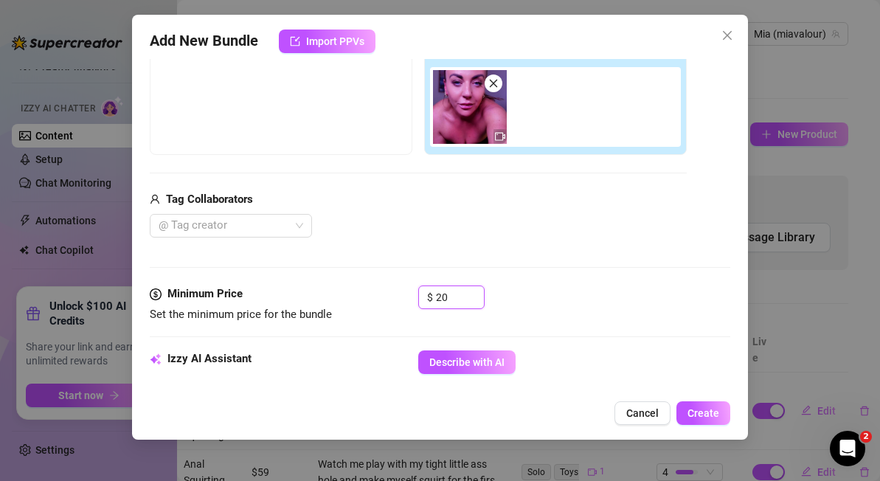
scroll to position [376, 0]
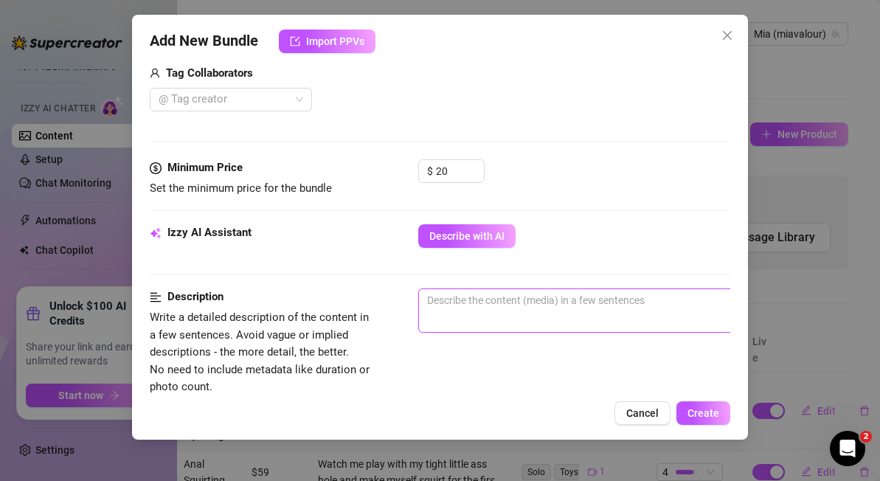
click at [530, 304] on textarea at bounding box center [676, 300] width 515 height 22
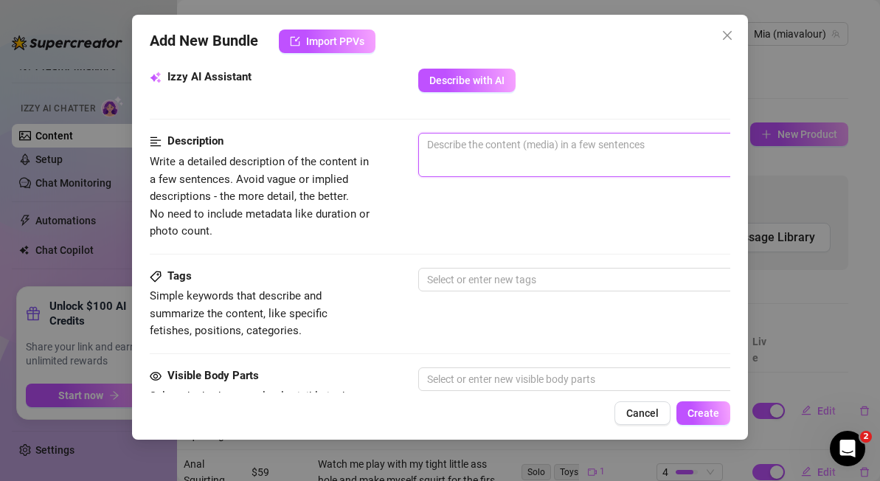
scroll to position [499, 0]
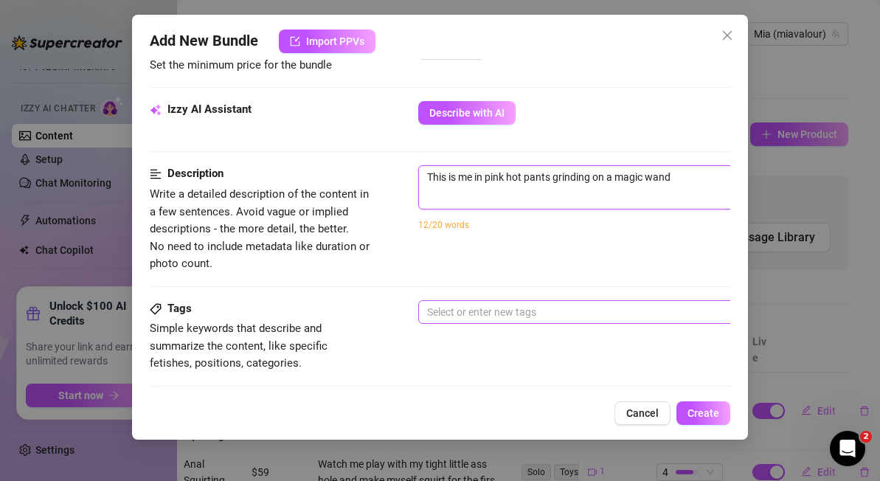
click at [480, 308] on div at bounding box center [668, 312] width 495 height 21
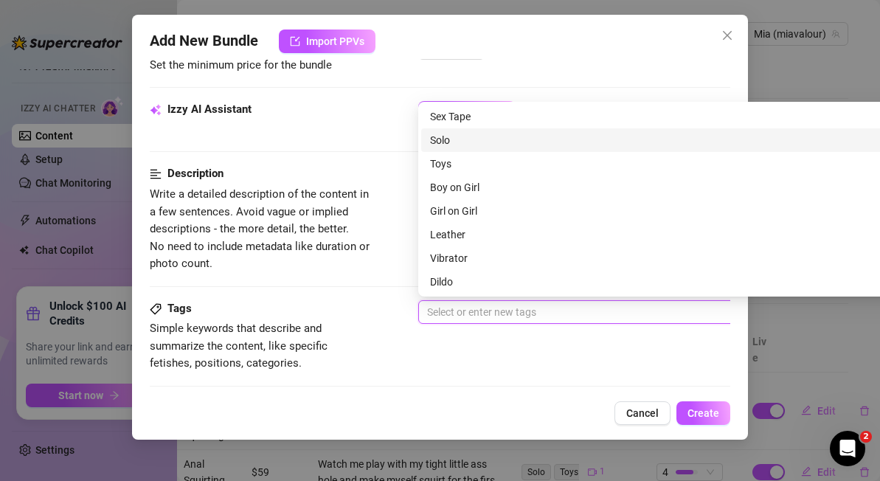
click at [470, 139] on div "Solo" at bounding box center [676, 140] width 493 height 16
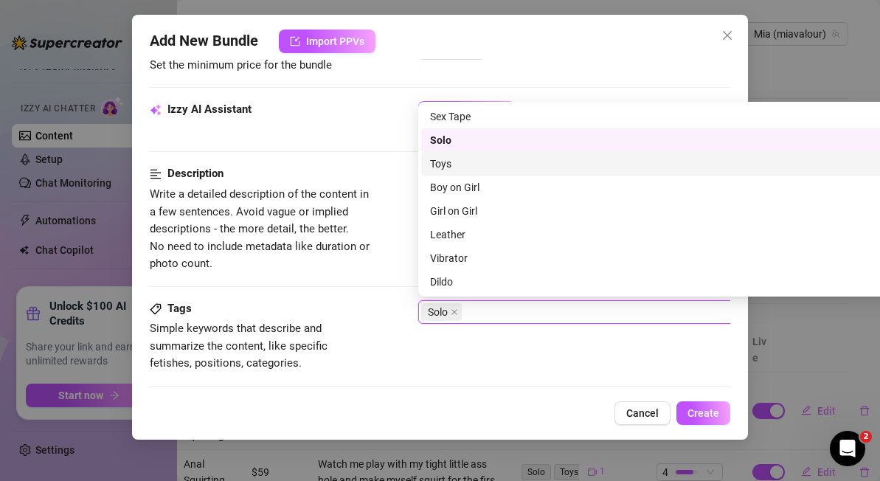
click at [475, 173] on div "Toys" at bounding box center [676, 164] width 510 height 24
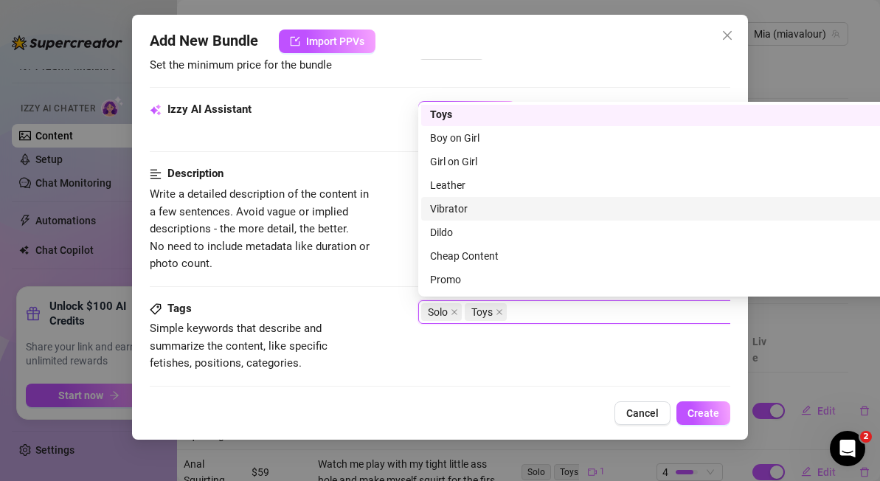
scroll to position [52, 0]
click at [504, 208] on div "Vibrator" at bounding box center [676, 206] width 493 height 16
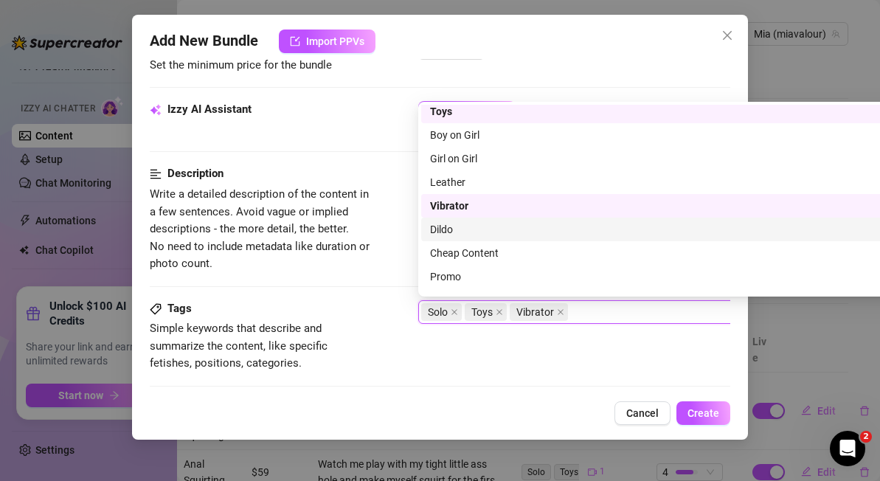
click at [510, 231] on div "Dildo" at bounding box center [676, 229] width 493 height 16
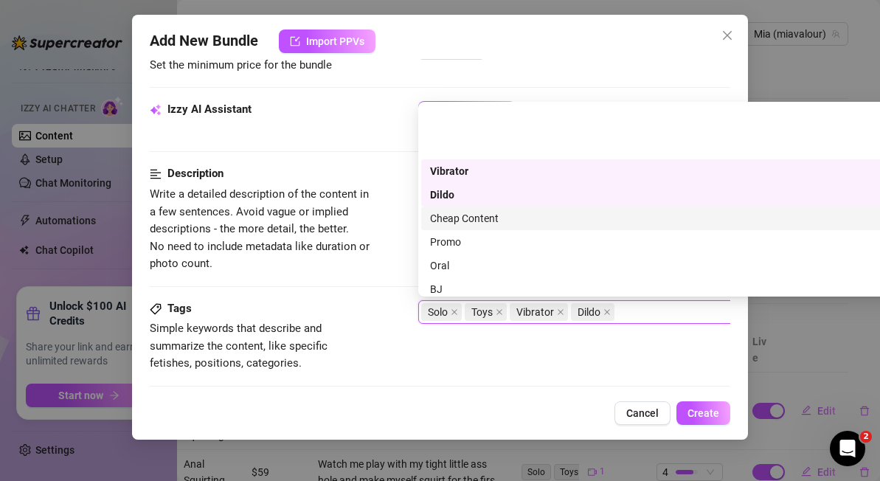
scroll to position [169, 0]
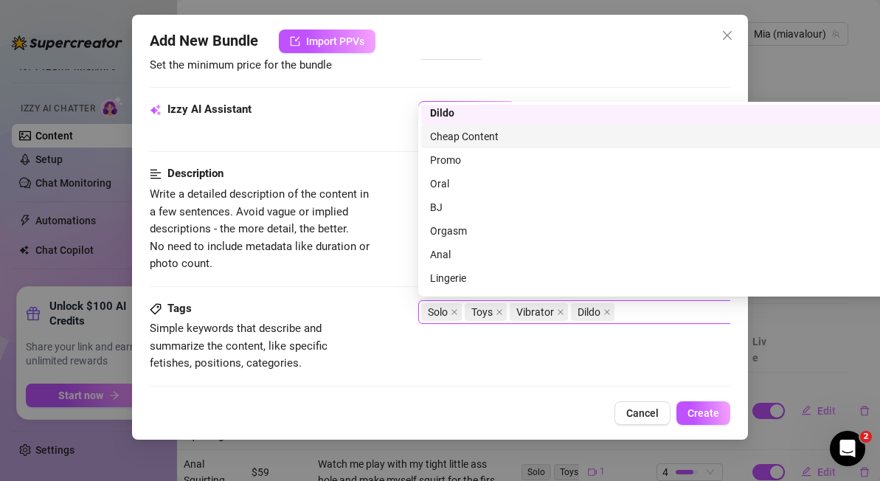
click at [515, 137] on div "Cheap Content" at bounding box center [676, 136] width 493 height 16
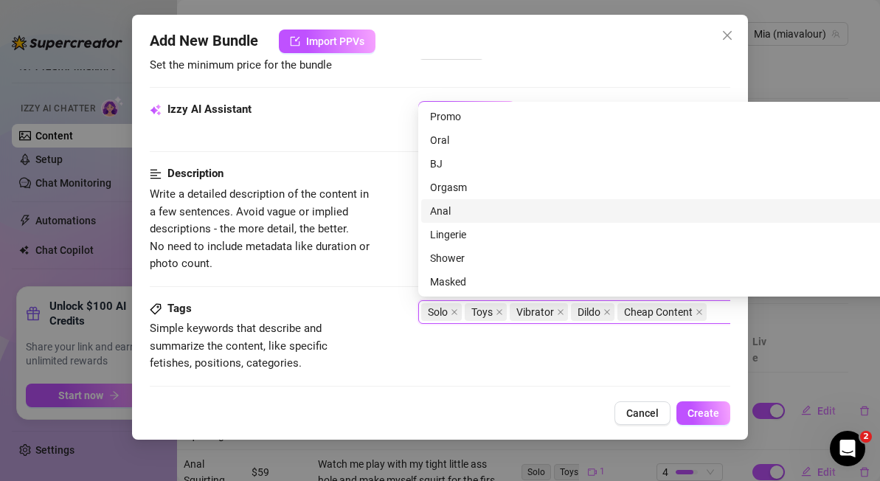
scroll to position [212, 0]
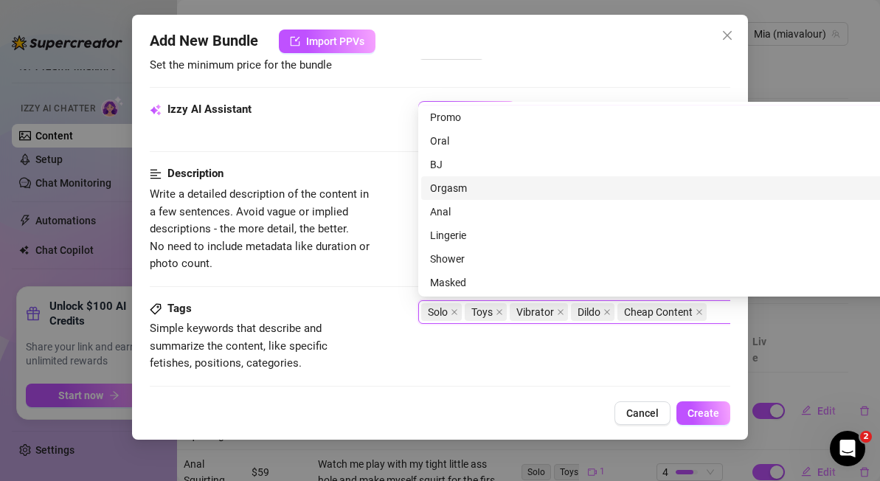
click at [521, 189] on div "Orgasm" at bounding box center [676, 188] width 493 height 16
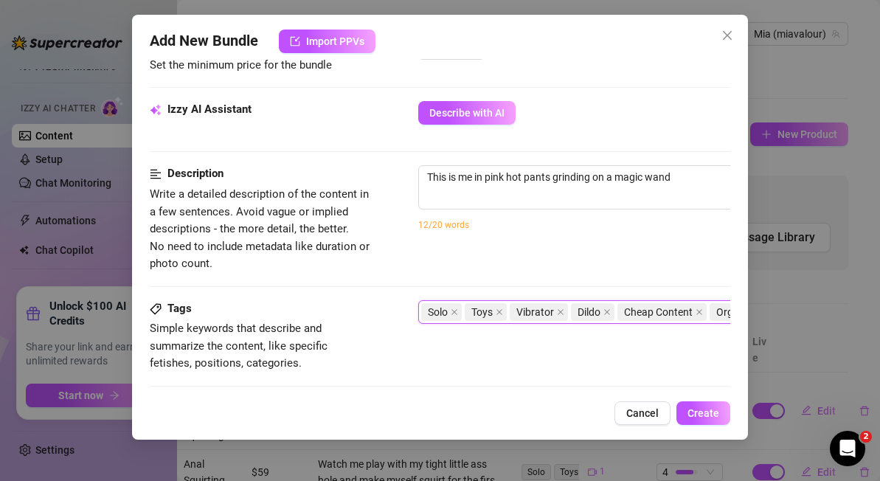
click at [541, 384] on div "Tags Simple keywords that describe and summarize the content, like specific fet…" at bounding box center [440, 350] width 580 height 100
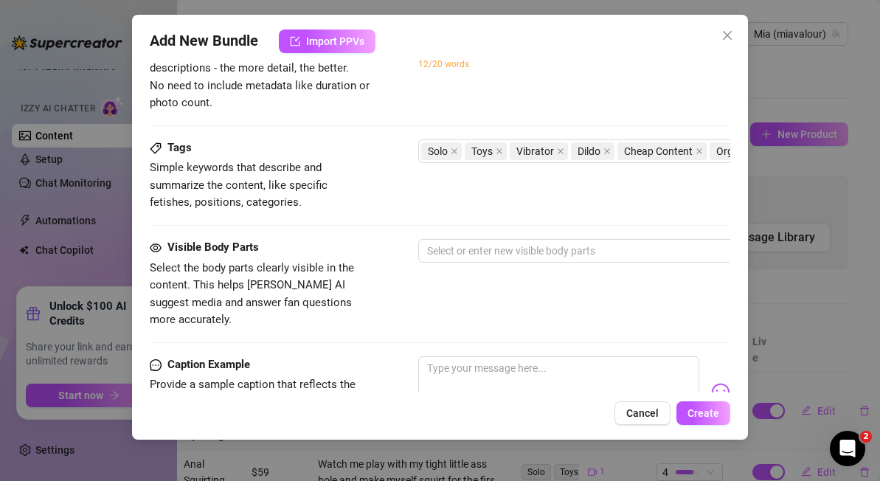
scroll to position [664, 0]
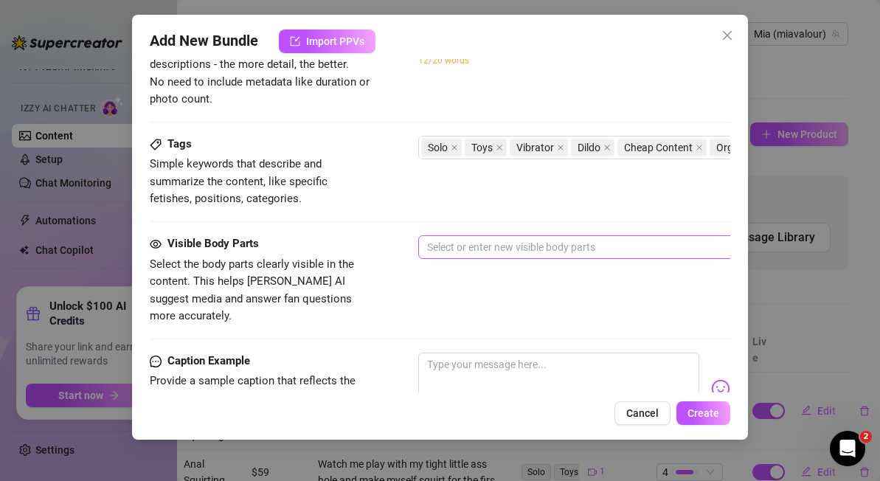
click at [508, 246] on div at bounding box center [668, 247] width 495 height 21
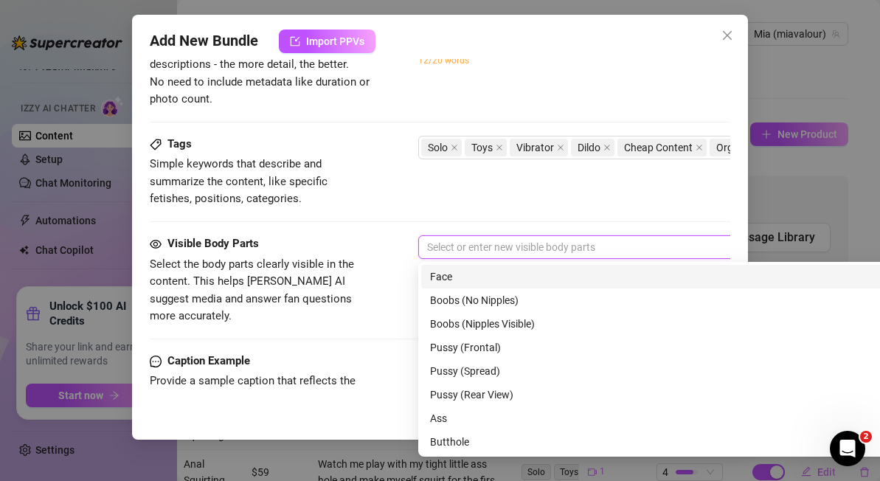
click at [501, 281] on div "Face" at bounding box center [676, 276] width 493 height 16
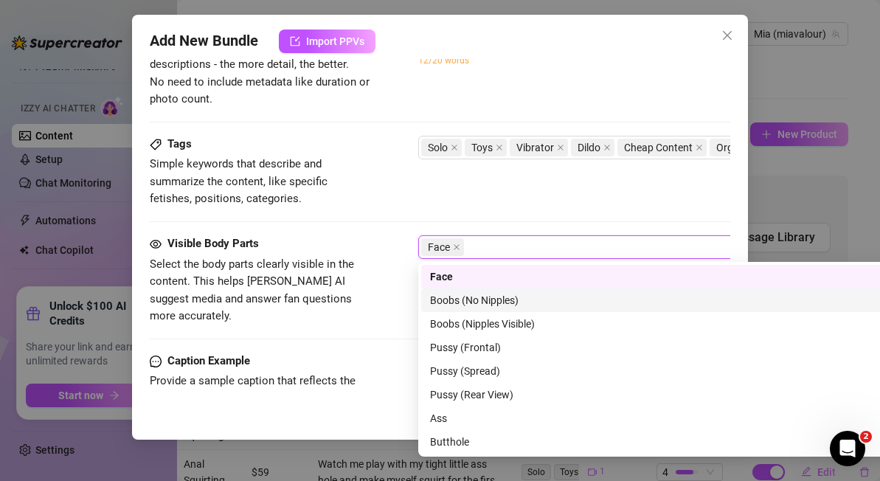
click at [566, 209] on div "Tags Simple keywords that describe and summarize the content, like specific fet…" at bounding box center [440, 186] width 580 height 100
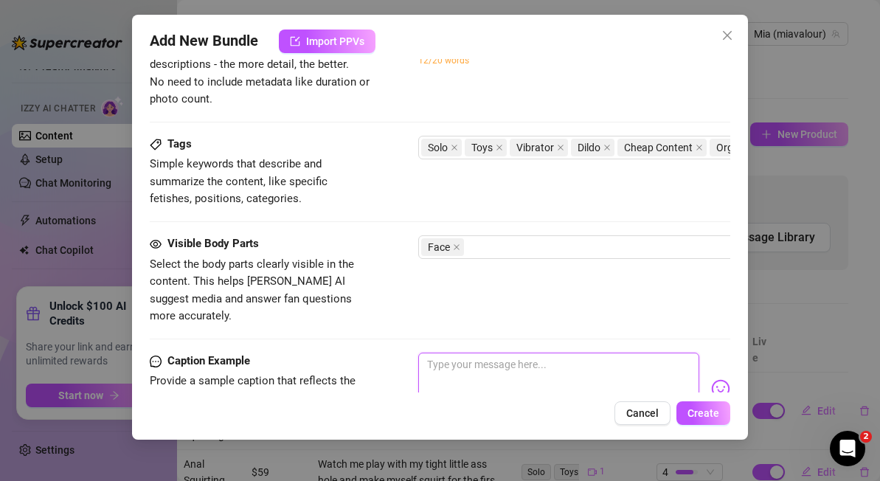
click at [471, 352] on textarea at bounding box center [558, 381] width 281 height 59
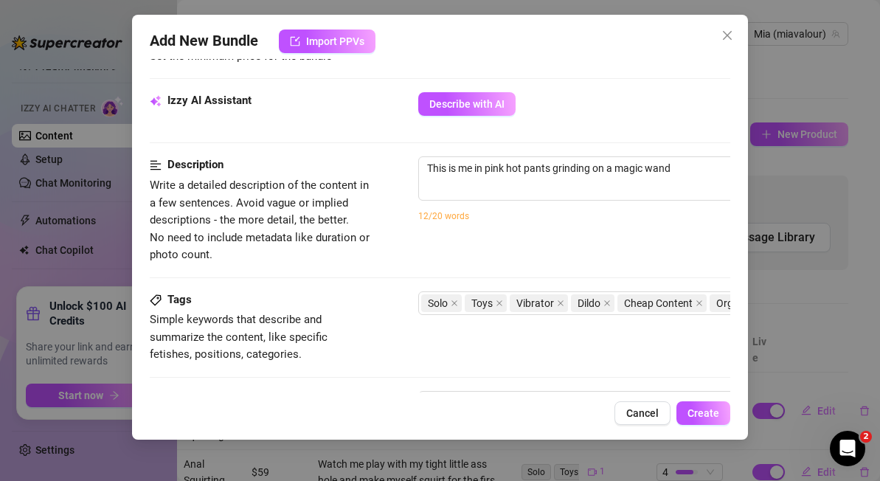
scroll to position [505, 0]
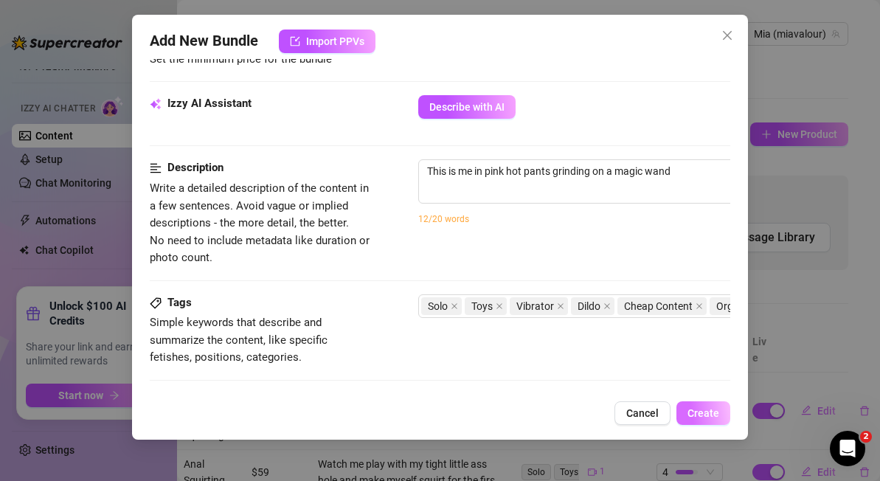
click at [712, 414] on span "Create" at bounding box center [703, 413] width 32 height 12
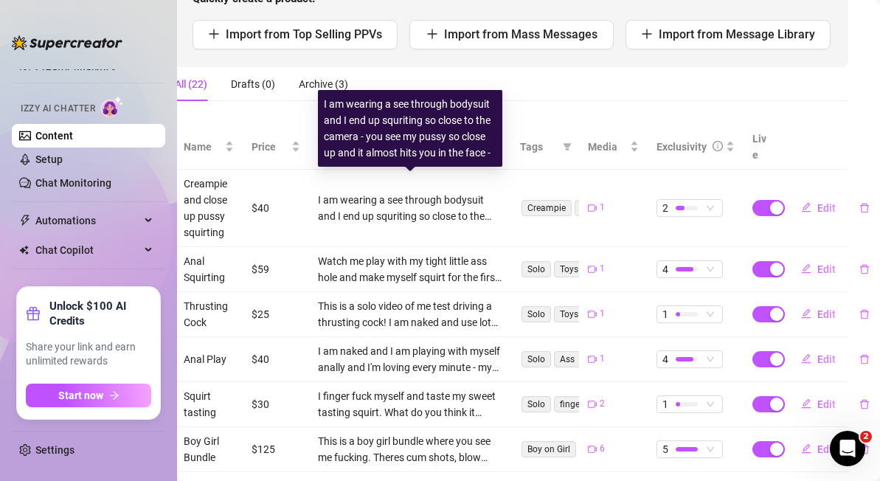
scroll to position [475, 17]
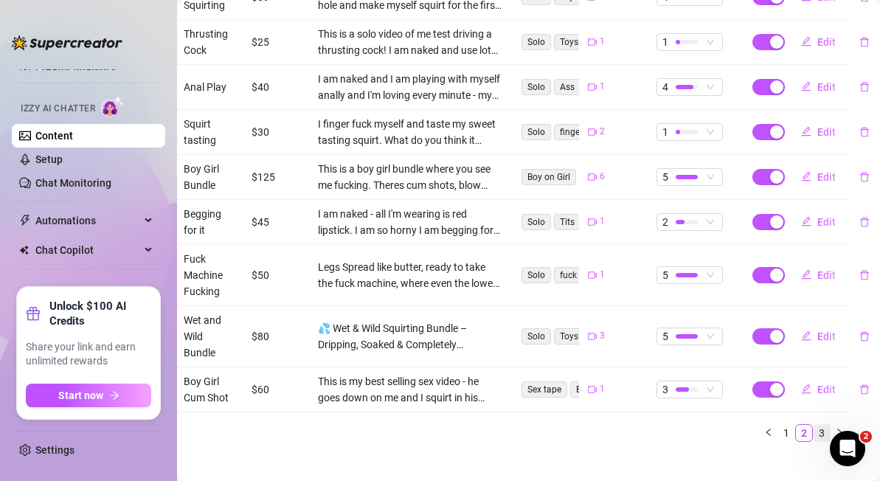
click at [823, 425] on link "3" at bounding box center [821, 433] width 16 height 16
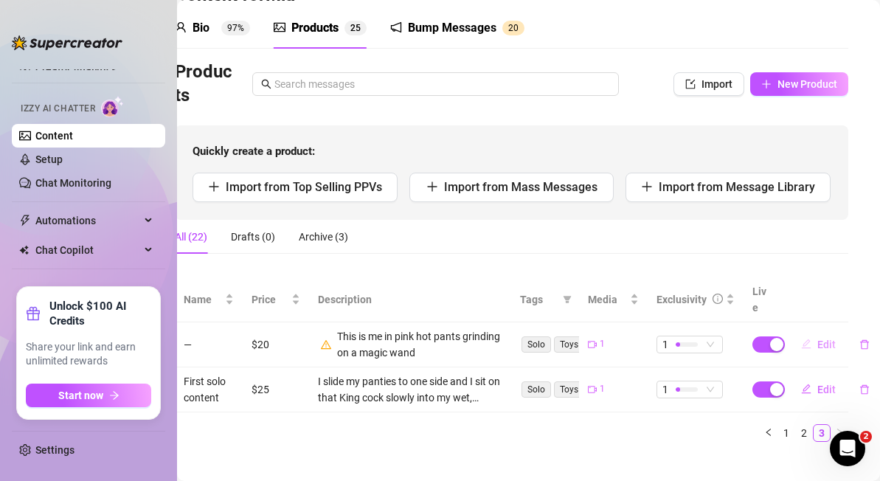
click at [825, 338] on span "Edit" at bounding box center [826, 344] width 18 height 12
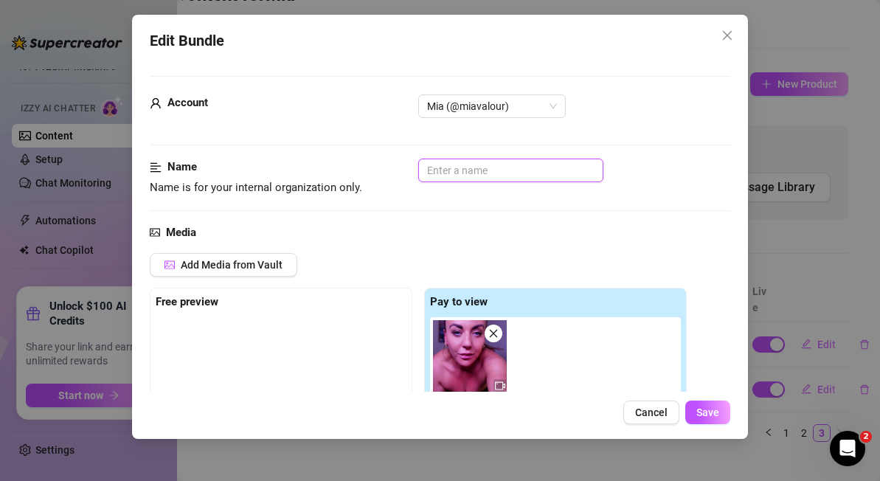
click at [484, 174] on input "text" at bounding box center [510, 171] width 185 height 24
click at [442, 173] on input "MAgic wand grinding" at bounding box center [510, 171] width 185 height 24
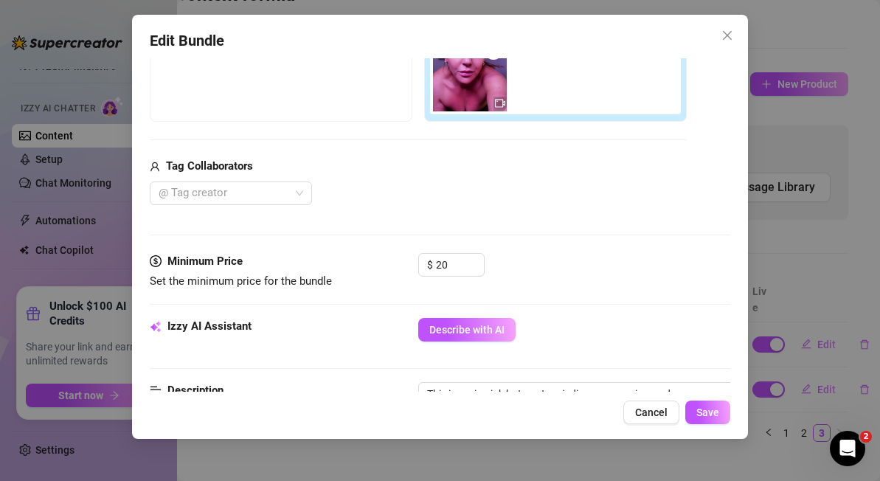
scroll to position [350, 0]
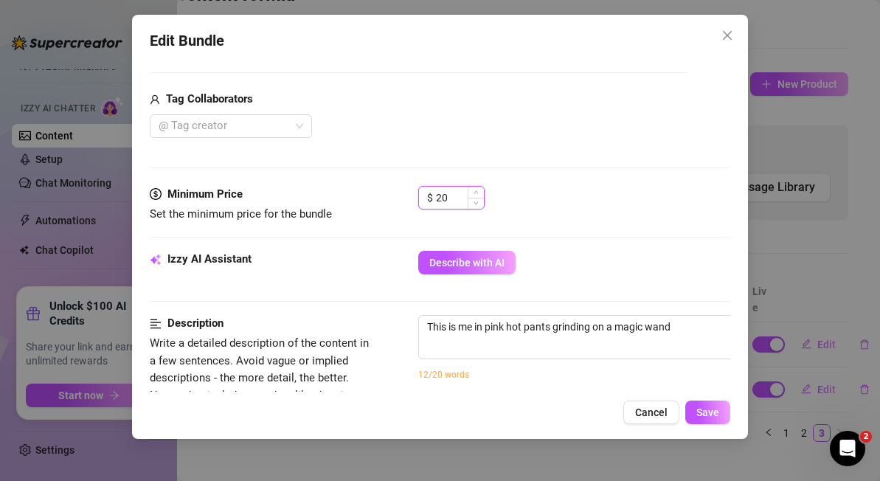
click at [463, 201] on input "20" at bounding box center [460, 198] width 48 height 22
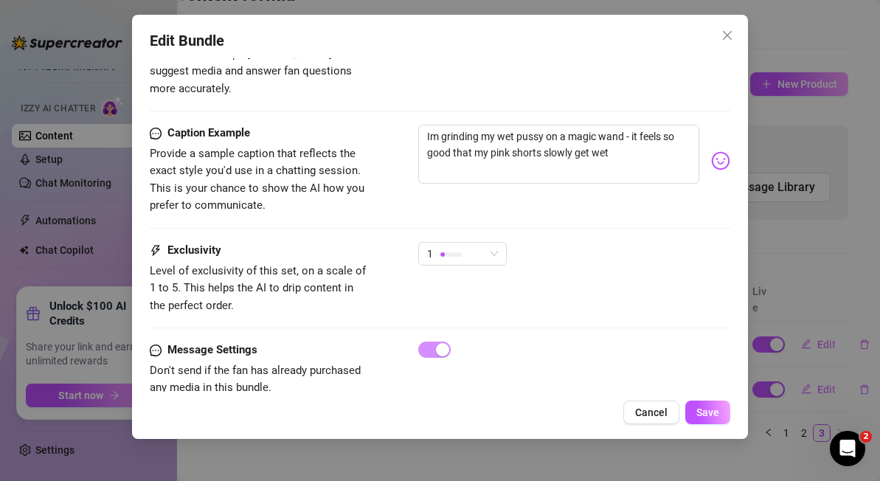
scroll to position [905, 0]
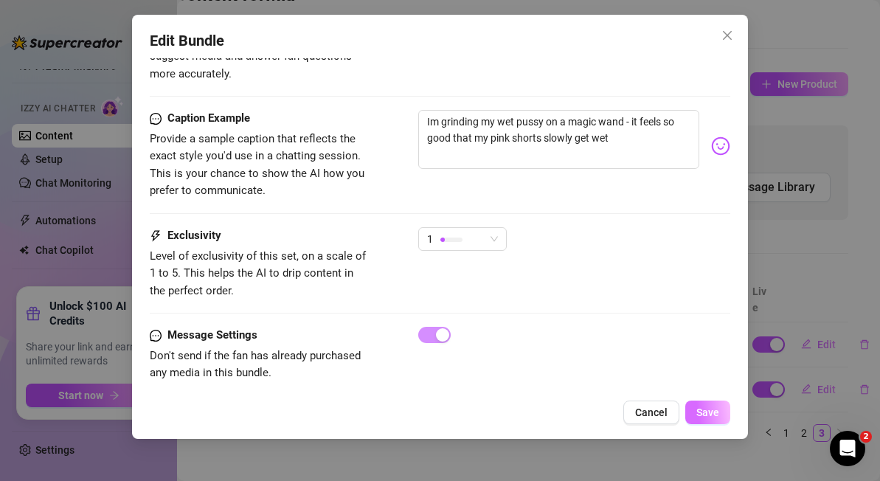
click at [706, 418] on button "Save" at bounding box center [707, 412] width 45 height 24
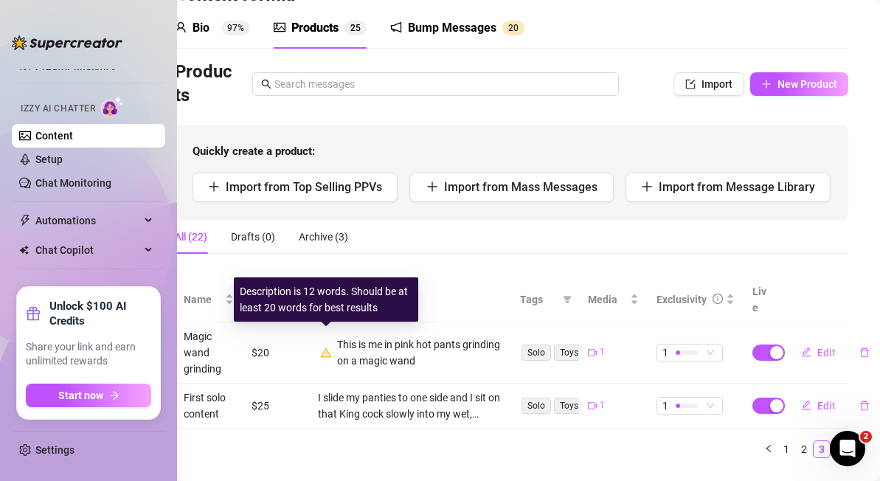
click at [326, 347] on icon "warning" at bounding box center [326, 352] width 10 height 10
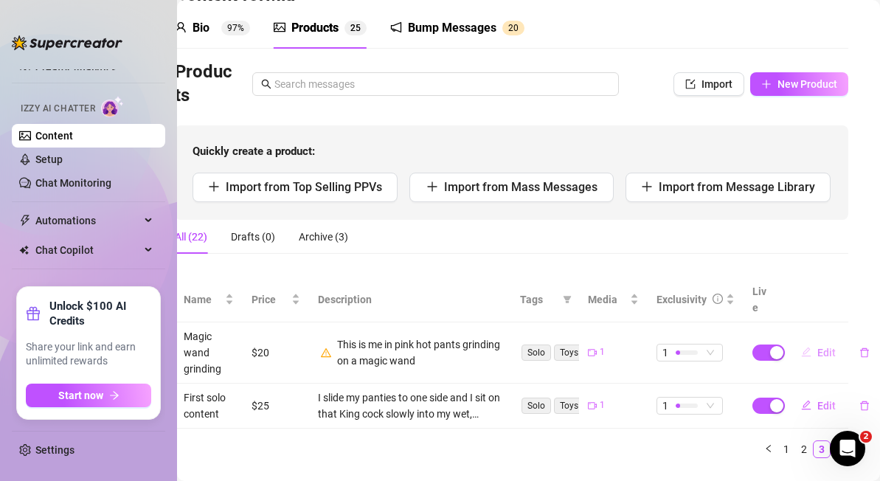
click at [824, 347] on span "Edit" at bounding box center [826, 353] width 18 height 12
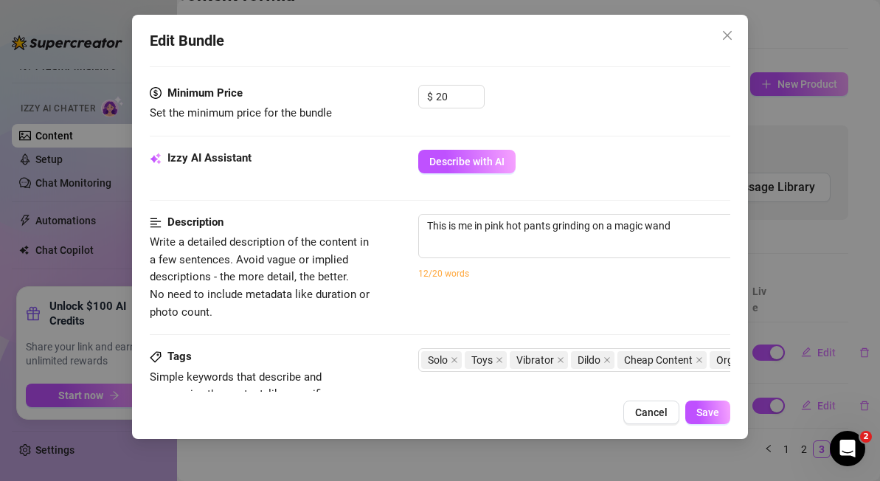
scroll to position [453, 0]
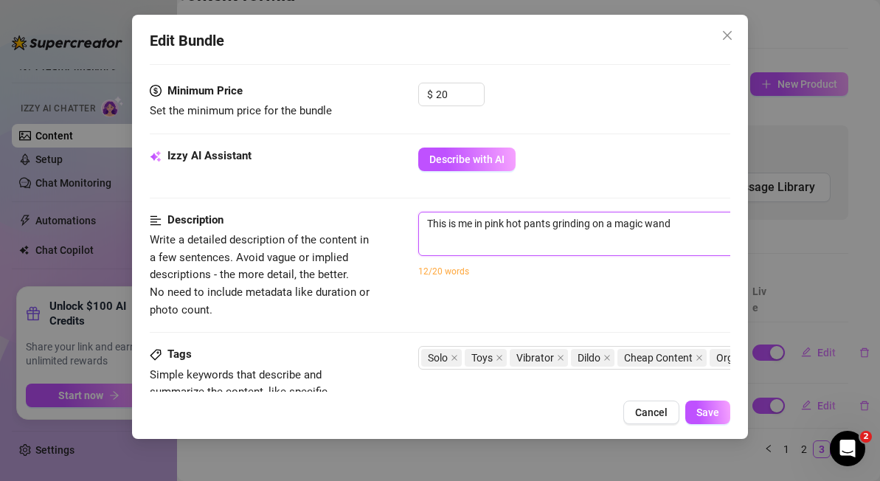
click at [680, 224] on textarea "This is me in pink hot pants grinding on a magic wand" at bounding box center [676, 223] width 515 height 22
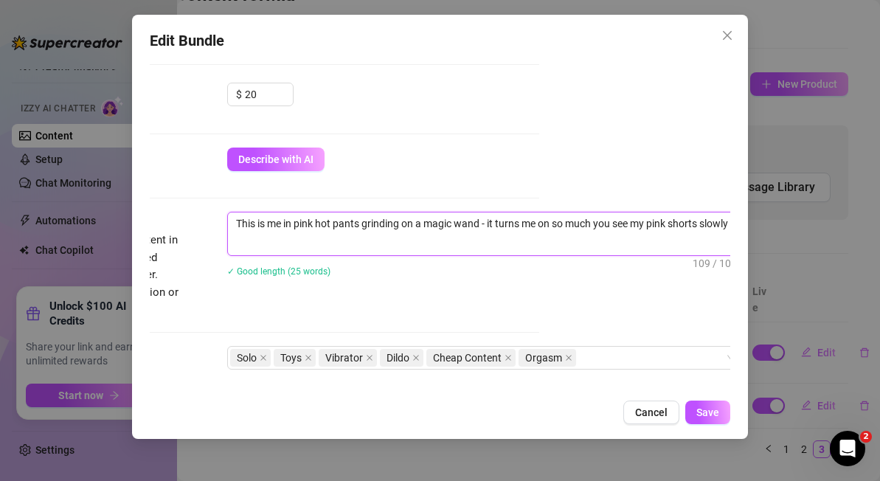
scroll to position [0, 0]
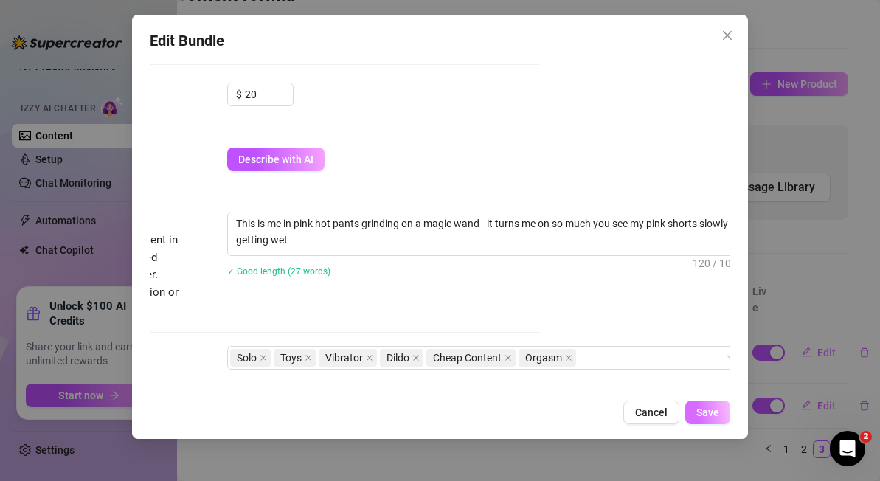
click at [714, 416] on span "Save" at bounding box center [707, 412] width 23 height 12
